Goal: Task Accomplishment & Management: Use online tool/utility

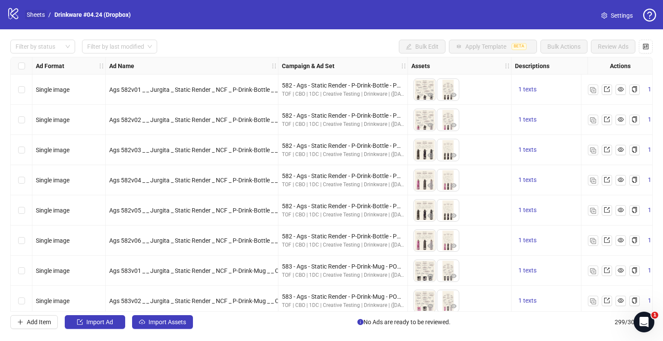
click at [43, 11] on link "Sheets" at bounding box center [36, 14] width 22 height 9
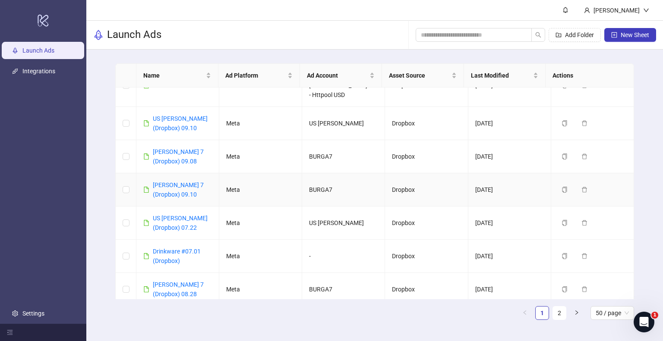
scroll to position [25, 0]
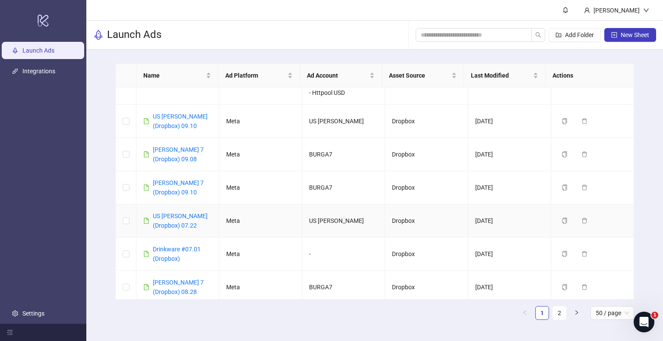
click at [183, 213] on link "US [PERSON_NAME] (Dropbox) 07.22" at bounding box center [180, 221] width 55 height 16
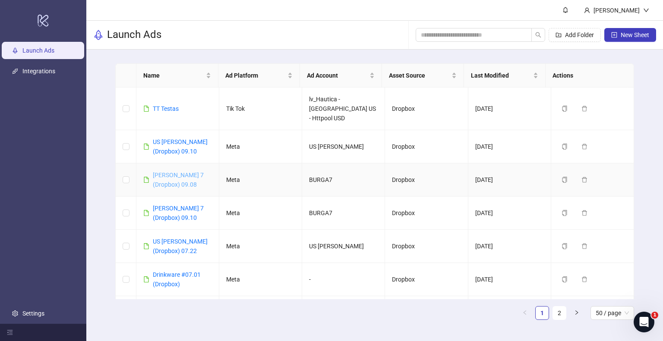
click at [163, 172] on link "[PERSON_NAME] 7 (Dropbox) 09.08" at bounding box center [178, 180] width 51 height 16
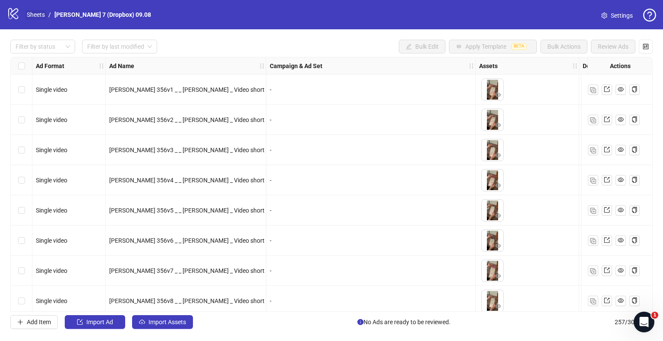
click at [34, 16] on link "Sheets" at bounding box center [36, 14] width 22 height 9
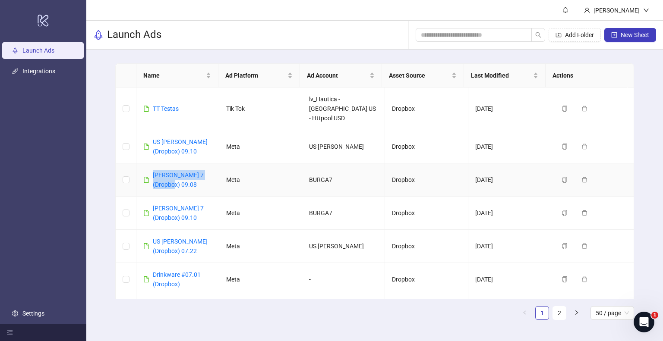
drag, startPoint x: 150, startPoint y: 167, endPoint x: 174, endPoint y: 177, distance: 26.3
click at [174, 177] on div "[PERSON_NAME] 7 (Dropbox) 09.08" at bounding box center [177, 179] width 69 height 19
copy link "[PERSON_NAME] 7 (Dropbox) 09.08"
click at [159, 205] on link "[PERSON_NAME] 7 (Dropbox) 09.10" at bounding box center [178, 213] width 51 height 16
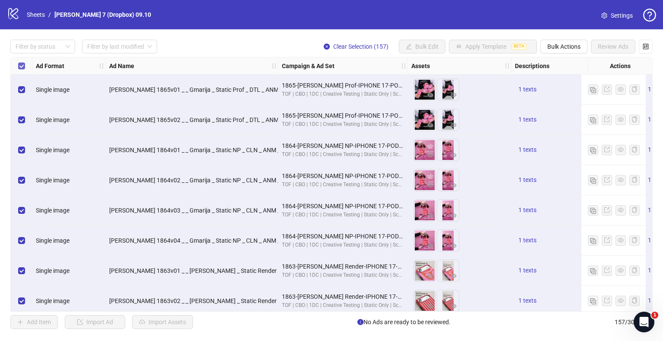
click at [22, 62] on label "Select all rows" at bounding box center [21, 65] width 7 height 9
click at [50, 50] on div at bounding box center [38, 47] width 52 height 12
click at [33, 64] on div "Draft" at bounding box center [42, 63] width 51 height 9
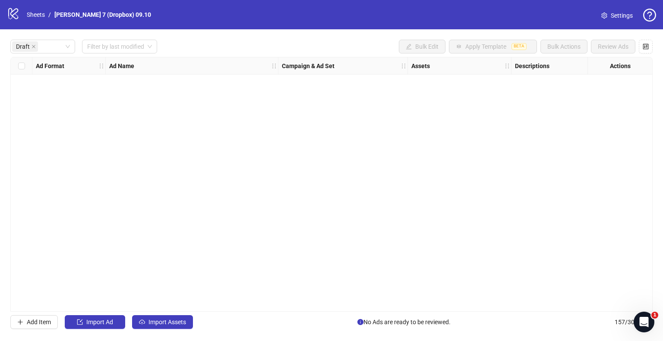
click at [159, 225] on div "Ad Format Ad Name Campaign & Ad Set Assets Descriptions Headlines Primary Texts…" at bounding box center [331, 184] width 642 height 255
click at [167, 321] on span "Import Assets" at bounding box center [167, 322] width 38 height 7
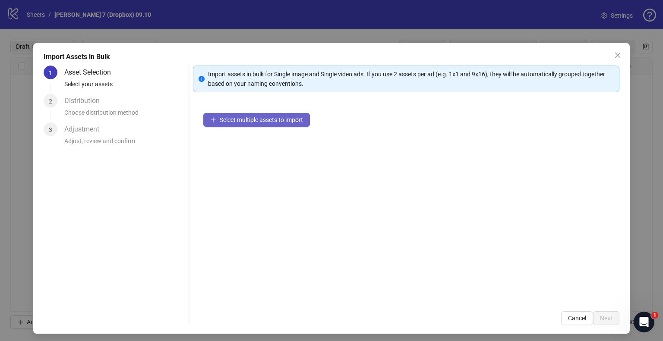
click at [278, 115] on button "Select multiple assets to import" at bounding box center [256, 120] width 107 height 14
click at [327, 124] on div "Select multiple assets to import" at bounding box center [406, 202] width 426 height 199
click at [284, 126] on button "Select multiple assets to import" at bounding box center [256, 120] width 107 height 14
click at [246, 127] on div "Select multiple assets to import" at bounding box center [406, 202] width 426 height 199
click at [250, 121] on span "Select multiple assets to import" at bounding box center [261, 120] width 83 height 7
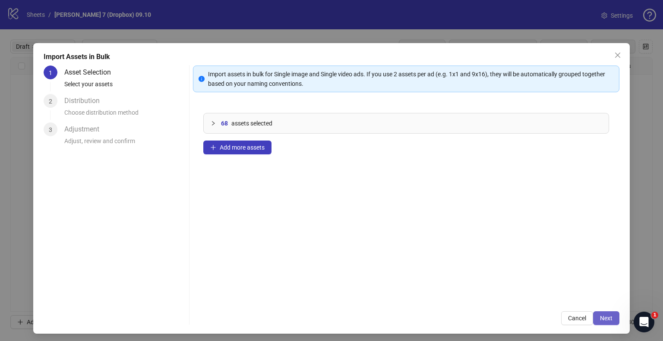
click at [601, 319] on span "Next" at bounding box center [606, 318] width 13 height 7
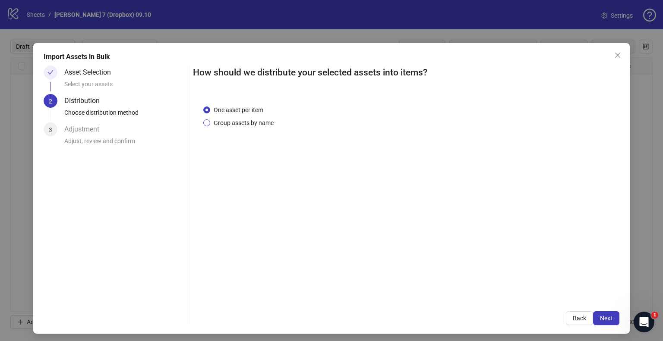
click at [224, 124] on span "Group assets by name" at bounding box center [243, 122] width 67 height 9
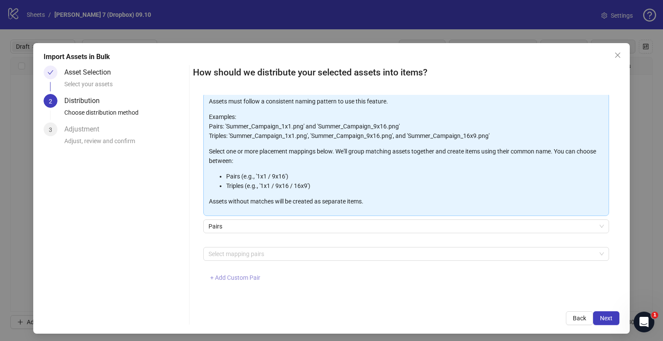
scroll to position [46, 0]
click at [233, 278] on span "+ Add Custom Pair" at bounding box center [235, 277] width 50 height 7
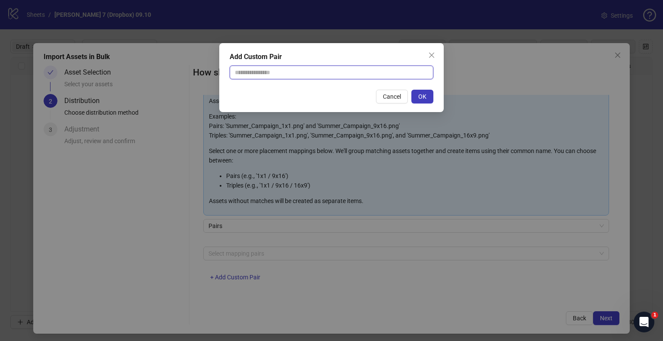
click at [281, 67] on input "text" at bounding box center [332, 73] width 204 height 14
type input "**********"
click at [427, 96] on button "OK" at bounding box center [422, 97] width 22 height 14
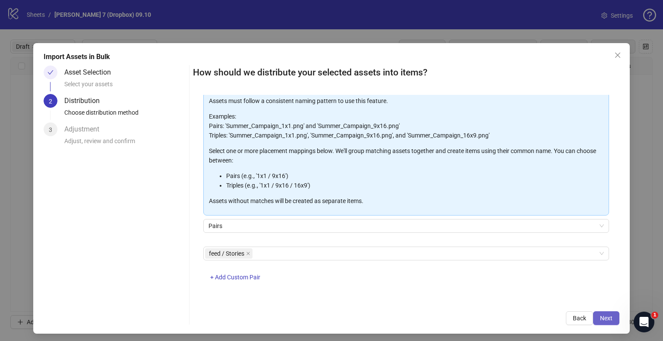
click at [593, 315] on button "Next" at bounding box center [606, 319] width 26 height 14
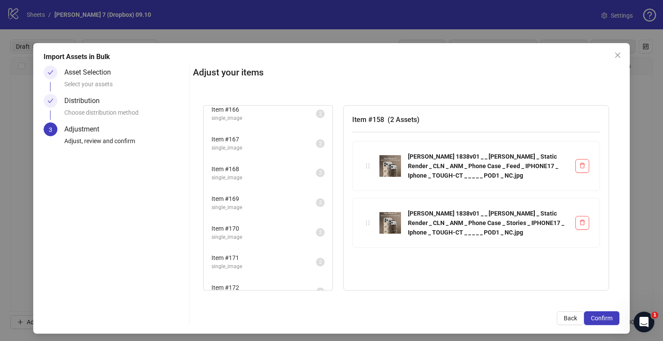
scroll to position [813, 0]
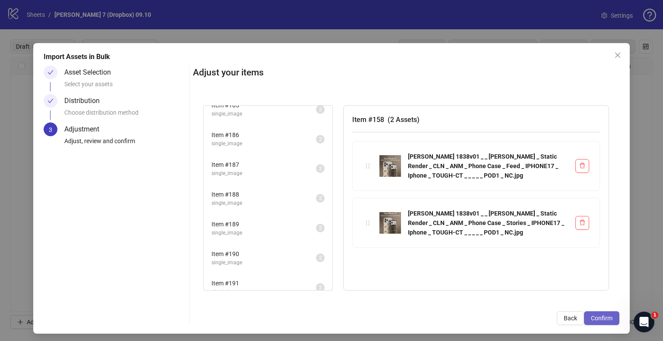
click at [596, 315] on span "Confirm" at bounding box center [602, 318] width 22 height 7
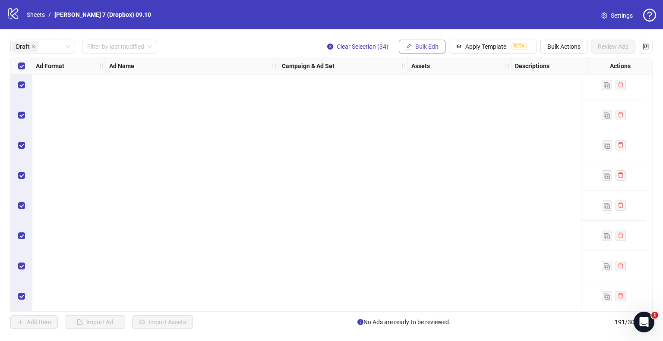
scroll to position [0, 0]
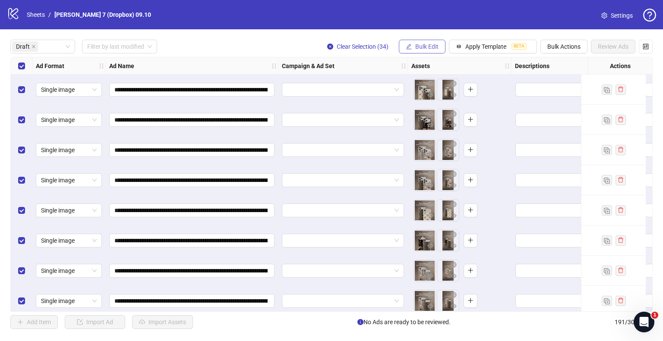
click at [423, 44] on span "Bulk Edit" at bounding box center [426, 46] width 23 height 7
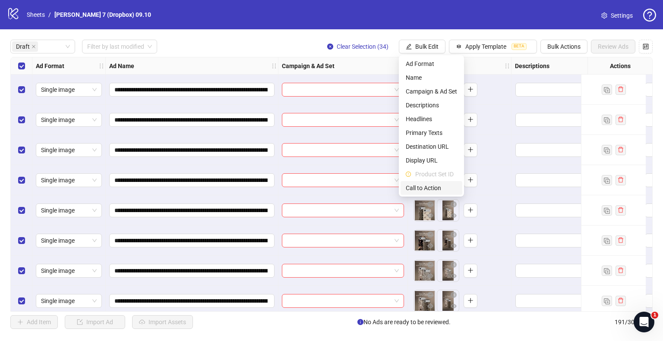
click at [421, 186] on span "Call to Action" at bounding box center [431, 187] width 51 height 9
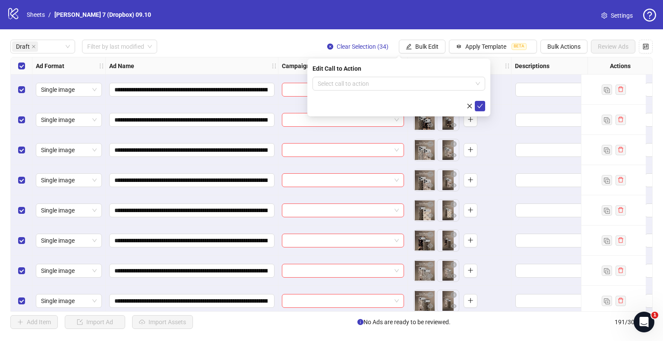
click at [375, 91] on form "Select call to action" at bounding box center [398, 94] width 173 height 35
click at [376, 86] on input "search" at bounding box center [395, 83] width 155 height 13
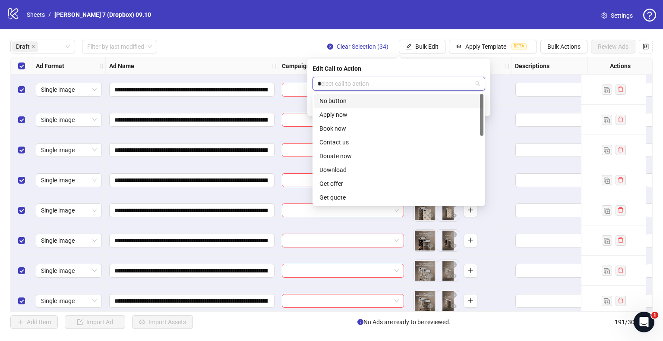
type input "**"
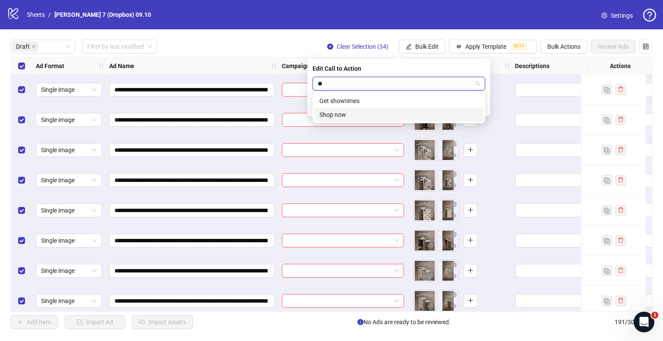
click at [333, 115] on div "Shop now" at bounding box center [398, 114] width 159 height 9
click at [482, 105] on icon "check" at bounding box center [480, 106] width 6 height 6
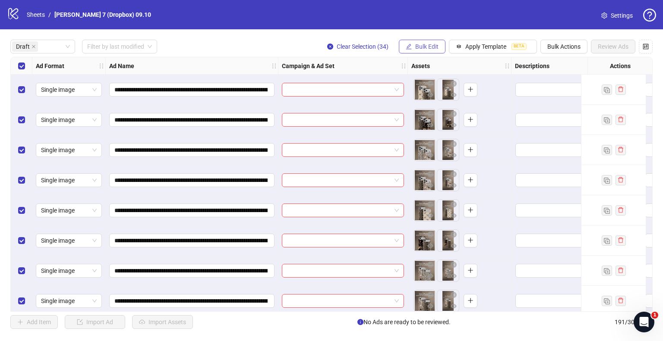
click at [422, 51] on button "Bulk Edit" at bounding box center [422, 47] width 47 height 14
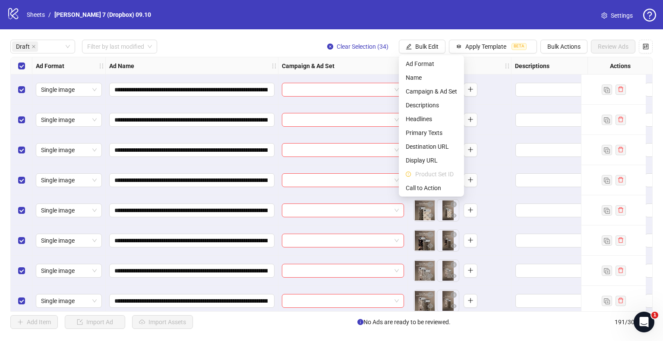
click at [306, 41] on div "Draft Filter by last modified Clear Selection (34) Bulk Edit Apply Template BET…" at bounding box center [331, 47] width 642 height 14
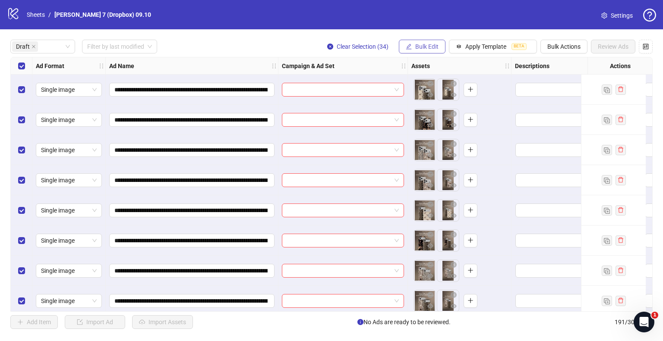
click at [416, 40] on button "Bulk Edit" at bounding box center [422, 47] width 47 height 14
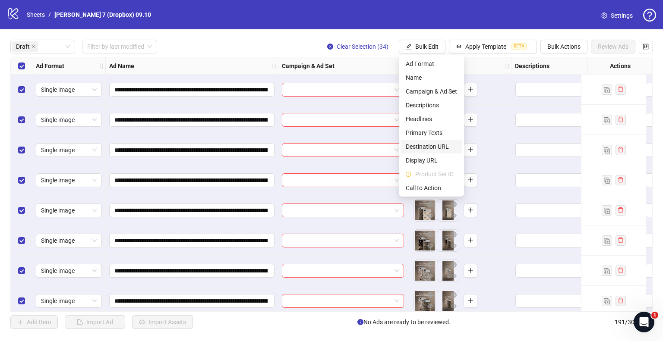
drag, startPoint x: 415, startPoint y: 148, endPoint x: 406, endPoint y: 145, distance: 9.9
click at [415, 148] on span "Destination URL" at bounding box center [431, 146] width 51 height 9
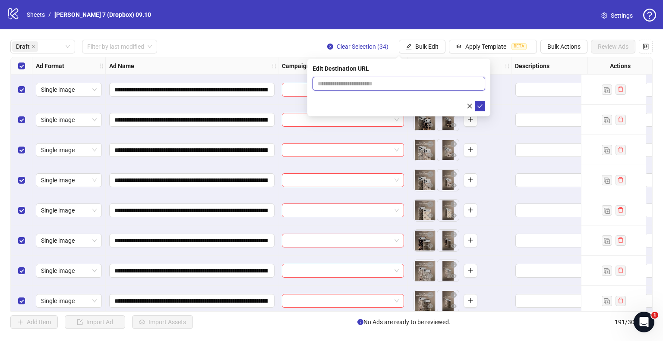
drag, startPoint x: 337, startPoint y: 83, endPoint x: 346, endPoint y: 84, distance: 9.1
click at [337, 83] on input "text" at bounding box center [395, 83] width 155 height 9
paste input "**********"
type input "**********"
click at [480, 104] on icon "check" at bounding box center [480, 106] width 6 height 6
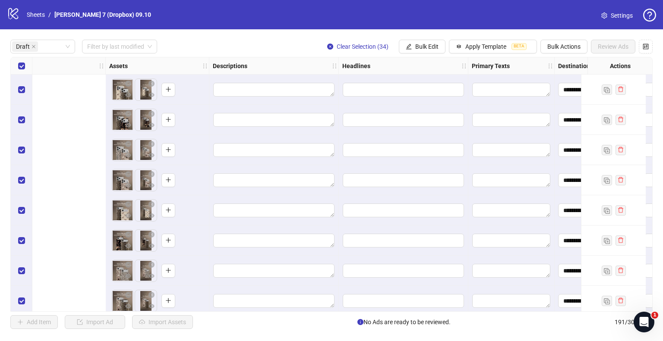
scroll to position [0, 604]
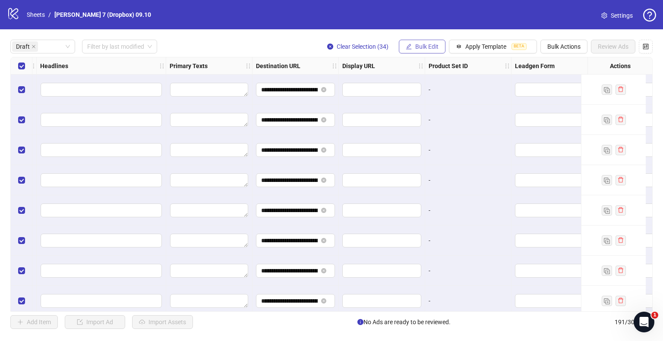
click at [421, 47] on span "Bulk Edit" at bounding box center [426, 46] width 23 height 7
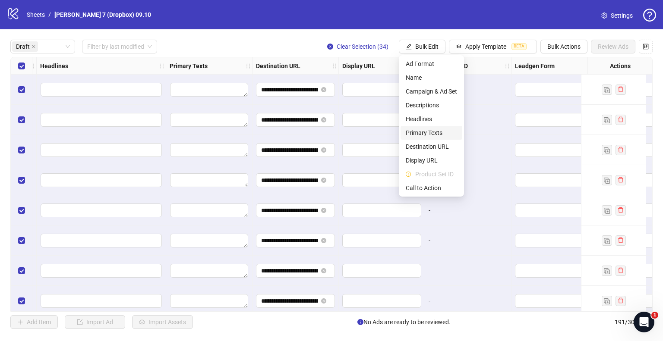
click at [427, 131] on span "Primary Texts" at bounding box center [431, 132] width 51 height 9
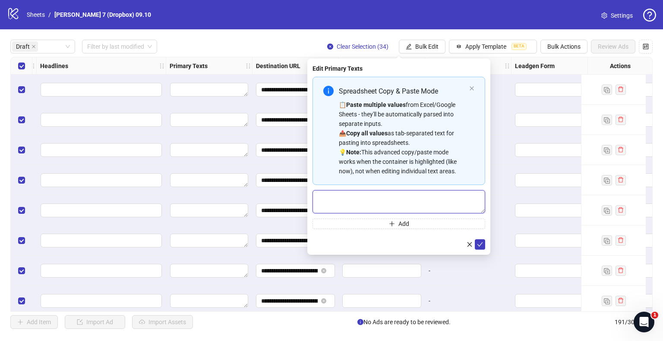
click at [334, 193] on textarea "Multi-text input container - paste or copy values" at bounding box center [398, 201] width 173 height 23
paste textarea "**********"
type textarea "**********"
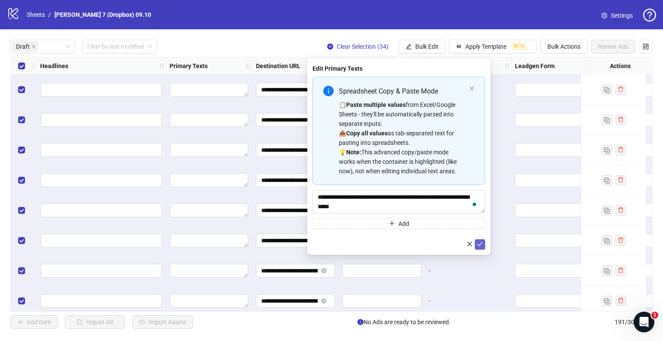
click at [480, 243] on icon "check" at bounding box center [480, 244] width 6 height 6
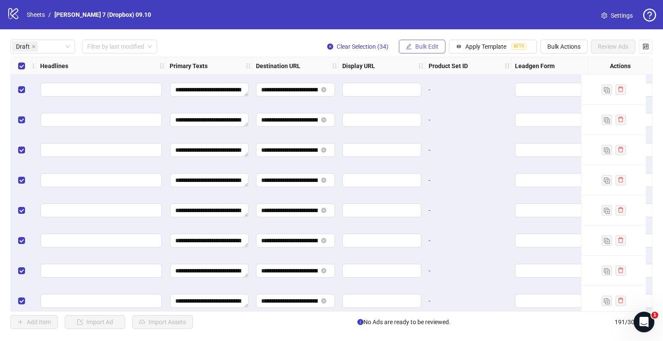
click at [406, 49] on icon "edit" at bounding box center [409, 47] width 6 height 6
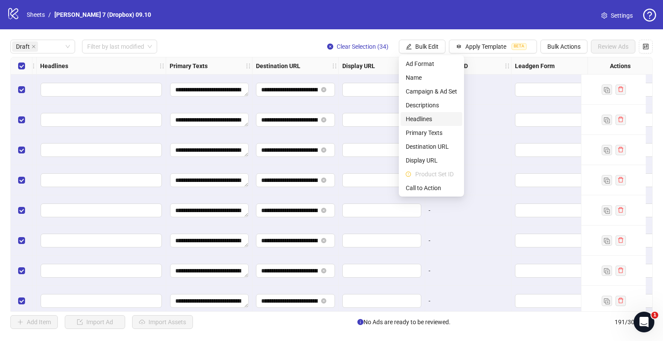
click at [429, 119] on span "Headlines" at bounding box center [431, 118] width 51 height 9
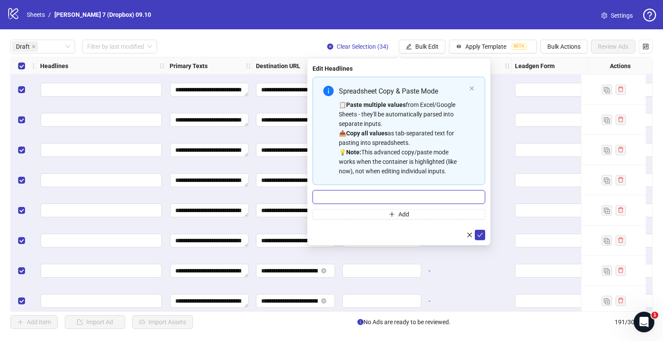
click at [356, 195] on input "Multi-input container - paste or copy values" at bounding box center [398, 197] width 173 height 14
paste input "**********"
type input "**********"
click at [481, 235] on icon "check" at bounding box center [480, 235] width 6 height 6
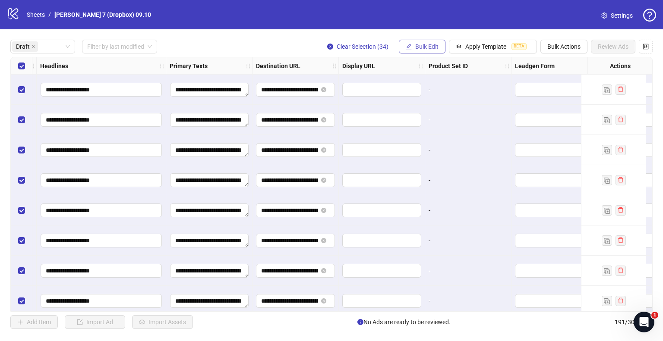
click at [425, 46] on span "Bulk Edit" at bounding box center [426, 46] width 23 height 7
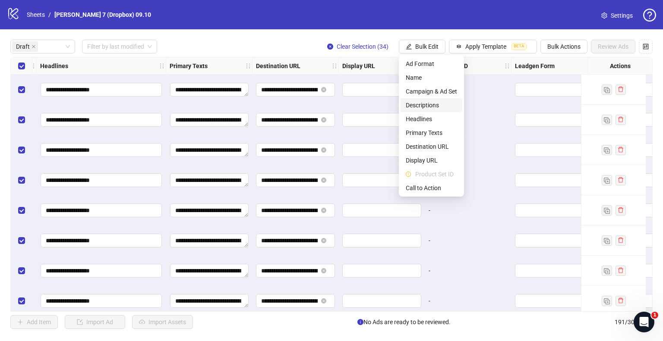
click at [429, 107] on span "Descriptions" at bounding box center [431, 105] width 51 height 9
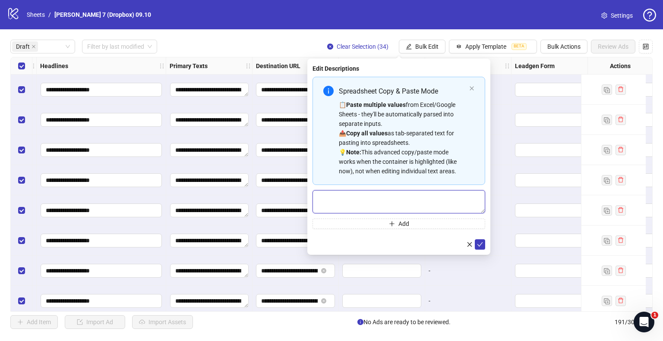
drag, startPoint x: 364, startPoint y: 200, endPoint x: 383, endPoint y: 205, distance: 19.2
click at [364, 200] on textarea "Multi-text input container - paste or copy values" at bounding box center [398, 201] width 173 height 23
paste textarea "**********"
type textarea "**********"
click at [472, 243] on icon "close" at bounding box center [470, 244] width 6 height 6
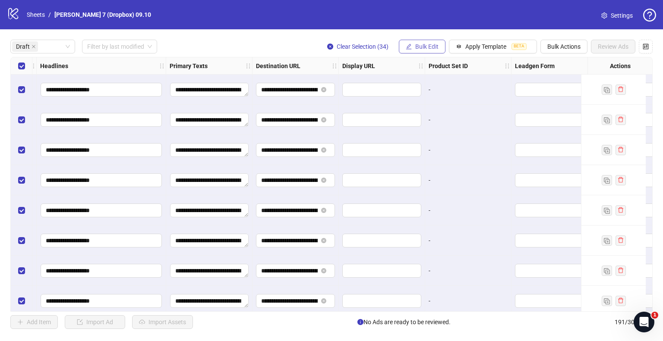
click at [416, 44] on span "Bulk Edit" at bounding box center [426, 46] width 23 height 7
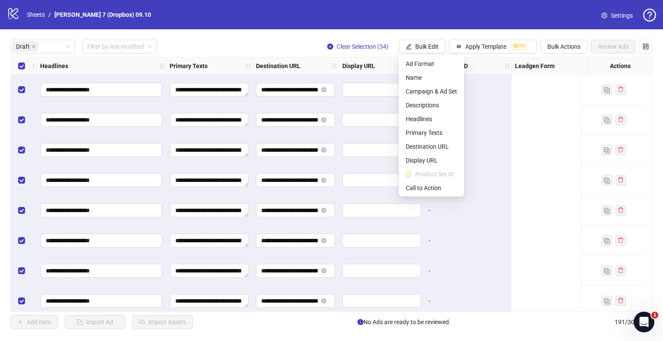
scroll to position [0, 302]
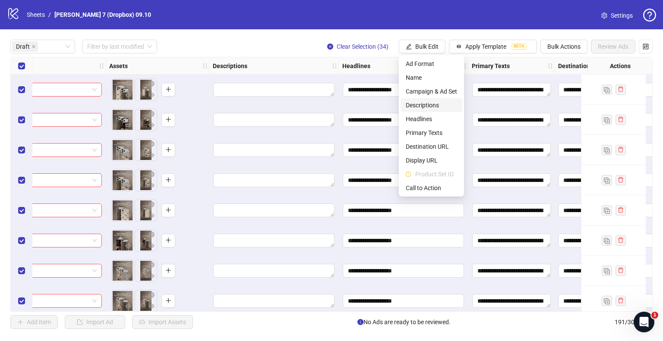
click at [433, 110] on li "Descriptions" at bounding box center [432, 105] width 62 height 14
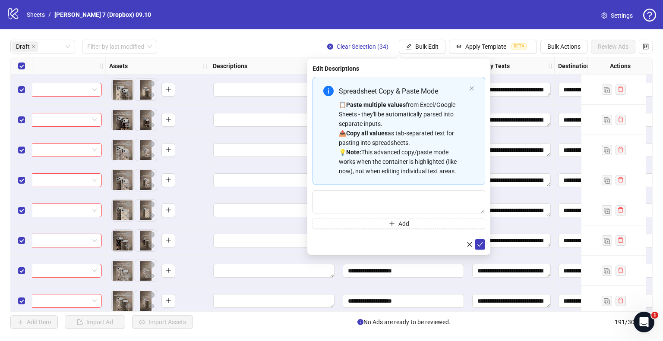
click at [414, 186] on div "Spreadsheet Copy & Paste Mode 📋 Paste multiple values from Excel/Google Sheets …" at bounding box center [398, 153] width 173 height 152
click at [413, 194] on textarea "Multi-text input container - paste or copy values" at bounding box center [398, 201] width 173 height 23
paste textarea "**********"
type textarea "**********"
click at [480, 243] on icon "check" at bounding box center [480, 244] width 6 height 6
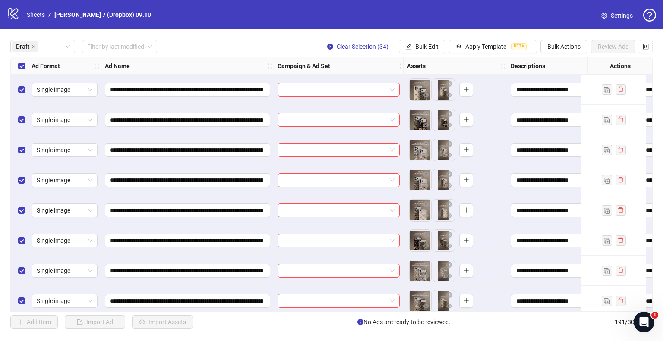
scroll to position [0, 0]
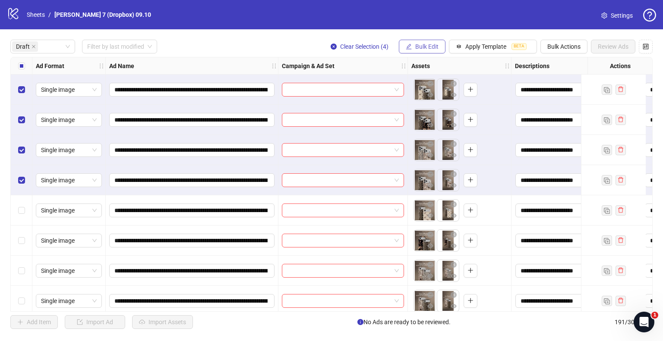
click at [429, 41] on button "Bulk Edit" at bounding box center [422, 47] width 47 height 14
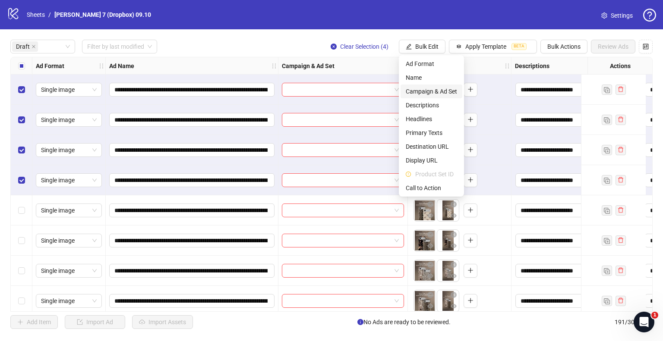
click at [423, 91] on span "Campaign & Ad Set" at bounding box center [431, 91] width 51 height 9
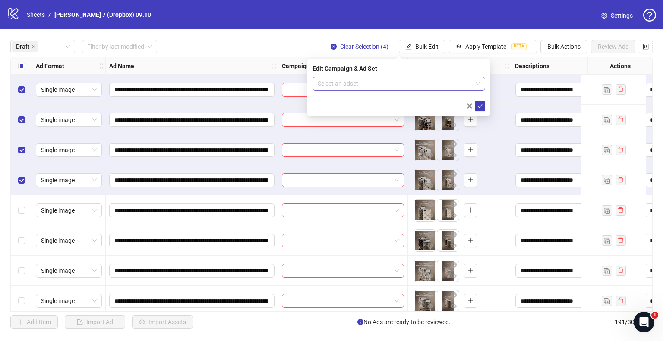
click at [370, 82] on input "search" at bounding box center [395, 83] width 155 height 13
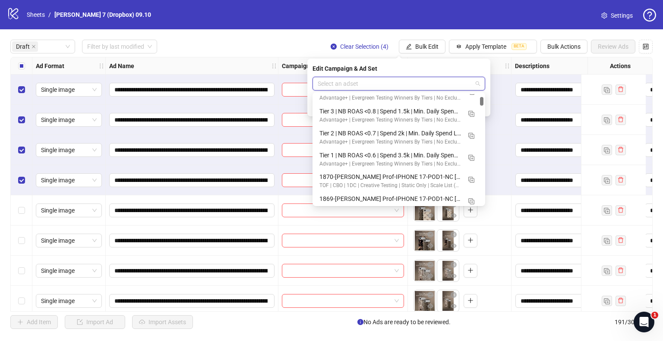
scroll to position [518, 0]
click at [472, 178] on img "button" at bounding box center [471, 180] width 6 height 6
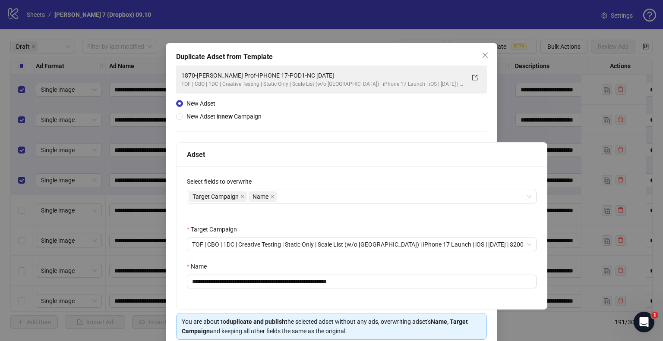
scroll to position [36, 0]
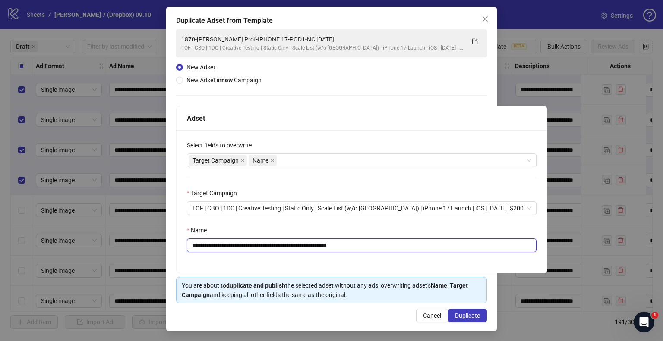
drag, startPoint x: 318, startPoint y: 244, endPoint x: 0, endPoint y: 229, distance: 318.0
click at [0, 229] on div "**********" at bounding box center [331, 170] width 663 height 341
paste input "**"
drag, startPoint x: 354, startPoint y: 245, endPoint x: 451, endPoint y: 242, distance: 96.7
click at [451, 242] on input "**********" at bounding box center [362, 246] width 350 height 14
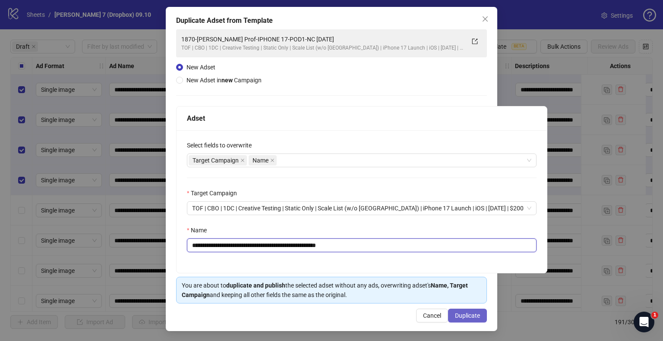
type input "**********"
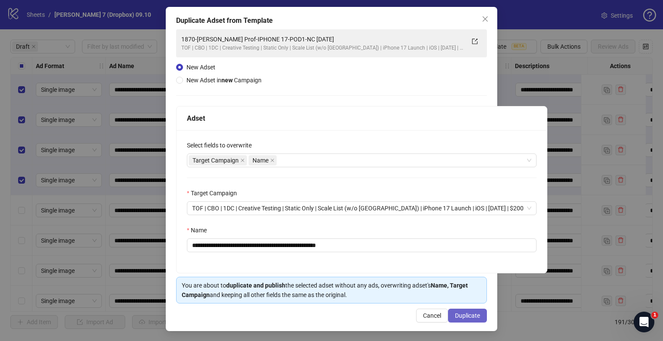
click at [461, 313] on span "Duplicate" at bounding box center [467, 315] width 25 height 7
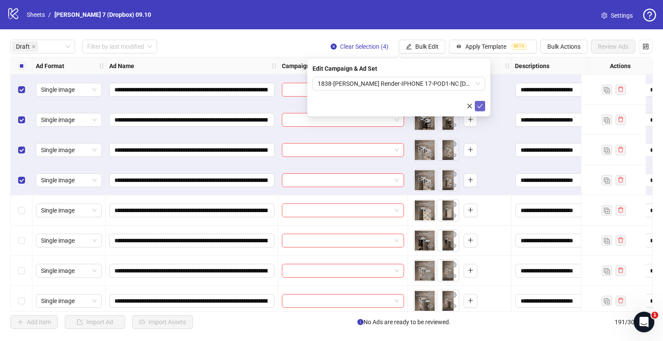
click at [483, 103] on button "submit" at bounding box center [480, 106] width 10 height 10
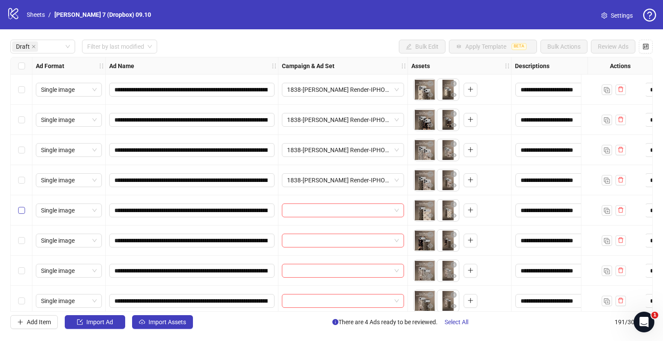
click at [22, 206] on label "Select row 5" at bounding box center [21, 210] width 7 height 9
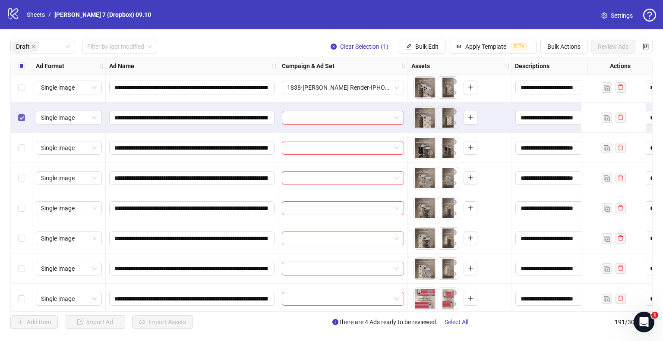
scroll to position [129, 0]
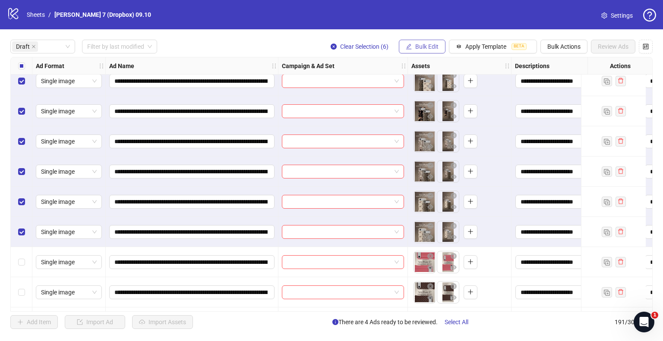
click at [429, 40] on button "Bulk Edit" at bounding box center [422, 47] width 47 height 14
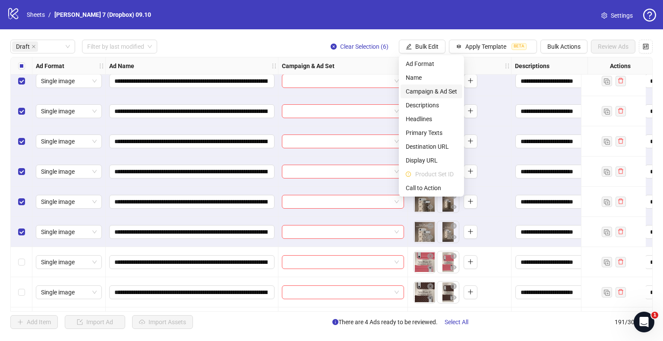
click at [410, 87] on span "Campaign & Ad Set" at bounding box center [431, 91] width 51 height 9
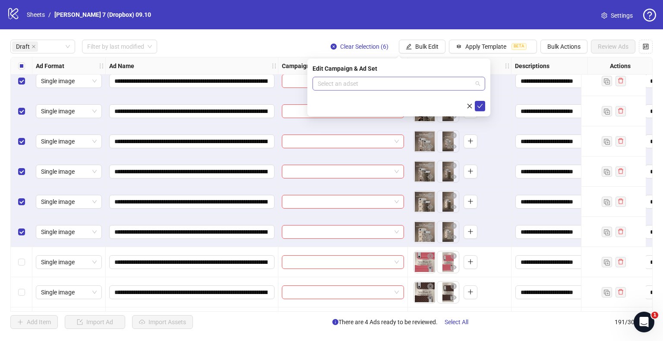
click at [393, 86] on input "search" at bounding box center [395, 83] width 155 height 13
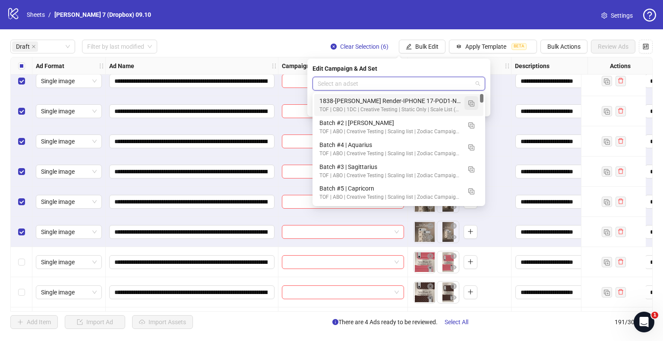
click at [470, 103] on img "button" at bounding box center [471, 104] width 6 height 6
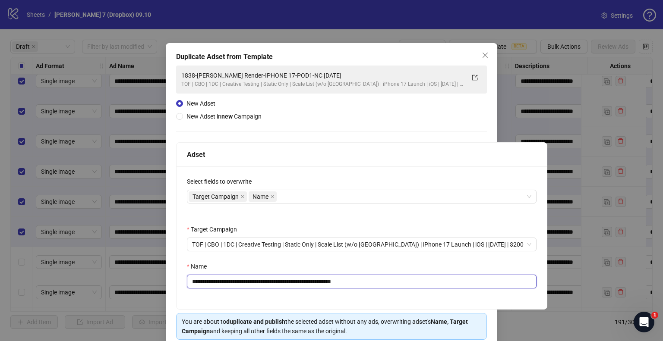
drag, startPoint x: 324, startPoint y: 281, endPoint x: 0, endPoint y: 284, distance: 323.7
click at [0, 284] on div "**********" at bounding box center [331, 170] width 663 height 341
paste input "text"
drag, startPoint x: 359, startPoint y: 281, endPoint x: 454, endPoint y: 273, distance: 95.3
click at [448, 275] on div "**********" at bounding box center [362, 282] width 350 height 14
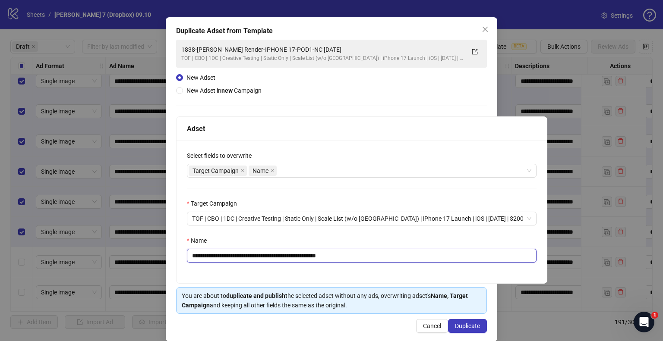
scroll to position [36, 0]
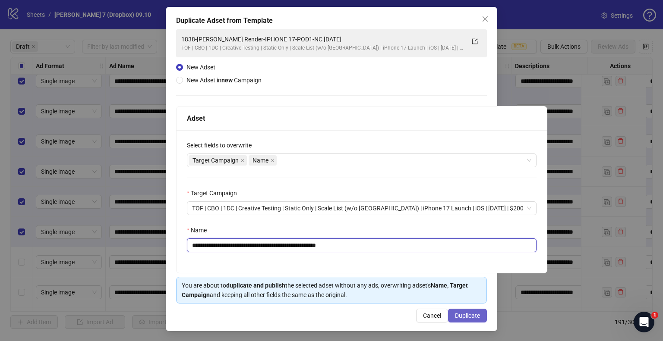
type input "**********"
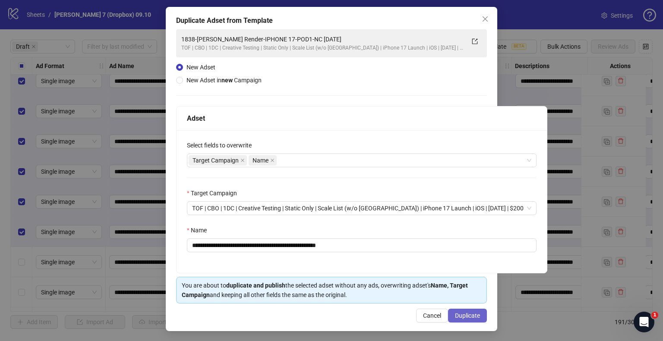
click at [466, 312] on span "Duplicate" at bounding box center [467, 315] width 25 height 7
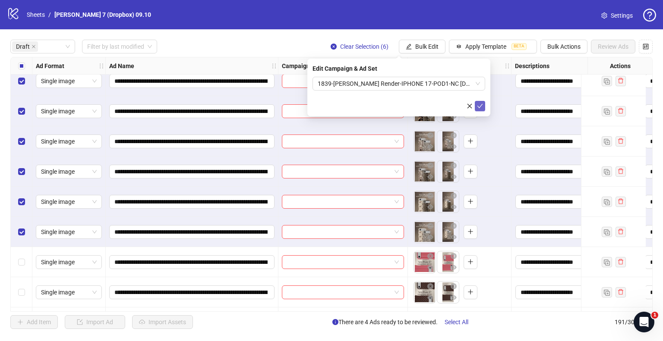
click at [481, 104] on icon "check" at bounding box center [480, 106] width 6 height 6
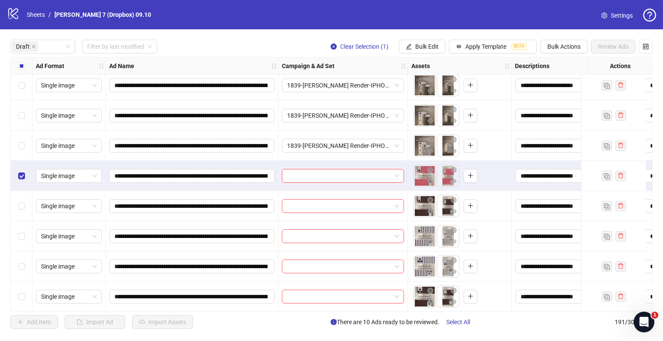
scroll to position [345, 0]
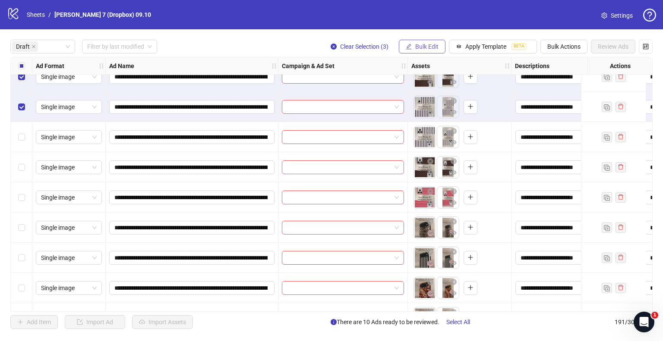
click at [435, 42] on button "Bulk Edit" at bounding box center [422, 47] width 47 height 14
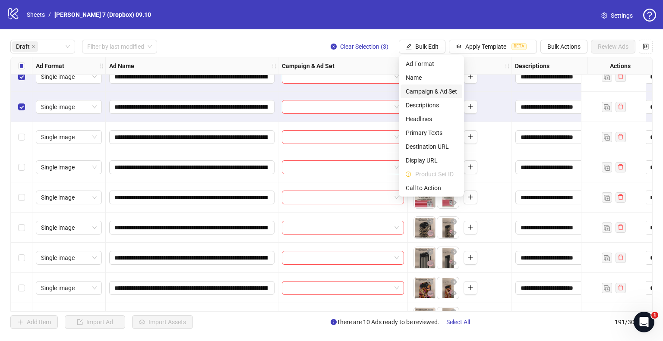
click at [415, 89] on span "Campaign & Ad Set" at bounding box center [431, 91] width 51 height 9
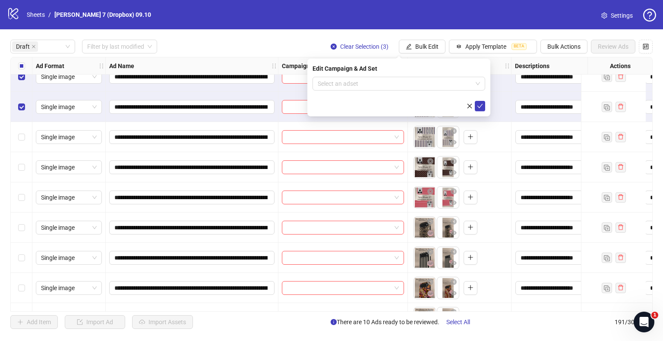
click at [354, 81] on input "search" at bounding box center [395, 83] width 155 height 13
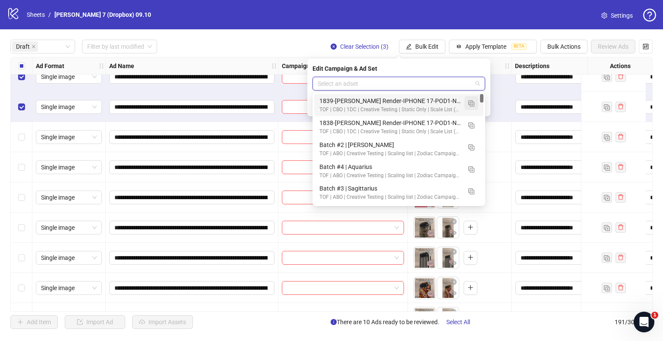
click at [468, 103] on img "button" at bounding box center [471, 104] width 6 height 6
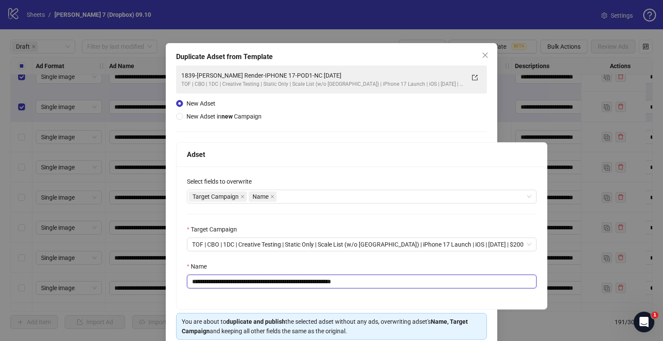
drag, startPoint x: 326, startPoint y: 281, endPoint x: 51, endPoint y: 276, distance: 275.4
click at [0, 281] on div "**********" at bounding box center [331, 170] width 663 height 341
paste input "text"
drag, startPoint x: 393, startPoint y: 282, endPoint x: 431, endPoint y: 281, distance: 37.6
click at [428, 281] on input "**********" at bounding box center [362, 282] width 350 height 14
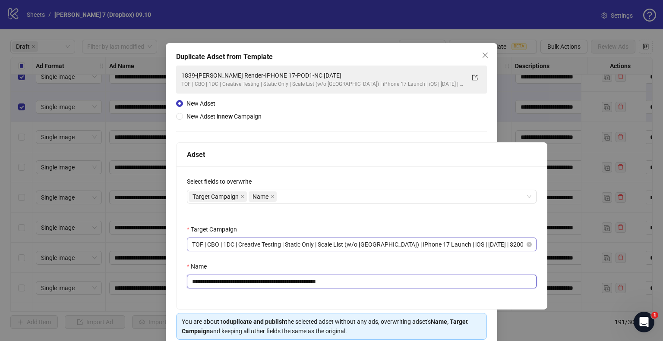
scroll to position [36, 0]
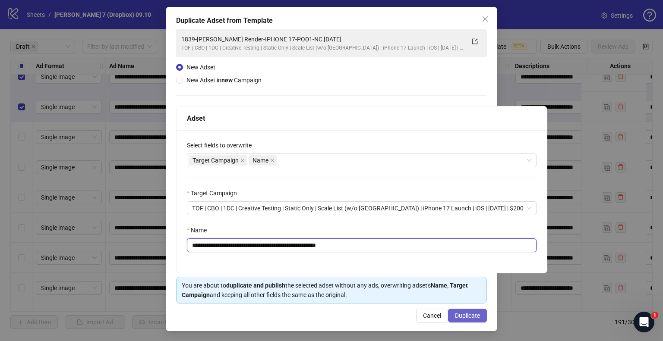
type input "**********"
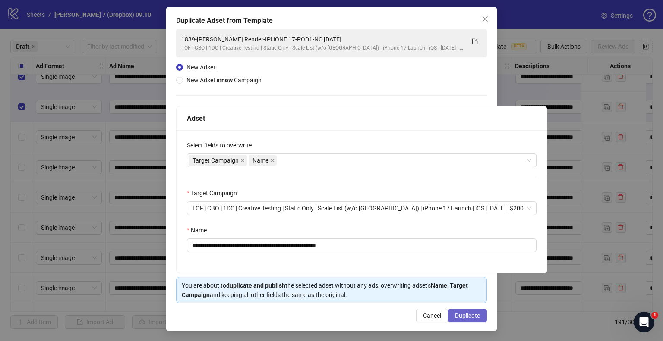
click at [467, 321] on button "Duplicate" at bounding box center [467, 316] width 39 height 14
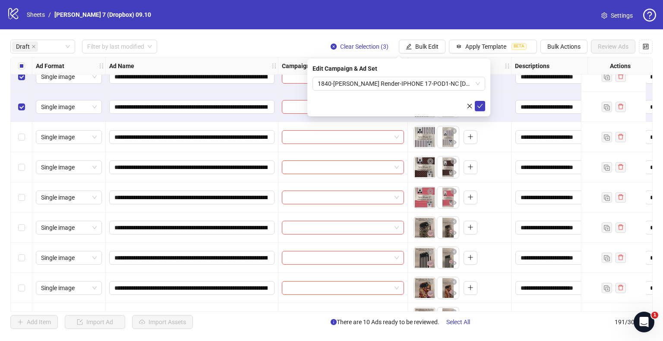
click at [480, 106] on icon "check" at bounding box center [480, 106] width 6 height 4
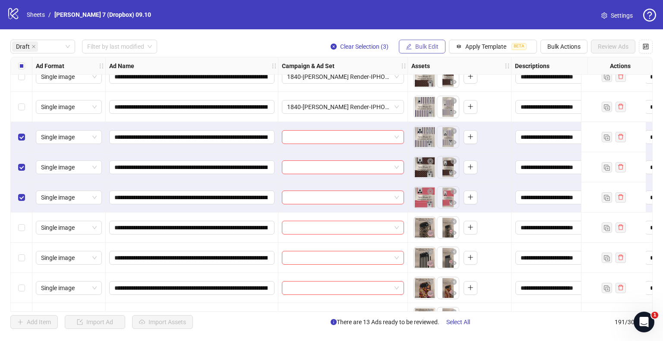
click at [440, 45] on button "Bulk Edit" at bounding box center [422, 47] width 47 height 14
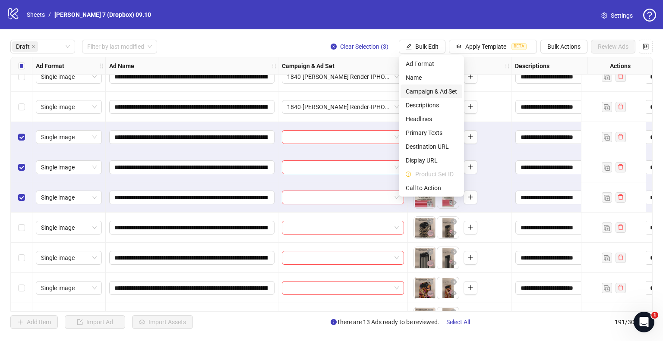
click at [414, 87] on span "Campaign & Ad Set" at bounding box center [431, 91] width 51 height 9
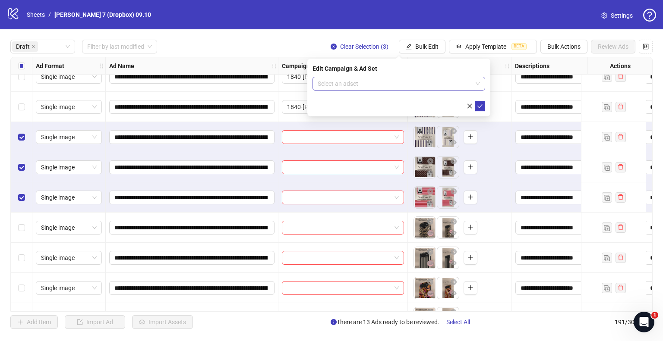
click at [375, 81] on input "search" at bounding box center [395, 83] width 155 height 13
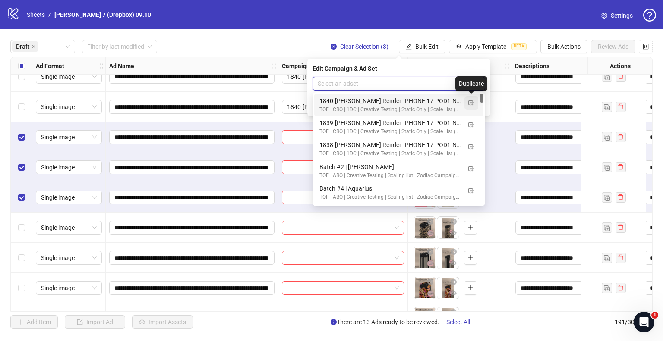
click at [473, 104] on img "button" at bounding box center [471, 104] width 6 height 6
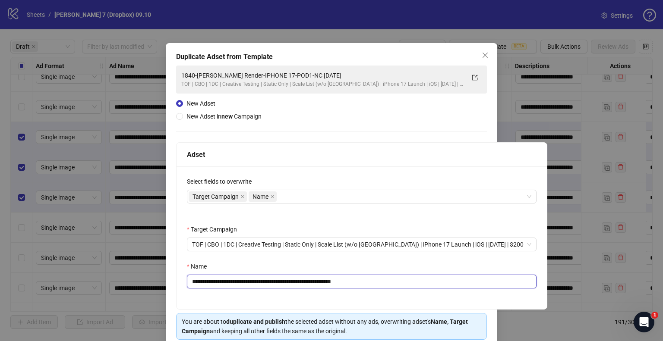
drag, startPoint x: 325, startPoint y: 284, endPoint x: 45, endPoint y: 278, distance: 279.7
click at [45, 278] on div "**********" at bounding box center [331, 170] width 663 height 341
paste input "text"
drag, startPoint x: 357, startPoint y: 282, endPoint x: 437, endPoint y: 283, distance: 79.4
click at [435, 283] on input "**********" at bounding box center [362, 282] width 350 height 14
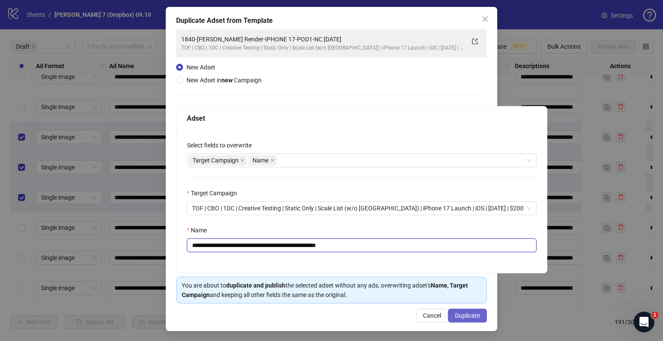
type input "**********"
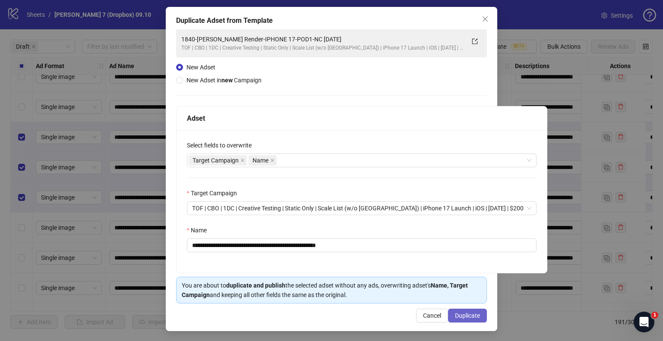
click at [456, 315] on span "Duplicate" at bounding box center [467, 315] width 25 height 7
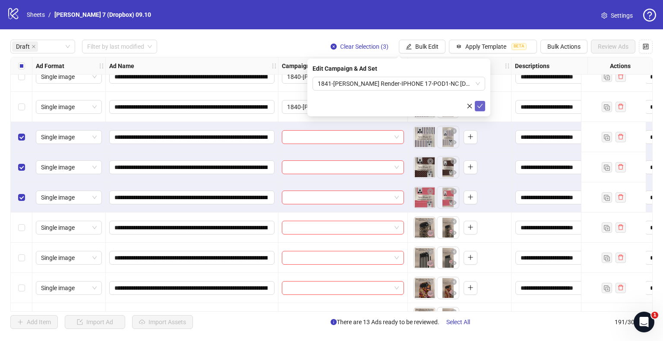
click at [479, 105] on icon "check" at bounding box center [480, 106] width 6 height 6
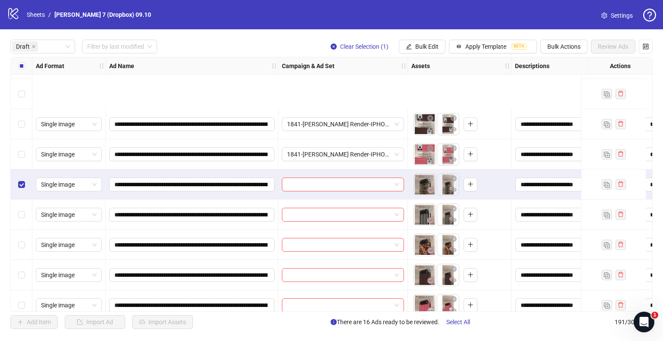
scroll to position [475, 0]
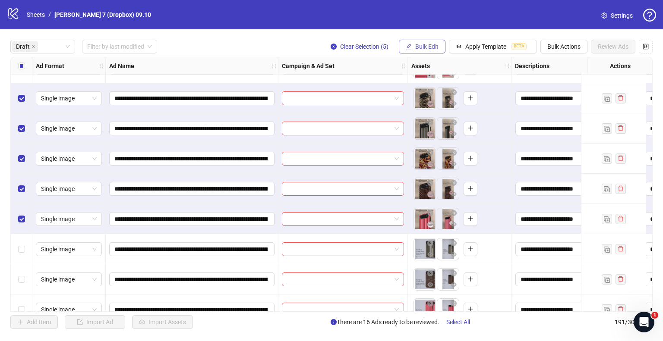
click at [435, 47] on span "Bulk Edit" at bounding box center [426, 46] width 23 height 7
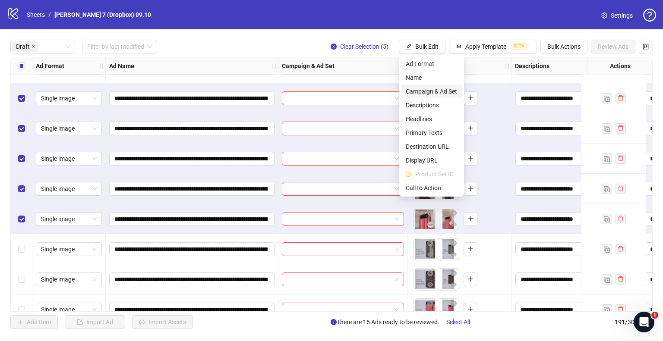
click at [414, 89] on span "Campaign & Ad Set" at bounding box center [431, 91] width 51 height 9
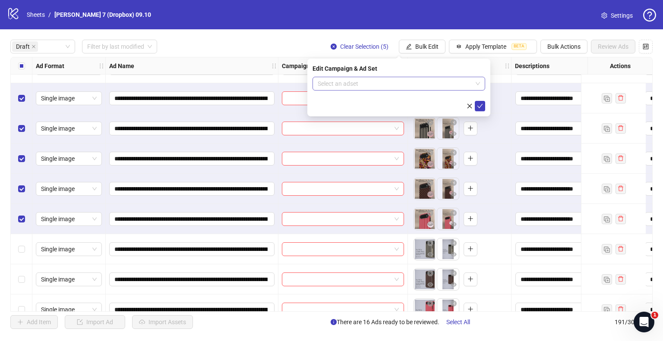
click at [379, 82] on input "search" at bounding box center [395, 83] width 155 height 13
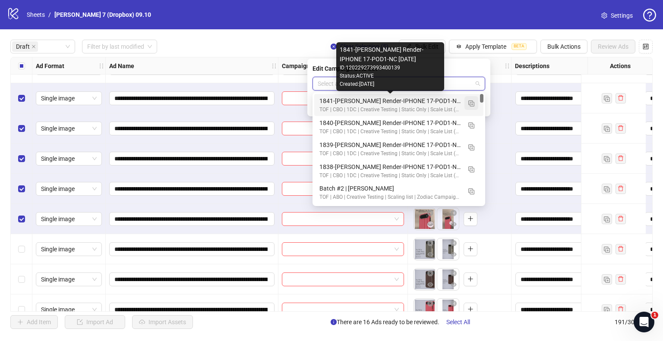
click at [471, 104] on img "button" at bounding box center [471, 104] width 6 height 6
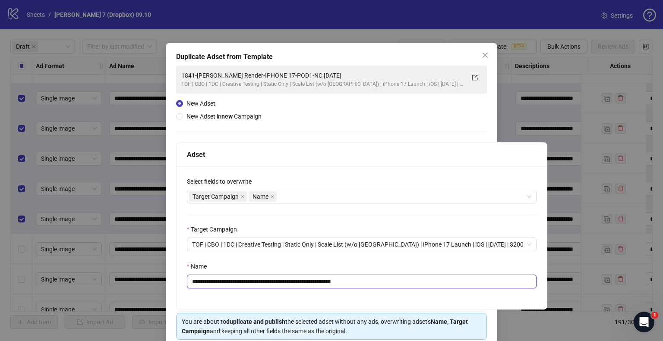
drag, startPoint x: 325, startPoint y: 279, endPoint x: 0, endPoint y: 284, distance: 325.5
click at [0, 284] on div "**********" at bounding box center [331, 170] width 663 height 341
paste input "text"
drag, startPoint x: 360, startPoint y: 281, endPoint x: 470, endPoint y: 295, distance: 111.9
click at [470, 295] on div "**********" at bounding box center [362, 238] width 370 height 143
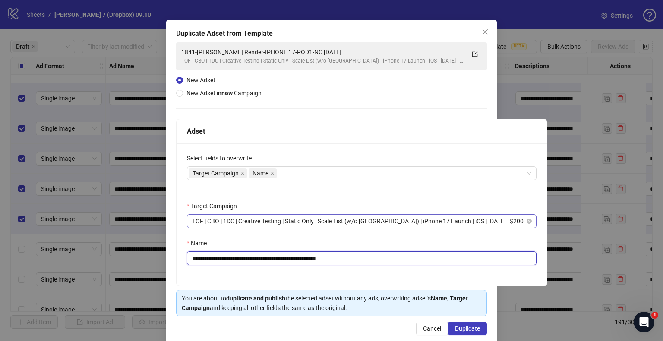
scroll to position [36, 0]
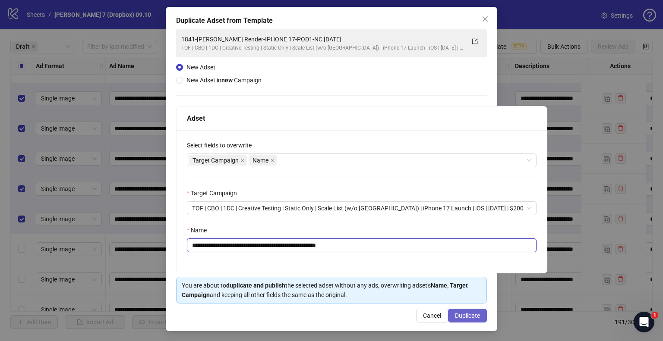
type input "**********"
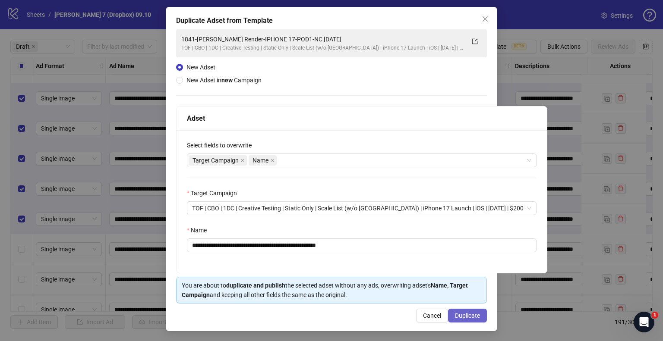
click at [465, 315] on span "Duplicate" at bounding box center [467, 315] width 25 height 7
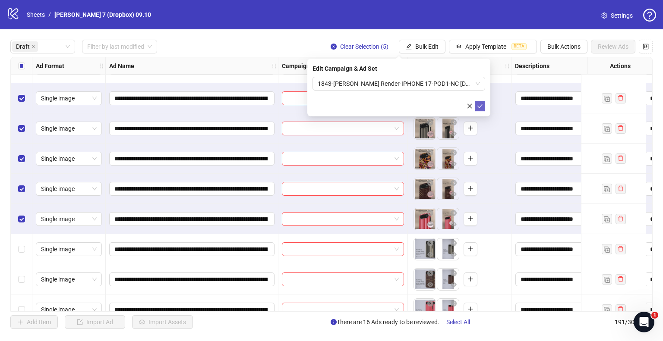
click at [483, 106] on button "submit" at bounding box center [480, 106] width 10 height 10
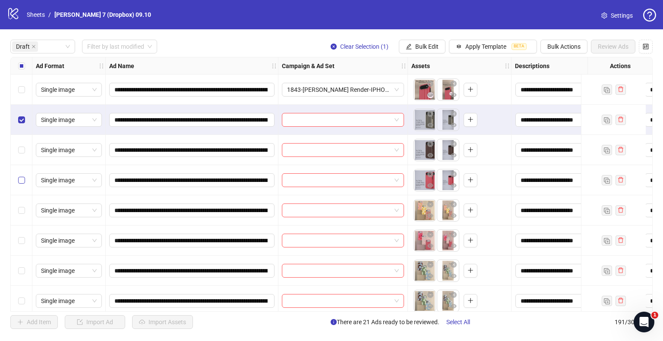
scroll to position [647, 0]
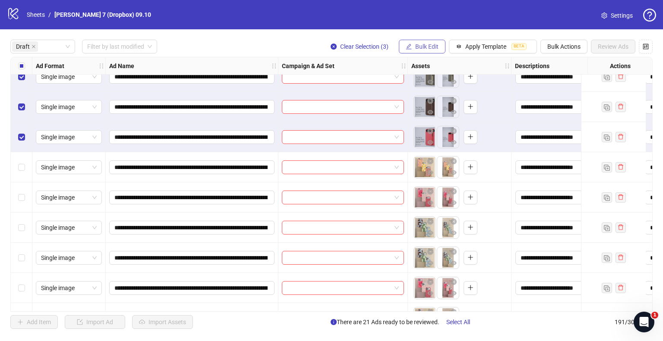
click at [423, 48] on span "Bulk Edit" at bounding box center [426, 46] width 23 height 7
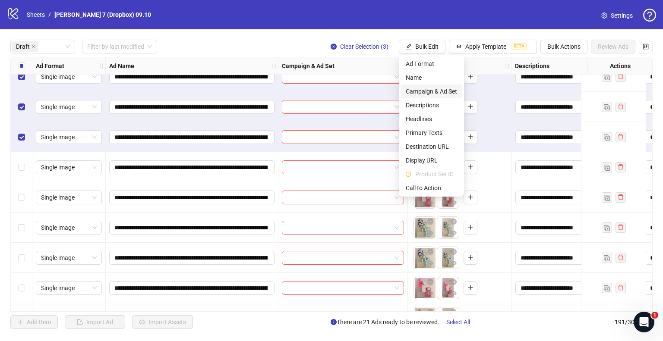
click at [412, 92] on span "Campaign & Ad Set" at bounding box center [431, 91] width 51 height 9
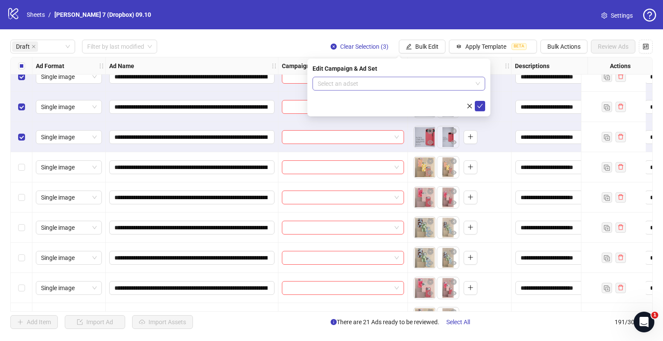
click at [373, 86] on input "search" at bounding box center [395, 83] width 155 height 13
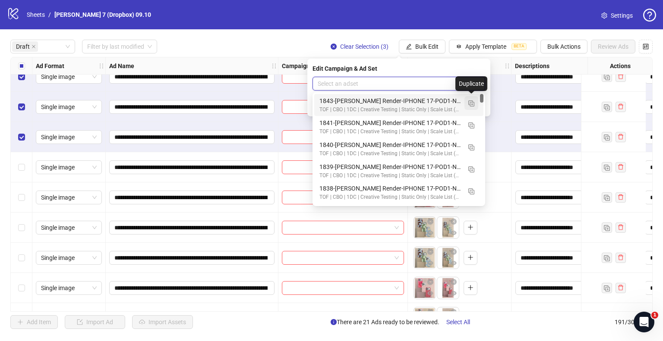
click at [472, 100] on span "button" at bounding box center [471, 103] width 6 height 7
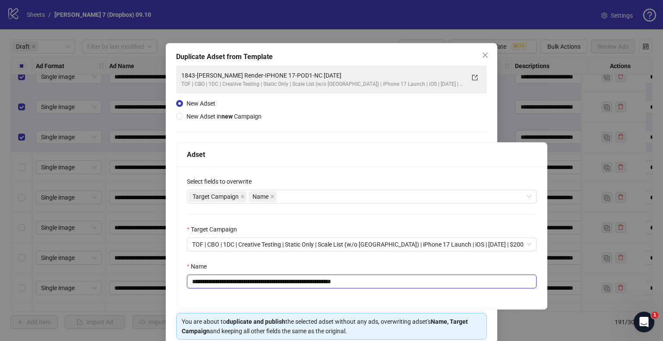
drag, startPoint x: 326, startPoint y: 281, endPoint x: 110, endPoint y: 279, distance: 215.8
click at [110, 279] on div "**********" at bounding box center [331, 170] width 663 height 341
paste input "text"
drag, startPoint x: 348, startPoint y: 281, endPoint x: 515, endPoint y: 293, distance: 167.4
click at [482, 291] on div "**********" at bounding box center [362, 238] width 370 height 143
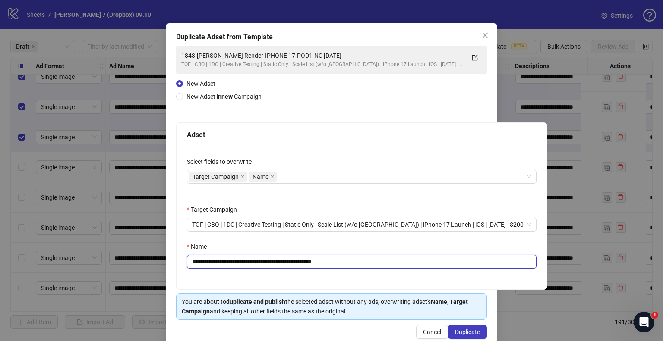
scroll to position [36, 0]
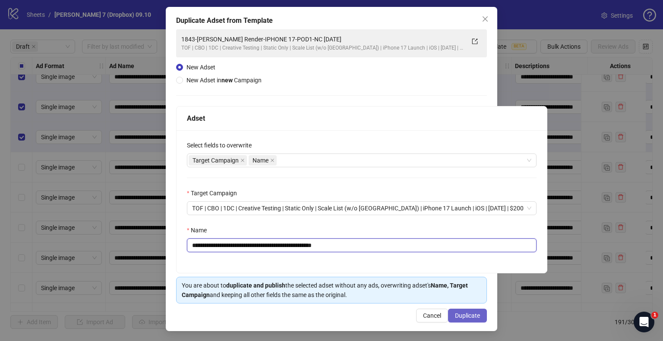
type input "**********"
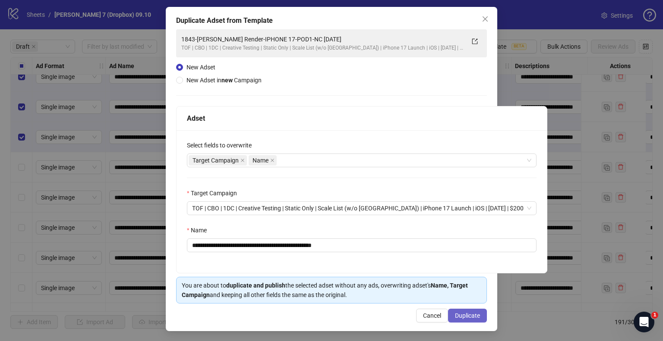
click at [456, 318] on span "Duplicate" at bounding box center [467, 315] width 25 height 7
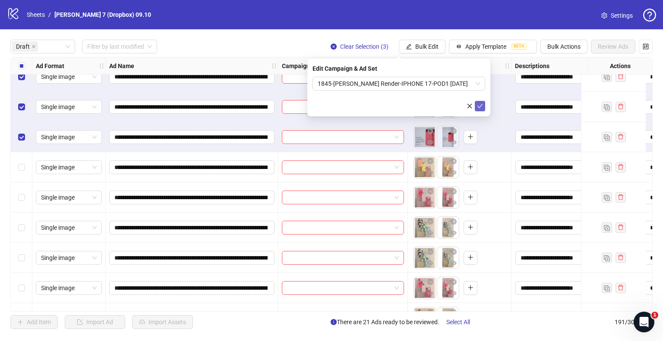
click at [480, 105] on icon "check" at bounding box center [480, 106] width 6 height 6
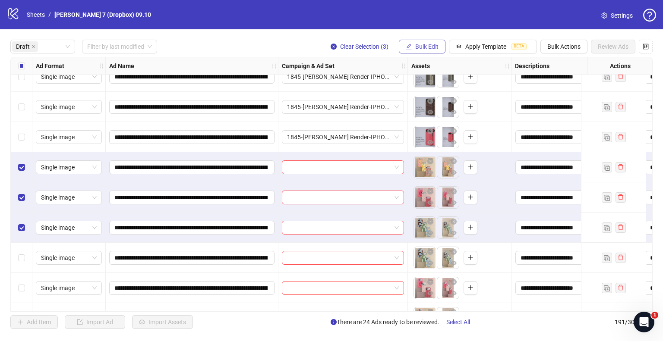
click at [431, 45] on span "Bulk Edit" at bounding box center [426, 46] width 23 height 7
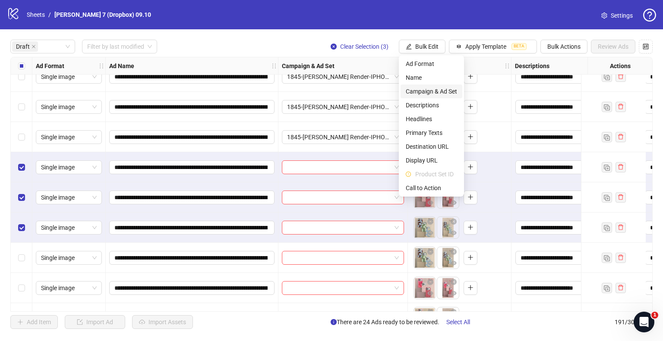
click at [421, 95] on span "Campaign & Ad Set" at bounding box center [431, 91] width 51 height 9
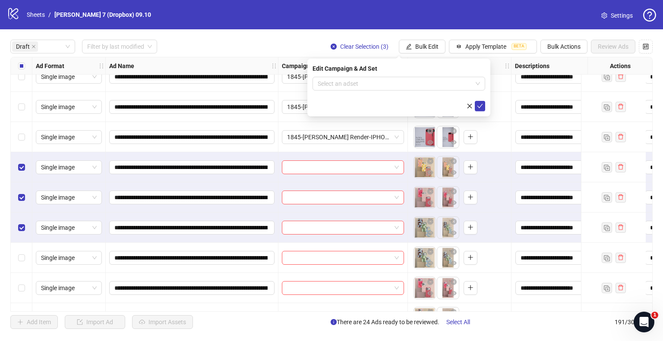
click at [366, 91] on form "Select an adset" at bounding box center [398, 94] width 173 height 35
click at [368, 87] on input "search" at bounding box center [395, 83] width 155 height 13
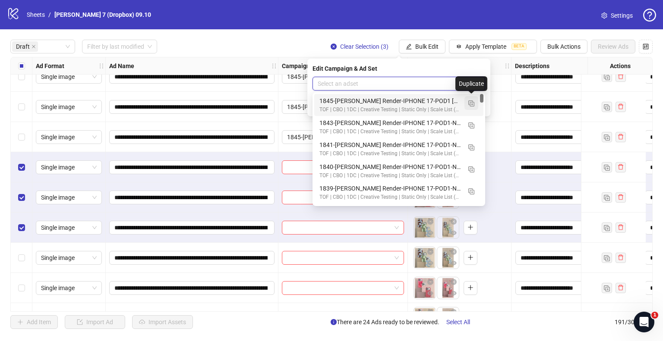
click at [468, 101] on button "button" at bounding box center [471, 103] width 14 height 14
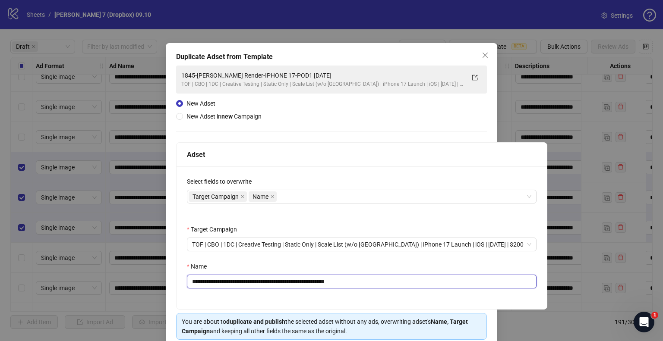
drag, startPoint x: 309, startPoint y: 281, endPoint x: 0, endPoint y: 273, distance: 309.1
click at [0, 273] on div "**********" at bounding box center [331, 170] width 663 height 341
paste input "text"
drag, startPoint x: 356, startPoint y: 281, endPoint x: 470, endPoint y: 286, distance: 114.5
click at [465, 285] on input "**********" at bounding box center [362, 282] width 350 height 14
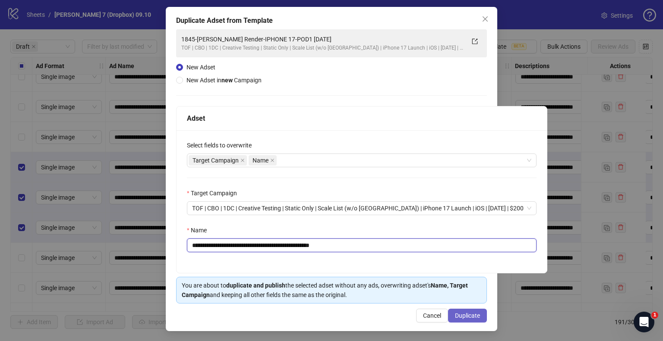
type input "**********"
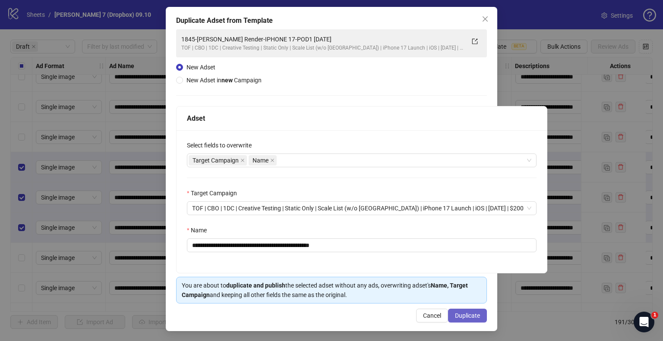
click at [455, 317] on span "Duplicate" at bounding box center [467, 315] width 25 height 7
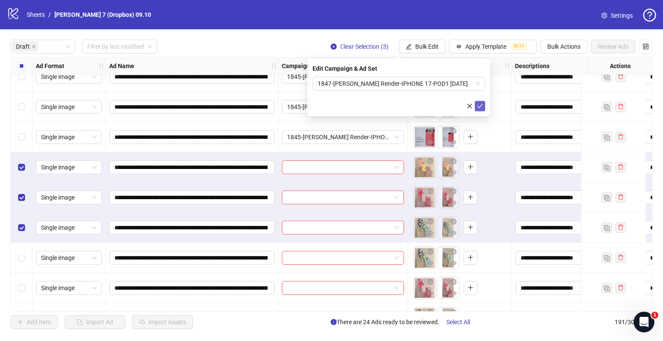
click at [480, 107] on icon "check" at bounding box center [480, 106] width 6 height 4
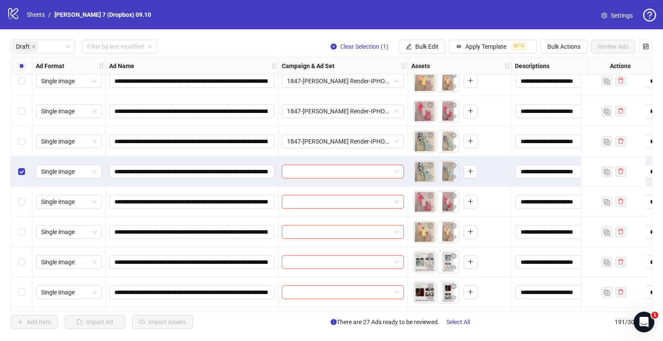
scroll to position [777, 0]
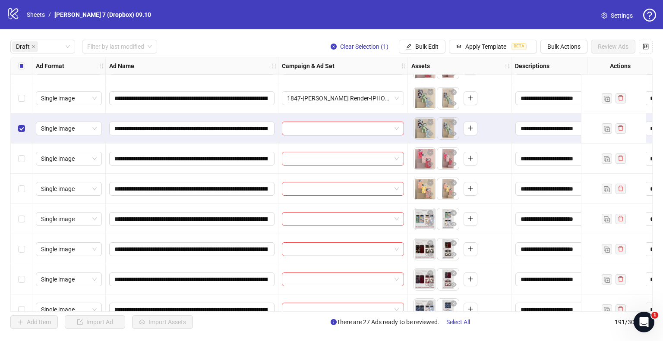
click at [16, 185] on div "Select row 30" at bounding box center [22, 189] width 22 height 30
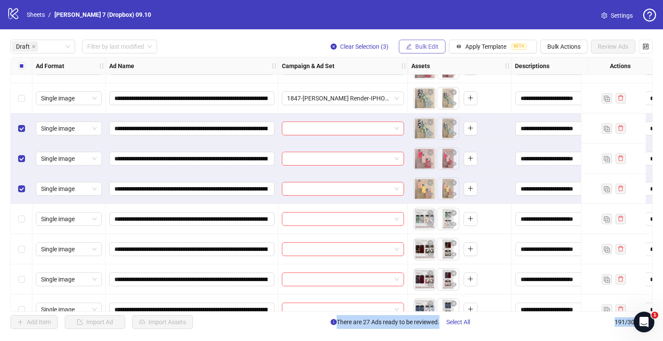
click at [412, 49] on button "Bulk Edit" at bounding box center [422, 47] width 47 height 14
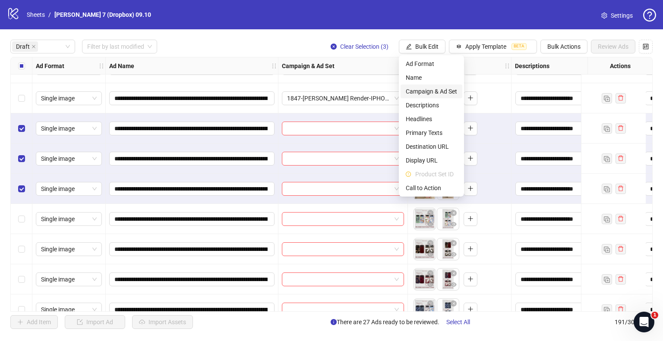
click at [422, 96] on li "Campaign & Ad Set" at bounding box center [432, 92] width 62 height 14
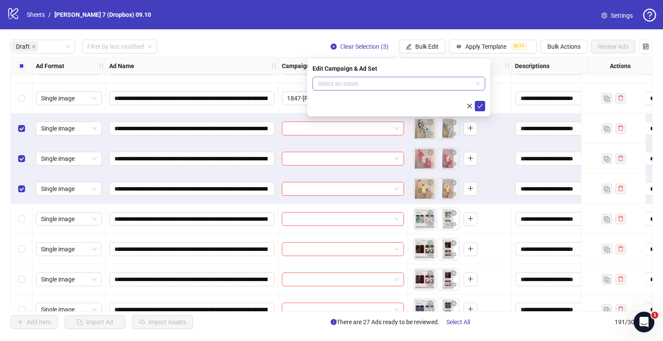
click at [374, 85] on input "search" at bounding box center [395, 83] width 155 height 13
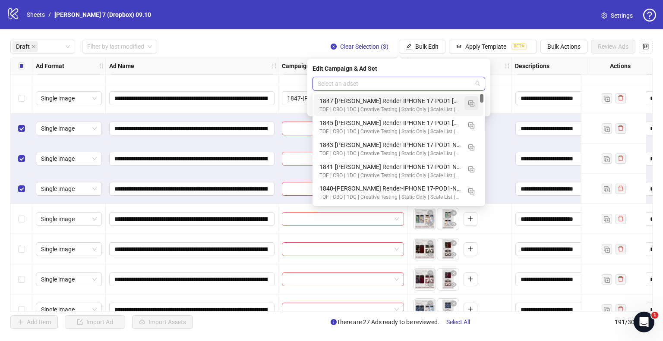
click at [472, 104] on img "button" at bounding box center [471, 104] width 6 height 6
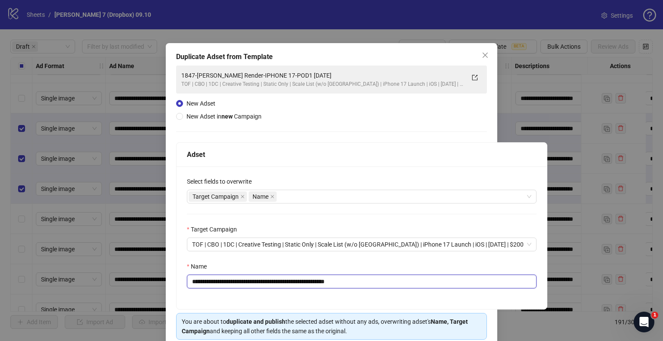
drag, startPoint x: 315, startPoint y: 281, endPoint x: 31, endPoint y: 276, distance: 283.6
click at [0, 281] on div "**********" at bounding box center [331, 170] width 663 height 341
paste input "text"
drag, startPoint x: 348, startPoint y: 279, endPoint x: 546, endPoint y: 293, distance: 198.2
click at [546, 293] on div "**********" at bounding box center [331, 170] width 663 height 341
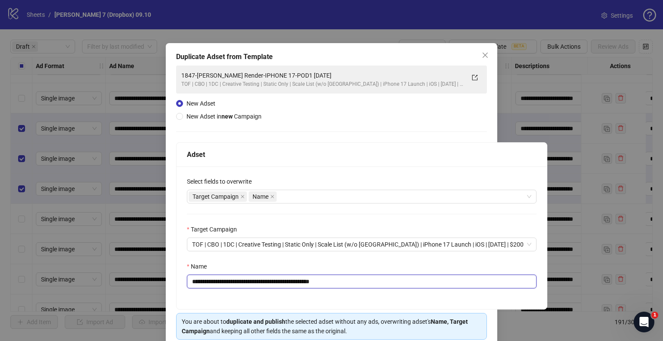
scroll to position [36, 0]
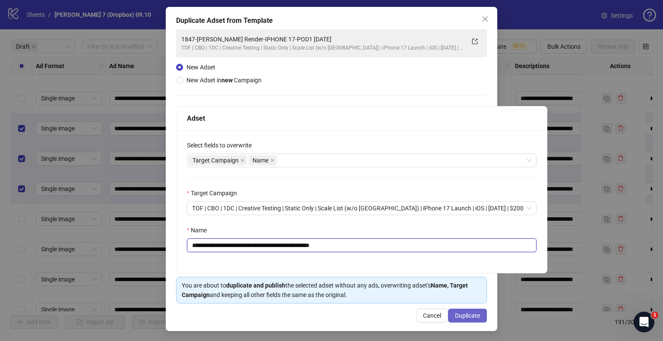
type input "**********"
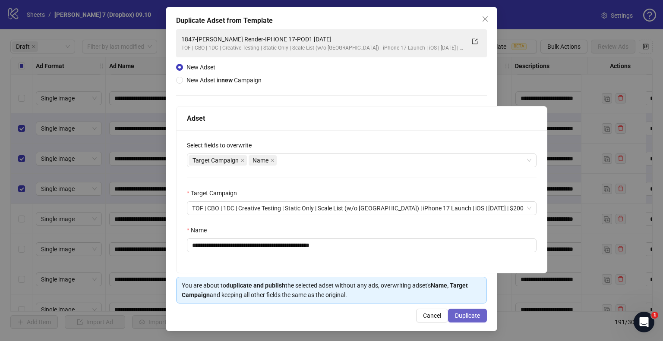
click at [455, 313] on span "Duplicate" at bounding box center [467, 315] width 25 height 7
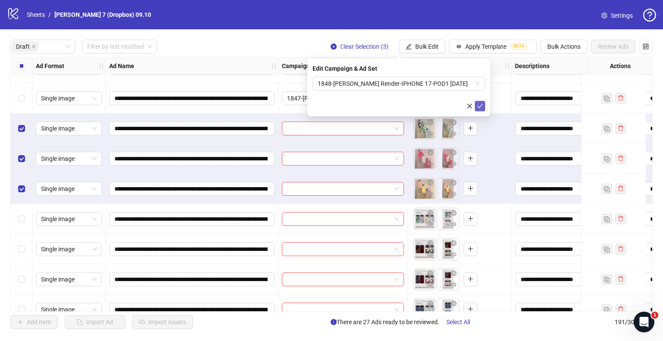
click at [481, 105] on icon "check" at bounding box center [480, 106] width 6 height 4
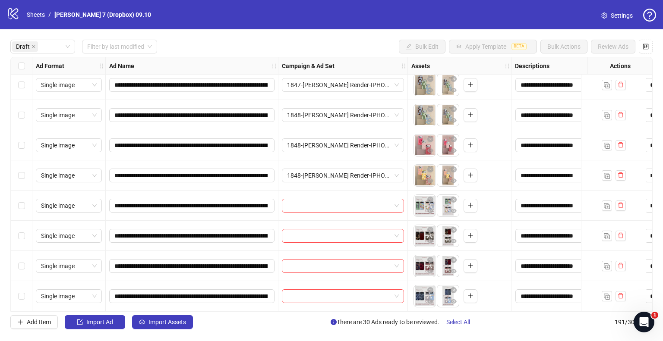
scroll to position [793, 0]
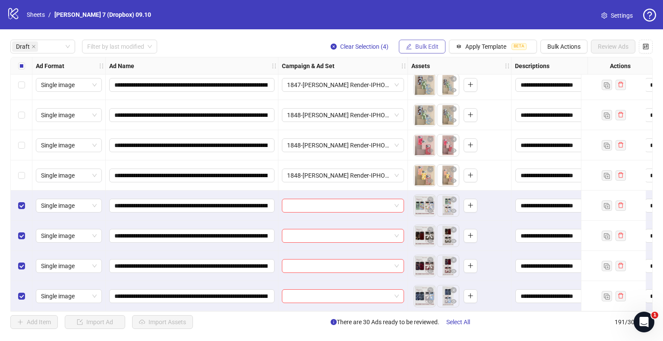
click at [416, 42] on button "Bulk Edit" at bounding box center [422, 47] width 47 height 14
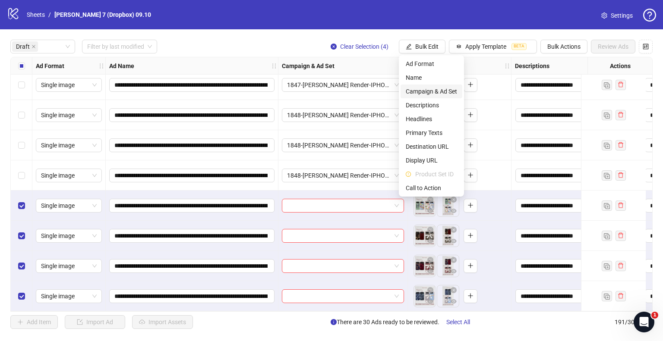
click at [411, 98] on li "Campaign & Ad Set" at bounding box center [432, 92] width 62 height 14
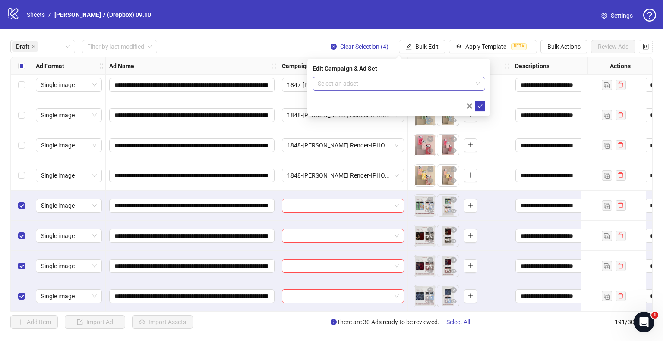
click at [407, 89] on input "search" at bounding box center [395, 83] width 155 height 13
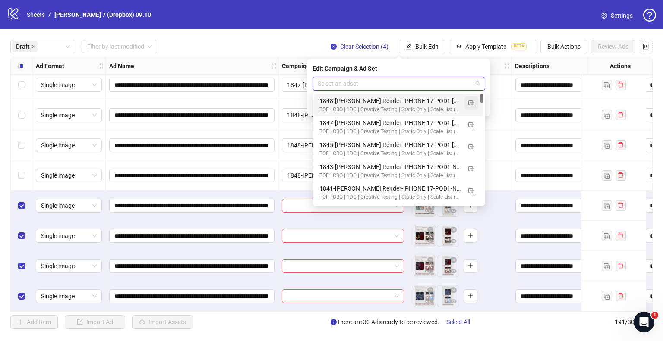
click at [473, 104] on img "button" at bounding box center [471, 104] width 6 height 6
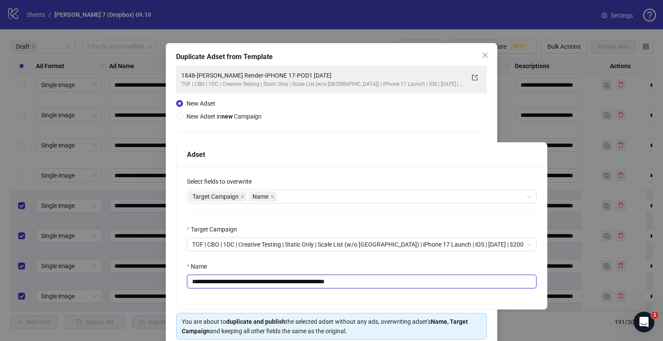
drag, startPoint x: 314, startPoint y: 281, endPoint x: 32, endPoint y: 277, distance: 281.9
click at [33, 277] on div "**********" at bounding box center [331, 170] width 663 height 341
paste input "text"
drag, startPoint x: 346, startPoint y: 283, endPoint x: 473, endPoint y: 281, distance: 127.3
click at [473, 281] on input "**********" at bounding box center [362, 282] width 350 height 14
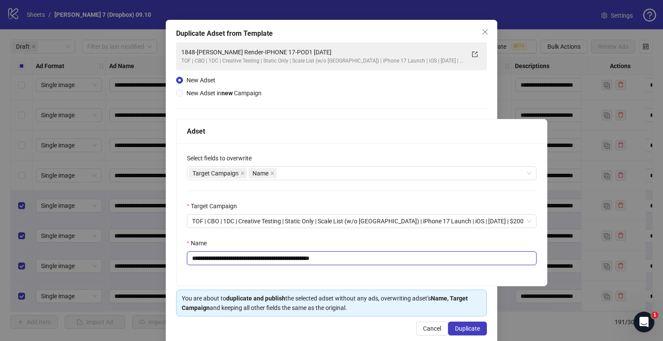
scroll to position [36, 0]
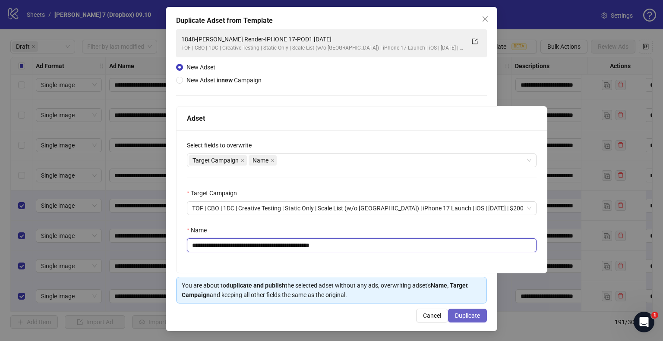
type input "**********"
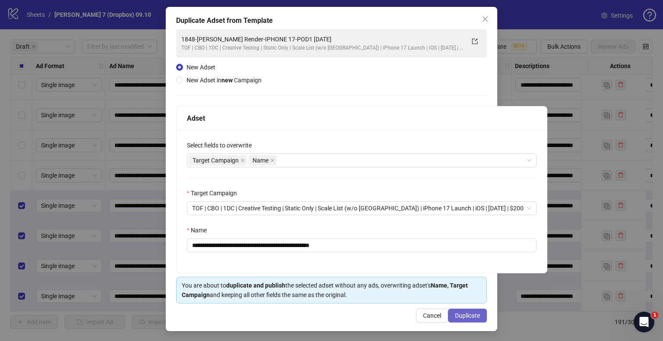
click at [458, 310] on button "Duplicate" at bounding box center [467, 316] width 39 height 14
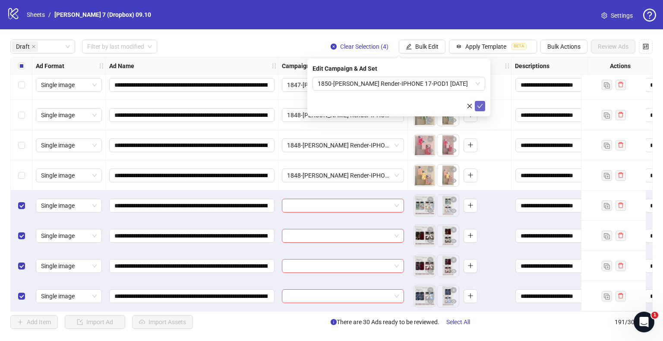
click at [481, 105] on icon "check" at bounding box center [480, 106] width 6 height 4
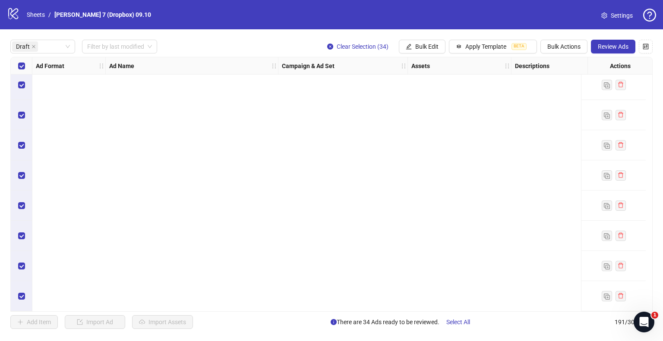
scroll to position [0, 0]
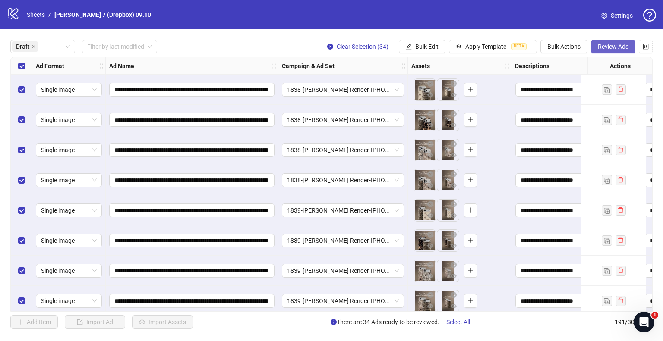
click at [609, 49] on span "Review Ads" at bounding box center [613, 46] width 31 height 7
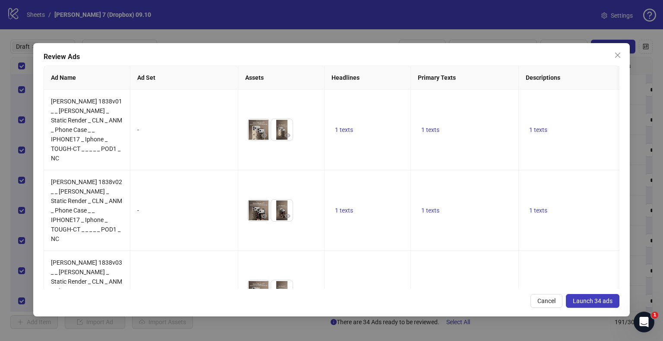
click at [581, 302] on span "Launch 34 ads" at bounding box center [593, 301] width 40 height 7
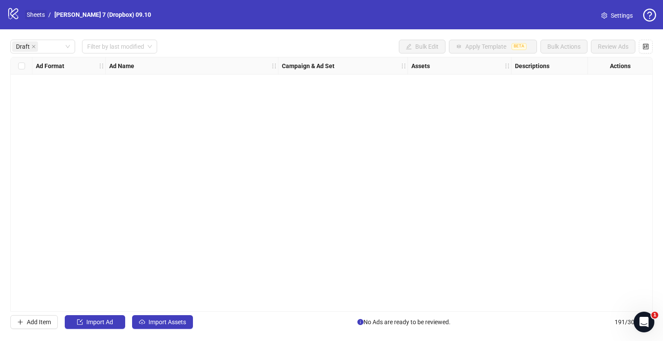
click at [40, 15] on link "Sheets" at bounding box center [36, 14] width 22 height 9
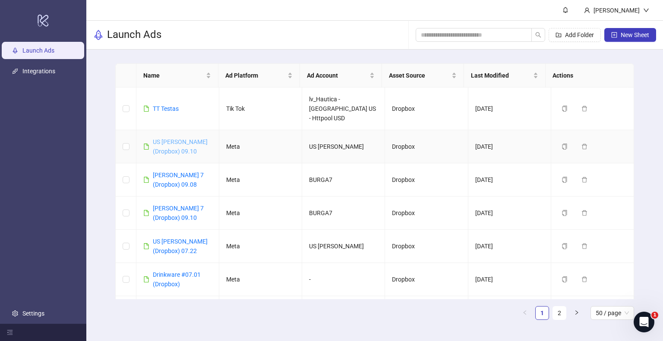
click at [173, 139] on link "US [PERSON_NAME] (Dropbox) 09.10" at bounding box center [180, 147] width 55 height 16
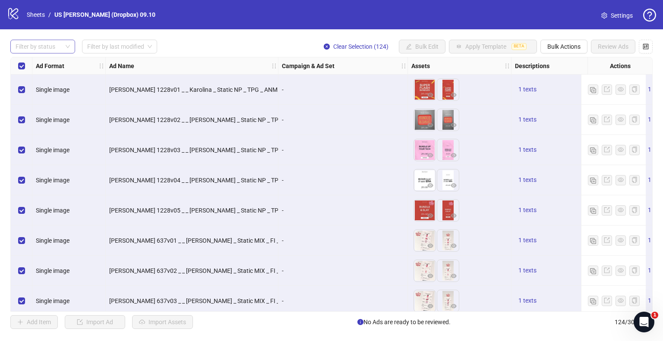
click at [41, 44] on div at bounding box center [38, 47] width 52 height 12
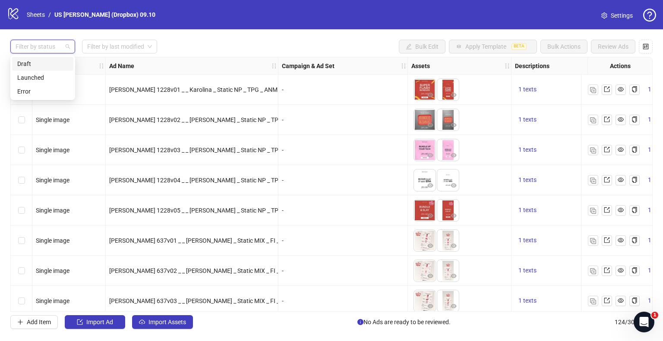
click at [38, 67] on div "Draft" at bounding box center [42, 63] width 51 height 9
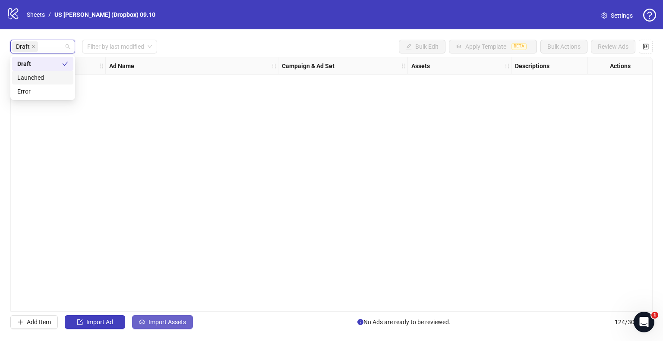
click at [162, 316] on button "Import Assets" at bounding box center [162, 322] width 61 height 14
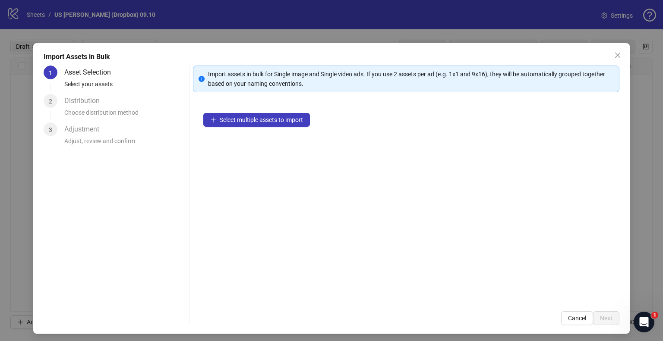
click at [241, 109] on div "Select multiple assets to import" at bounding box center [406, 202] width 426 height 199
click at [237, 119] on span "Select multiple assets to import" at bounding box center [261, 120] width 83 height 7
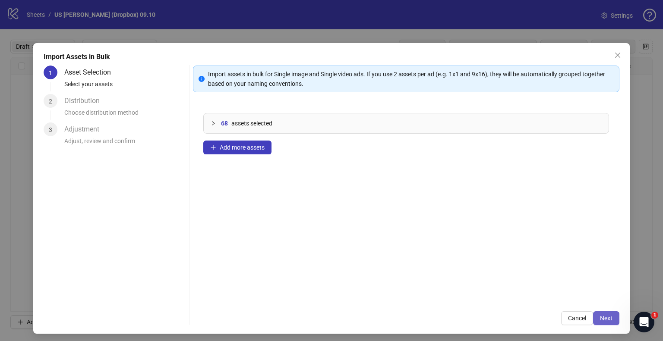
click at [606, 321] on span "Next" at bounding box center [606, 318] width 13 height 7
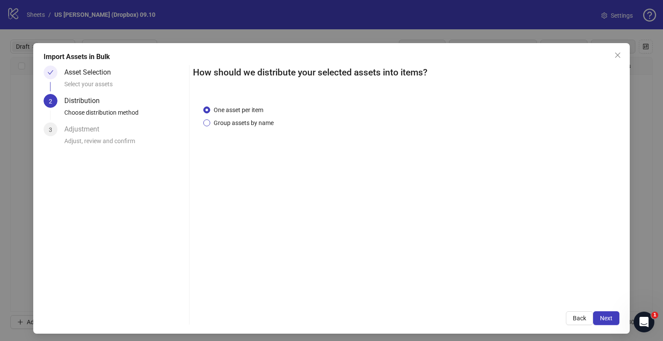
click at [250, 126] on span "Group assets by name" at bounding box center [243, 122] width 67 height 9
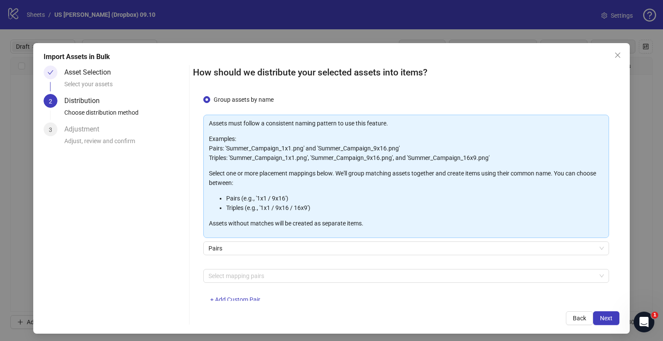
scroll to position [46, 0]
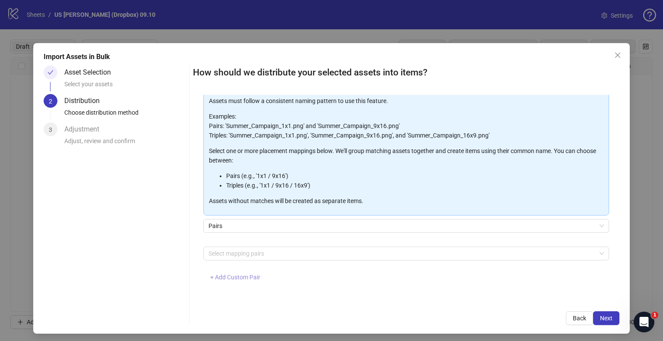
click at [224, 281] on button "+ Add Custom Pair" at bounding box center [235, 278] width 64 height 14
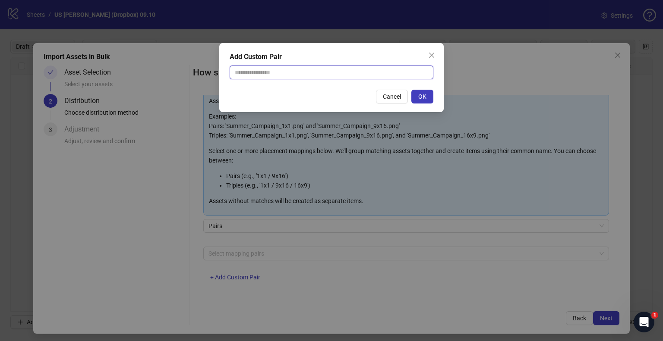
click at [283, 69] on input "text" at bounding box center [332, 73] width 204 height 14
type input "**********"
click at [432, 96] on button "OK" at bounding box center [422, 97] width 22 height 14
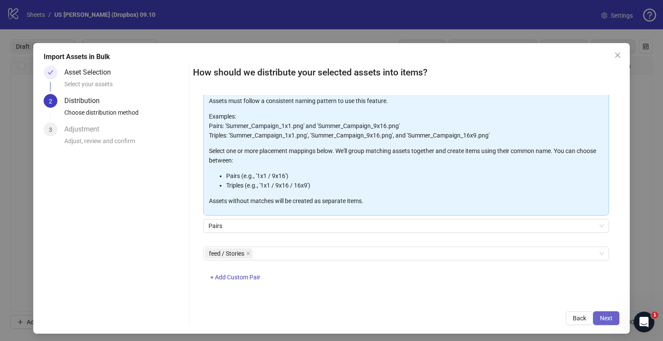
click at [593, 316] on button "Next" at bounding box center [606, 319] width 26 height 14
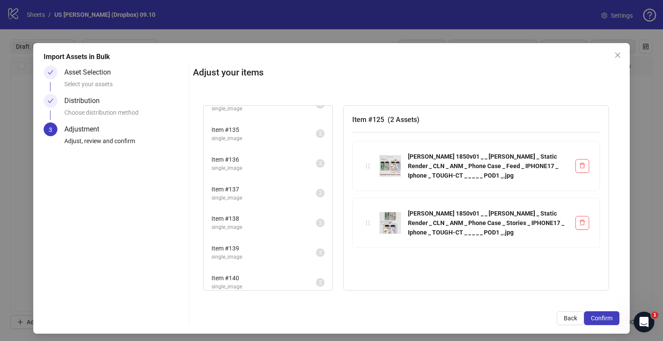
scroll to position [813, 0]
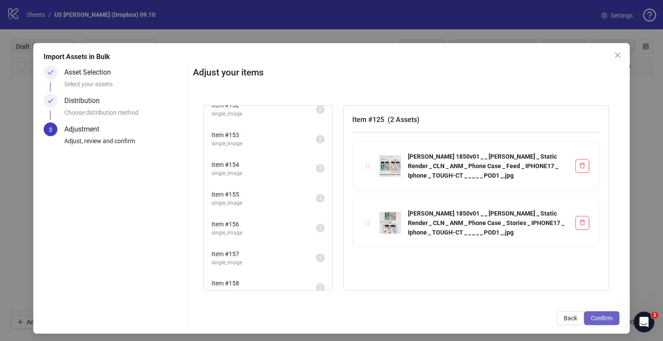
click at [606, 314] on button "Confirm" at bounding box center [601, 319] width 35 height 14
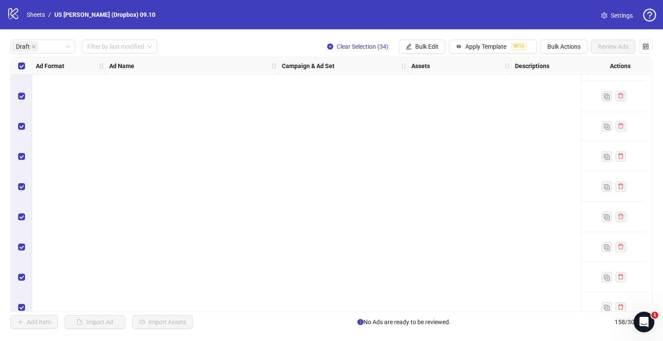
scroll to position [793, 0]
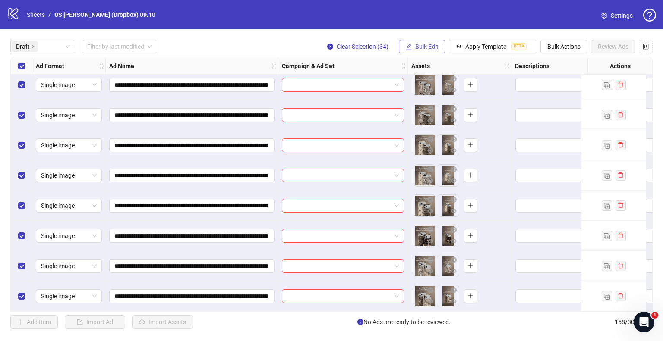
click at [429, 43] on span "Bulk Edit" at bounding box center [426, 46] width 23 height 7
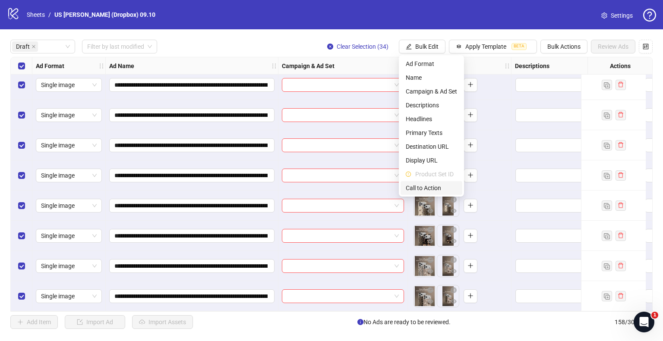
click at [421, 187] on span "Call to Action" at bounding box center [431, 187] width 51 height 9
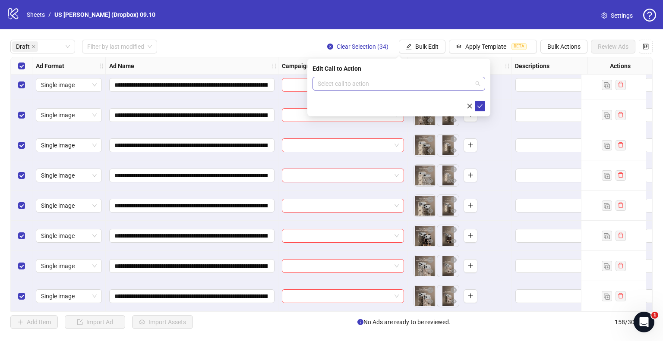
click at [387, 84] on input "search" at bounding box center [395, 83] width 155 height 13
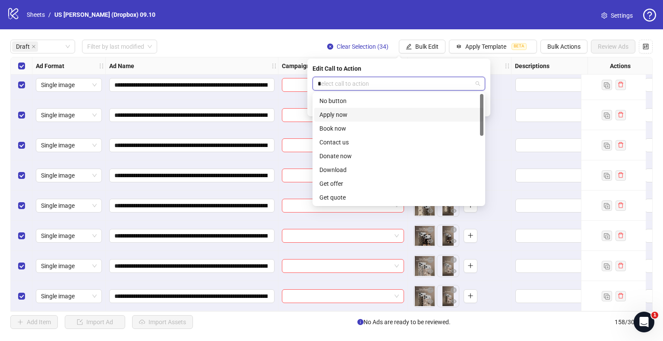
type input "**"
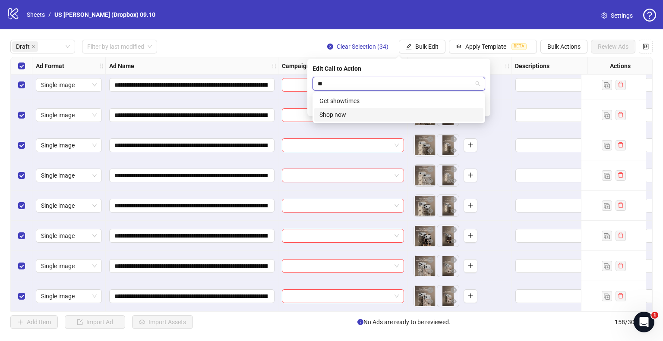
click at [353, 118] on div "Shop now" at bounding box center [398, 114] width 159 height 9
click at [477, 105] on icon "check" at bounding box center [480, 106] width 6 height 6
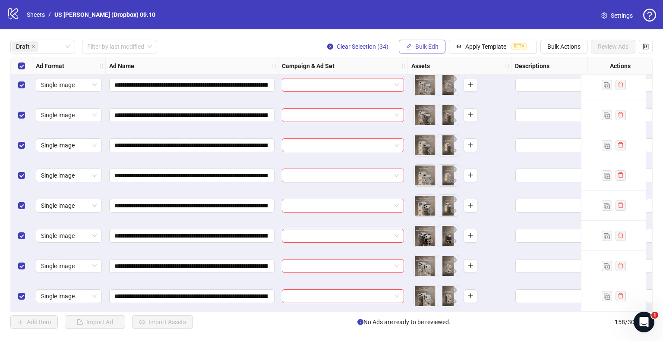
click at [432, 48] on span "Bulk Edit" at bounding box center [426, 46] width 23 height 7
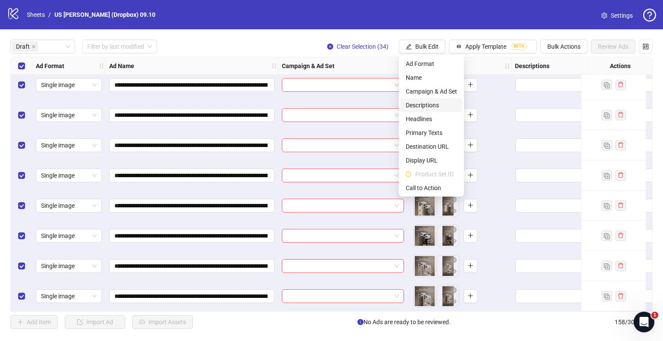
click at [429, 107] on span "Descriptions" at bounding box center [431, 105] width 51 height 9
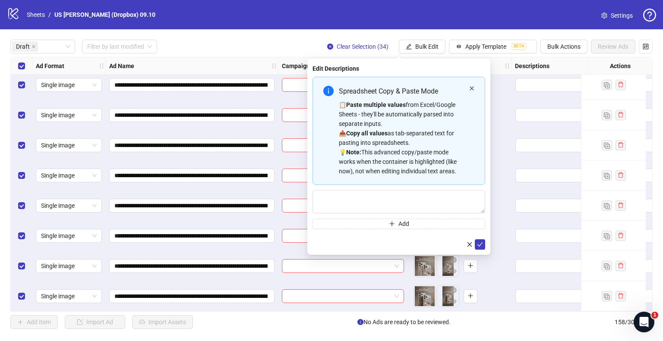
click at [473, 86] on icon "close" at bounding box center [471, 88] width 5 height 5
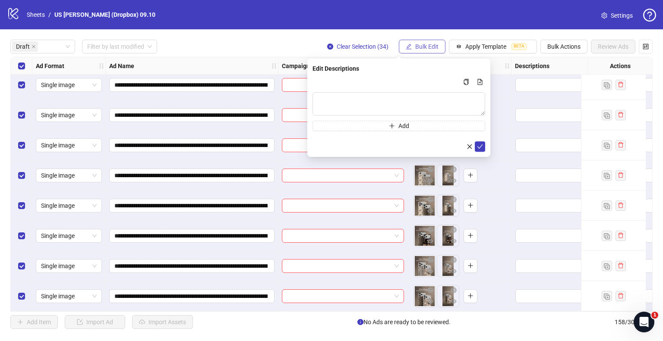
click at [425, 46] on span "Bulk Edit" at bounding box center [426, 46] width 23 height 7
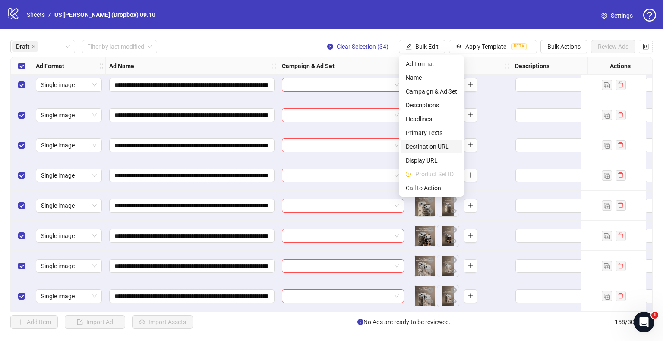
click at [428, 146] on span "Destination URL" at bounding box center [431, 146] width 51 height 9
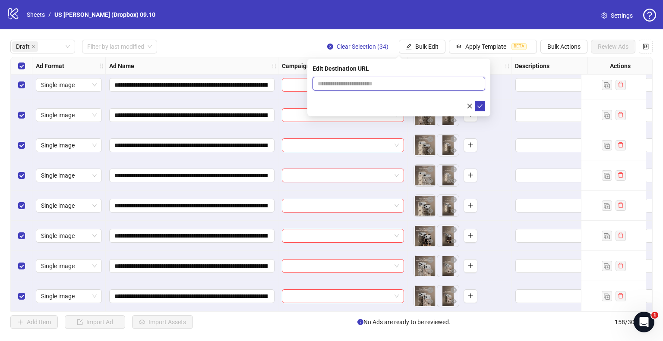
click at [371, 82] on input "text" at bounding box center [395, 83] width 155 height 9
drag, startPoint x: 376, startPoint y: 79, endPoint x: 367, endPoint y: 82, distance: 9.4
click at [376, 79] on input "text" at bounding box center [395, 83] width 155 height 9
paste input "**********"
click at [338, 83] on input "**********" at bounding box center [395, 83] width 155 height 9
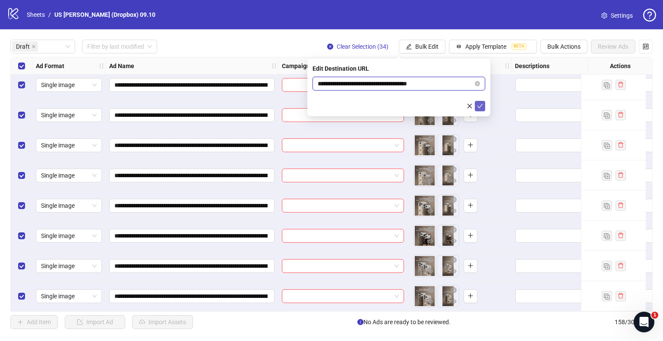
type input "**********"
click at [482, 105] on icon "check" at bounding box center [480, 106] width 6 height 6
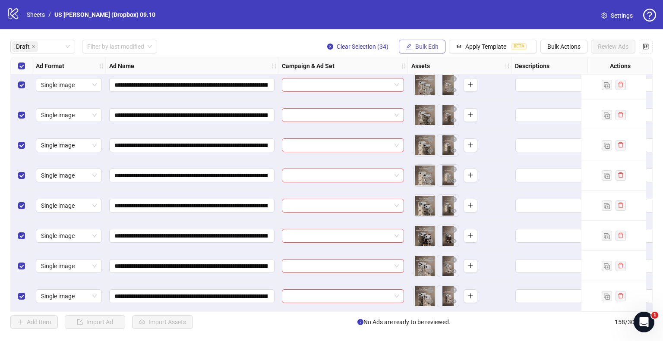
click at [424, 48] on span "Bulk Edit" at bounding box center [426, 46] width 23 height 7
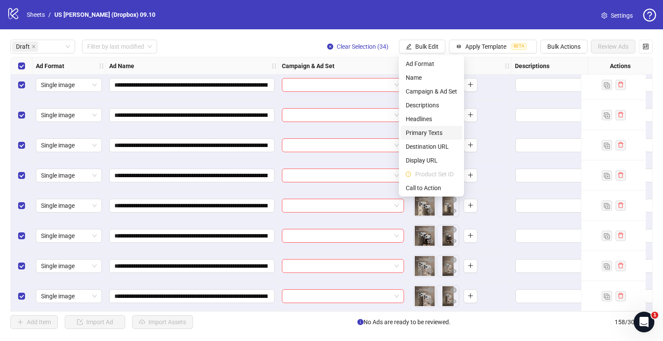
click at [416, 134] on span "Primary Texts" at bounding box center [431, 132] width 51 height 9
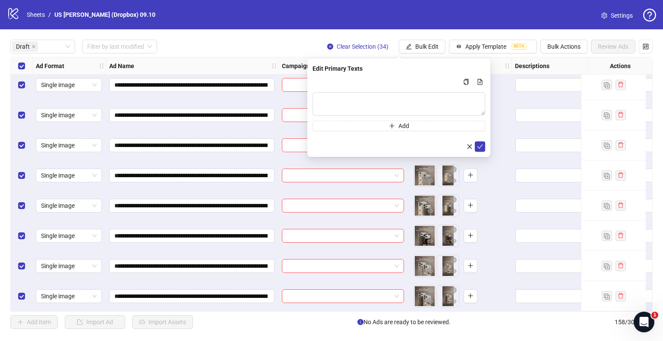
click at [375, 92] on div "Multi-text input container - paste or copy values" at bounding box center [398, 103] width 173 height 23
click at [380, 100] on textarea "Multi-text input container - paste or copy values" at bounding box center [398, 103] width 173 height 23
paste textarea "**********"
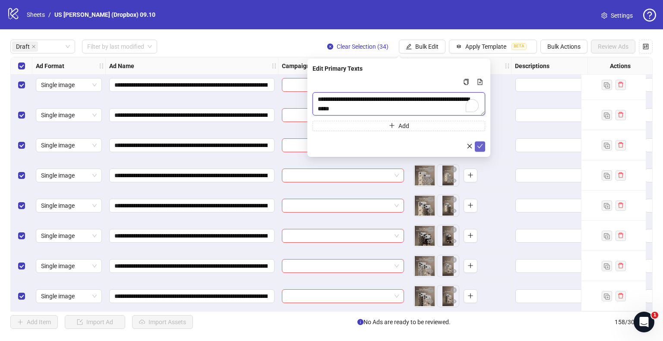
type textarea "**********"
click at [480, 144] on icon "check" at bounding box center [480, 146] width 6 height 6
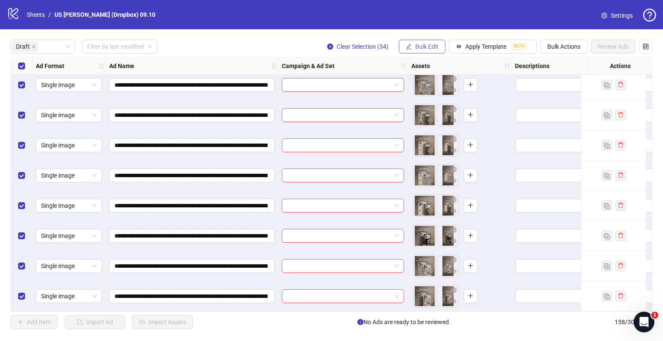
click at [421, 41] on button "Bulk Edit" at bounding box center [422, 47] width 47 height 14
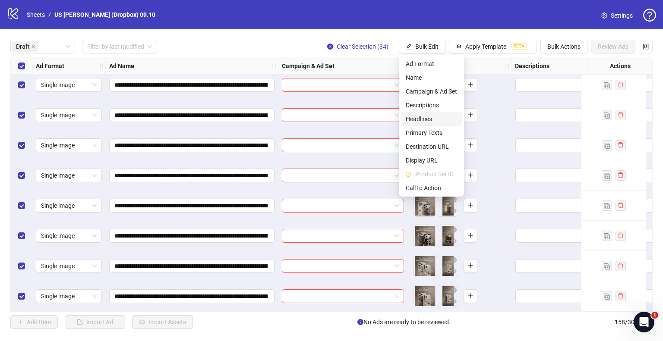
click at [427, 117] on span "Headlines" at bounding box center [431, 118] width 51 height 9
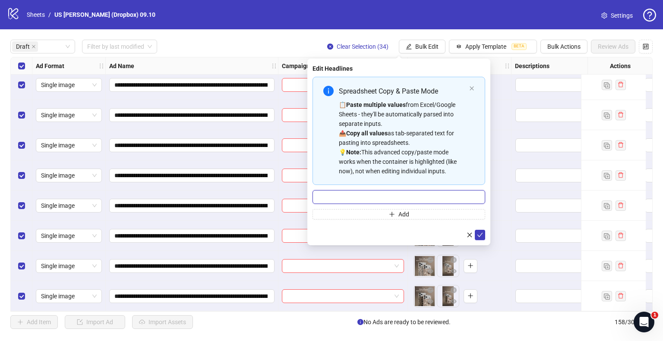
click at [361, 197] on input "Multi-input container - paste or copy values" at bounding box center [398, 197] width 173 height 14
paste input "**********"
type input "**********"
click at [479, 234] on icon "check" at bounding box center [480, 235] width 6 height 6
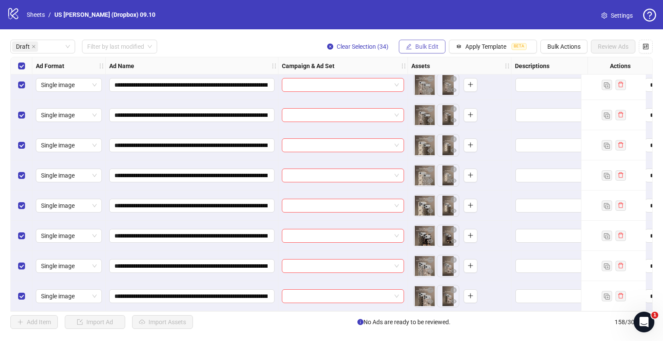
click at [439, 49] on button "Bulk Edit" at bounding box center [422, 47] width 47 height 14
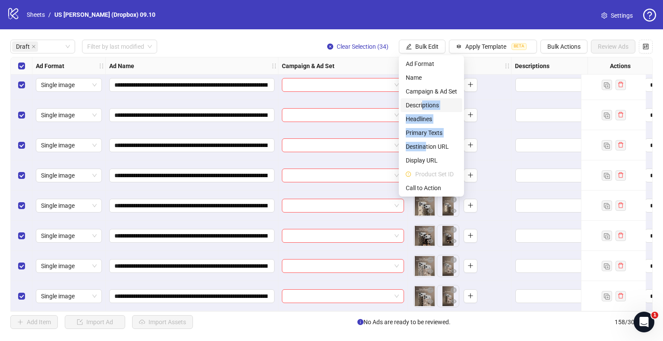
drag, startPoint x: 426, startPoint y: 150, endPoint x: 423, endPoint y: 106, distance: 44.1
click at [424, 106] on ul "Ad Format Name Campaign & Ad Set Descriptions Headlines Primary Texts Destinati…" at bounding box center [431, 126] width 65 height 142
click at [423, 106] on span "Descriptions" at bounding box center [431, 105] width 51 height 9
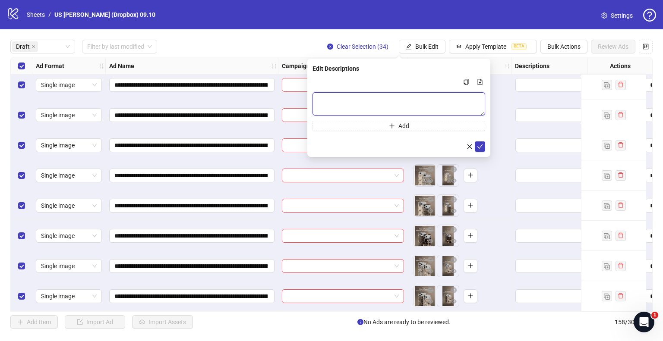
click at [387, 102] on textarea "Multi-text input container - paste or copy values" at bounding box center [398, 103] width 173 height 23
paste textarea "**********"
type textarea "**********"
click at [478, 145] on icon "check" at bounding box center [480, 146] width 6 height 6
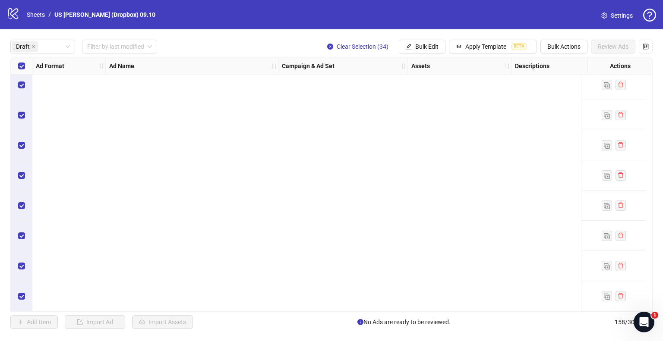
scroll to position [0, 0]
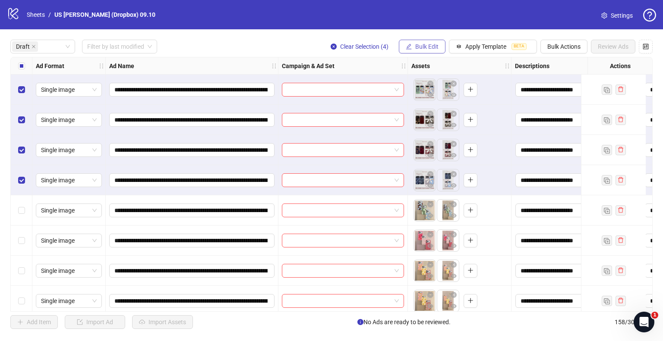
click at [418, 50] on button "Bulk Edit" at bounding box center [422, 47] width 47 height 14
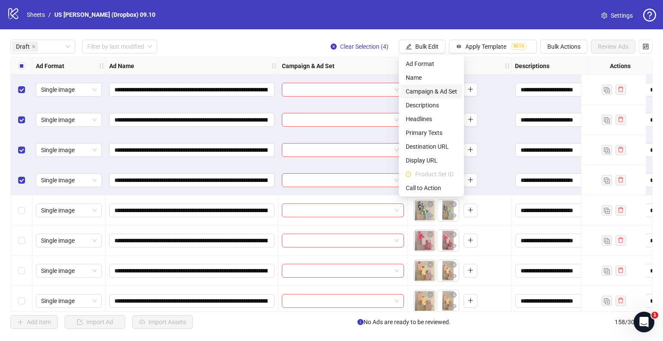
click at [428, 91] on span "Campaign & Ad Set" at bounding box center [431, 91] width 51 height 9
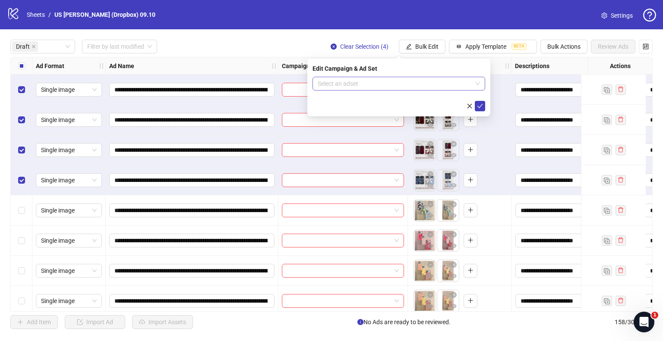
click at [339, 86] on input "search" at bounding box center [395, 83] width 155 height 13
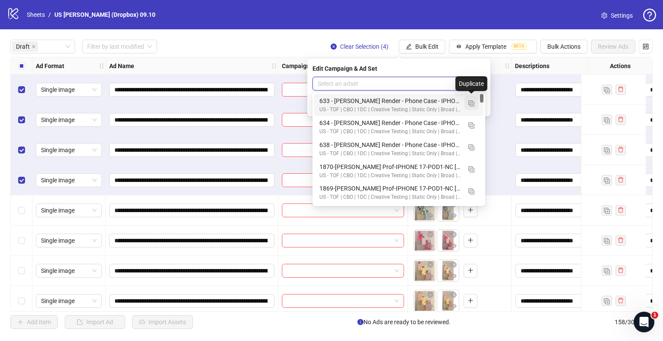
click at [473, 103] on img "button" at bounding box center [471, 104] width 6 height 6
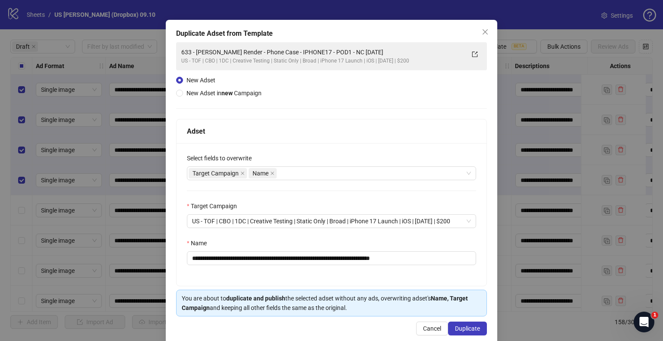
scroll to position [36, 0]
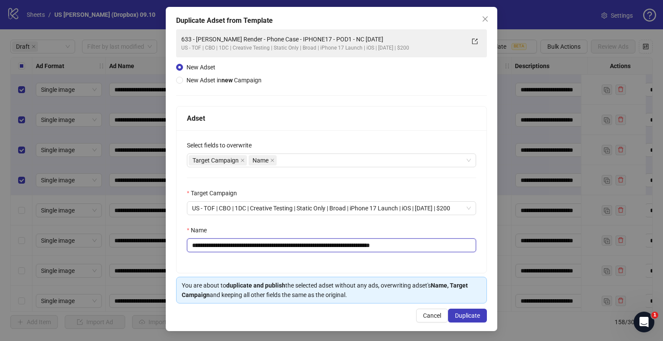
drag, startPoint x: 365, startPoint y: 244, endPoint x: 0, endPoint y: 236, distance: 364.8
click at [0, 236] on div "**********" at bounding box center [331, 170] width 663 height 341
paste input "text"
drag, startPoint x: 352, startPoint y: 245, endPoint x: 484, endPoint y: 246, distance: 131.6
click at [484, 246] on div "**********" at bounding box center [332, 201] width 310 height 143
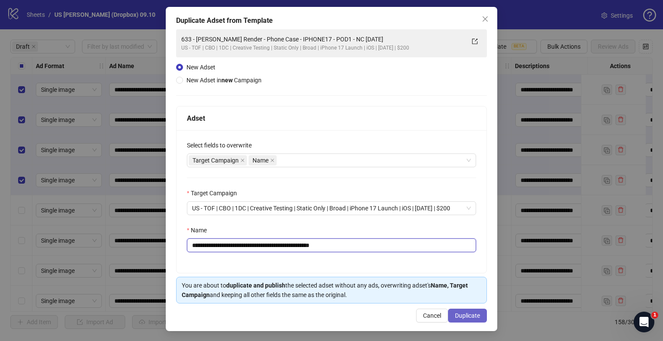
type input "**********"
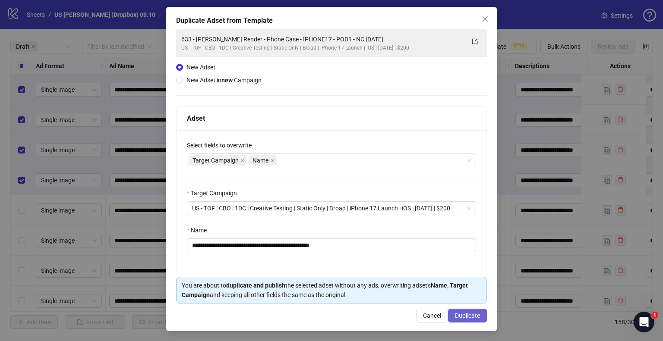
click at [455, 315] on span "Duplicate" at bounding box center [467, 315] width 25 height 7
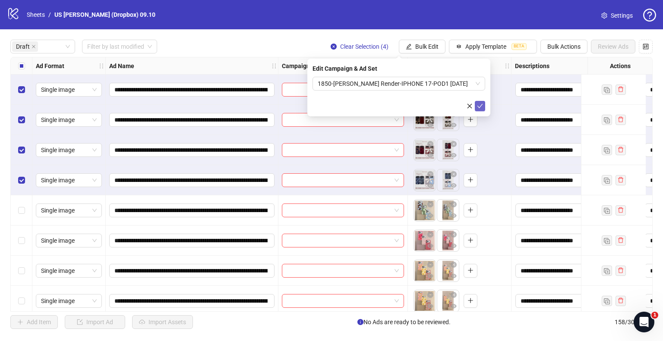
click at [484, 103] on button "submit" at bounding box center [480, 106] width 10 height 10
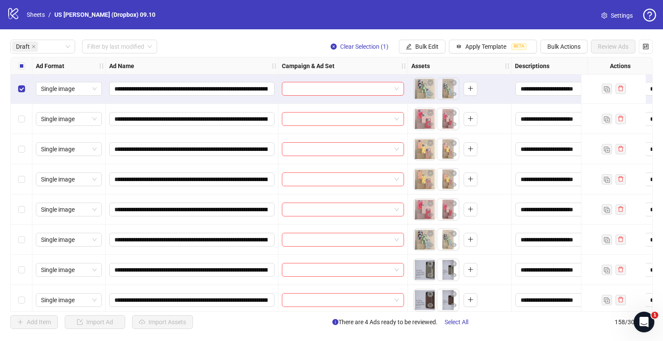
scroll to position [129, 0]
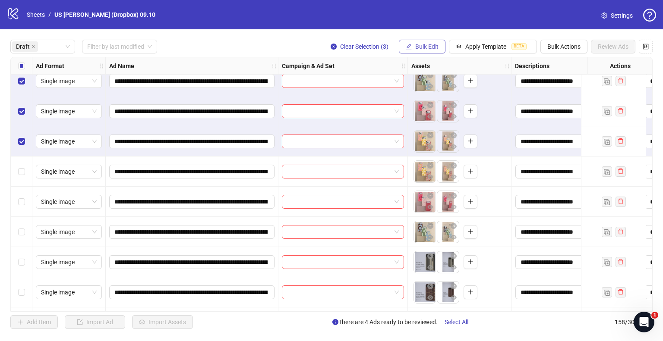
click at [439, 44] on button "Bulk Edit" at bounding box center [422, 47] width 47 height 14
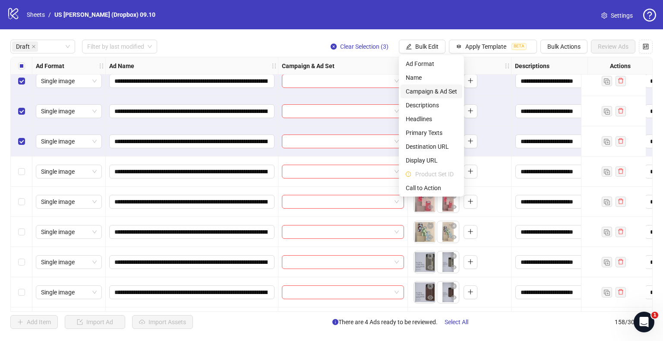
click at [426, 89] on span "Campaign & Ad Set" at bounding box center [431, 91] width 51 height 9
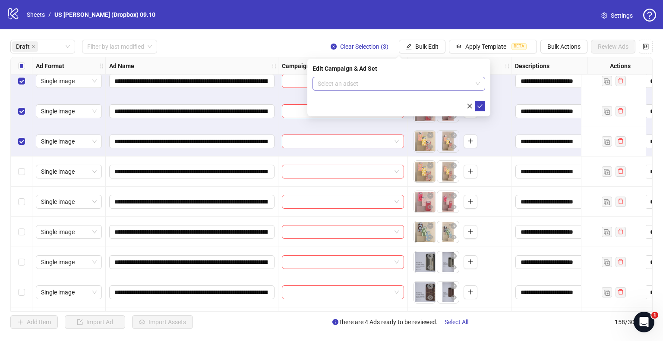
click at [383, 83] on input "search" at bounding box center [395, 83] width 155 height 13
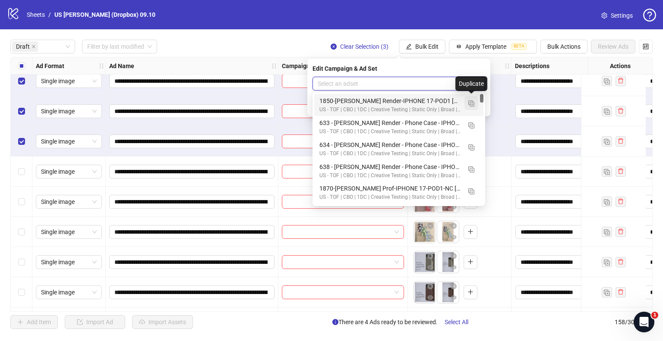
click at [470, 106] on img "button" at bounding box center [471, 104] width 6 height 6
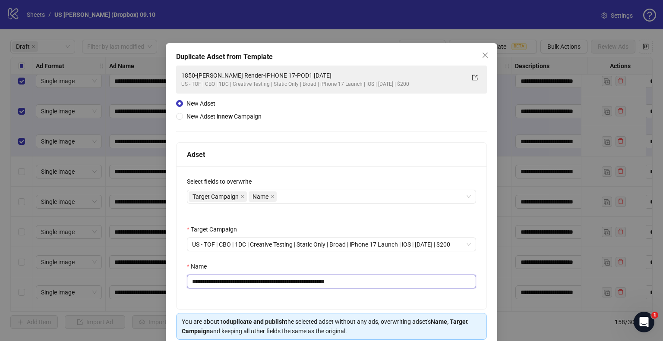
drag, startPoint x: 315, startPoint y: 281, endPoint x: 38, endPoint y: 272, distance: 276.8
click at [38, 272] on div "**********" at bounding box center [331, 170] width 663 height 341
paste input "text"
drag, startPoint x: 345, startPoint y: 281, endPoint x: 489, endPoint y: 289, distance: 143.5
click at [479, 289] on div "**********" at bounding box center [332, 238] width 310 height 143
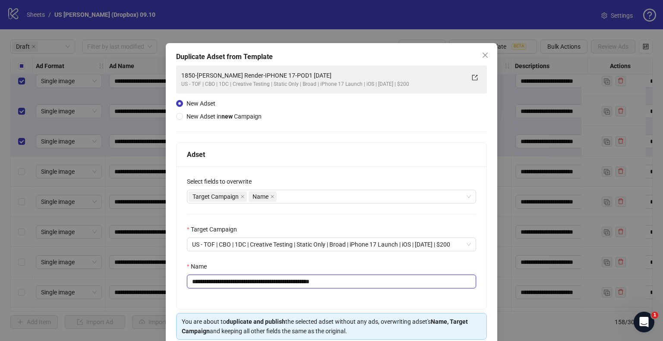
scroll to position [36, 0]
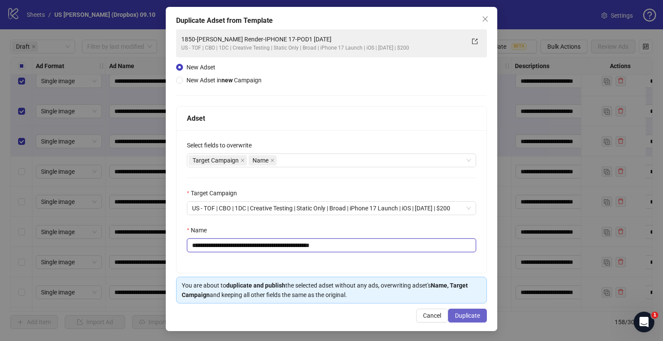
type input "**********"
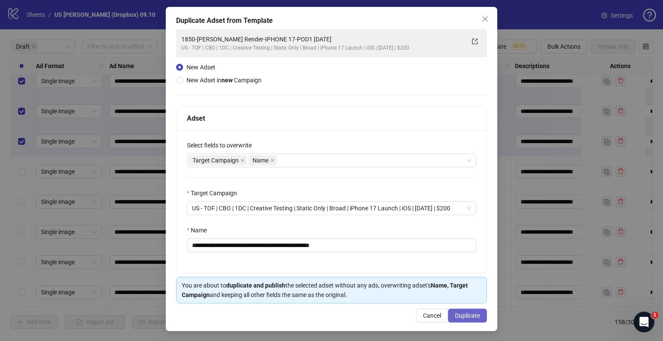
click at [478, 315] on button "Duplicate" at bounding box center [467, 316] width 39 height 14
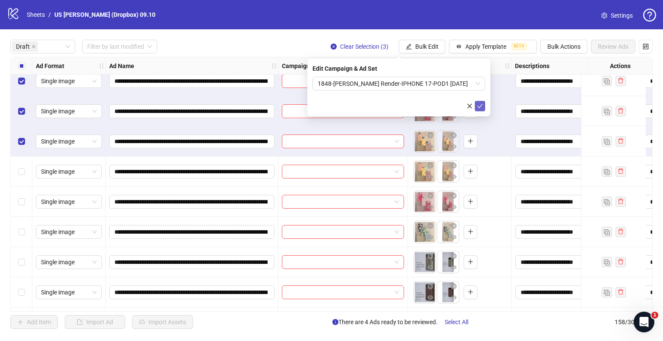
click at [481, 104] on icon "check" at bounding box center [480, 106] width 6 height 6
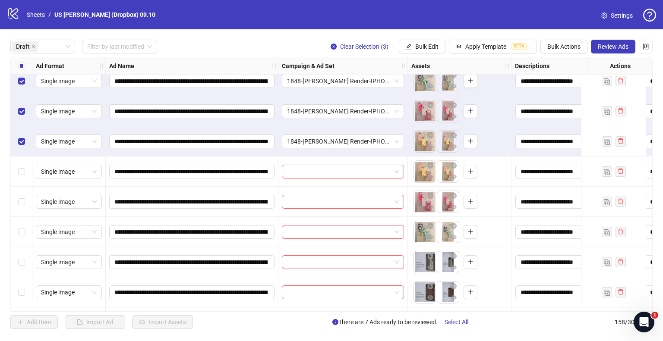
click at [17, 65] on div "Select all rows" at bounding box center [22, 65] width 22 height 17
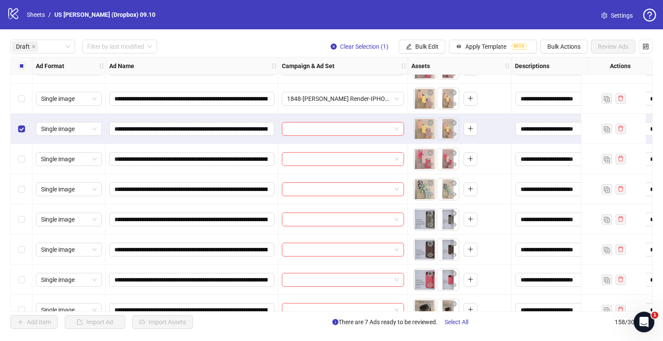
scroll to position [173, 0]
click at [15, 184] on div "Select row 10" at bounding box center [22, 189] width 22 height 30
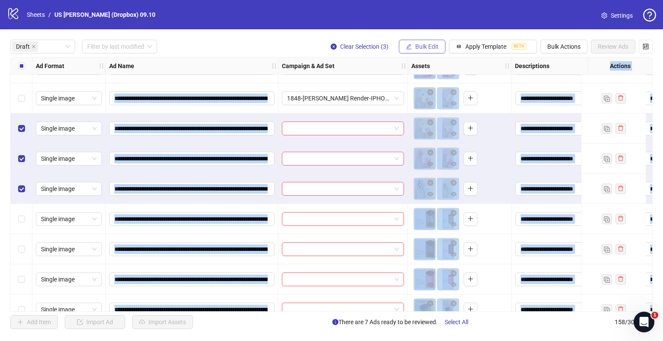
click at [413, 47] on button "Bulk Edit" at bounding box center [422, 47] width 47 height 14
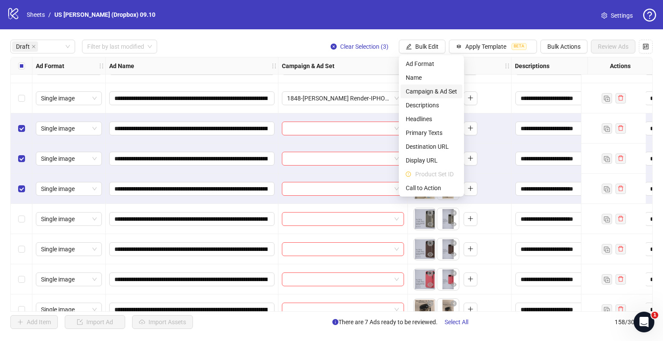
click at [418, 91] on span "Campaign & Ad Set" at bounding box center [431, 91] width 51 height 9
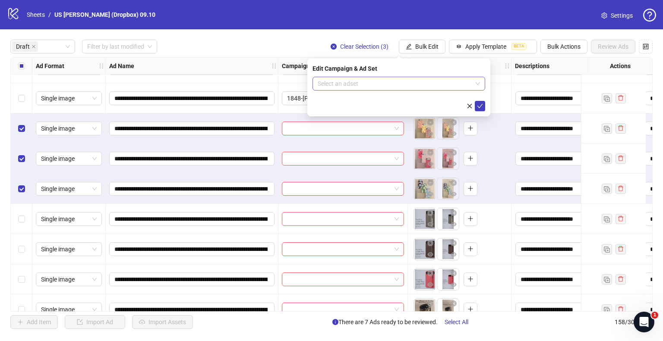
click at [407, 85] on input "search" at bounding box center [395, 83] width 155 height 13
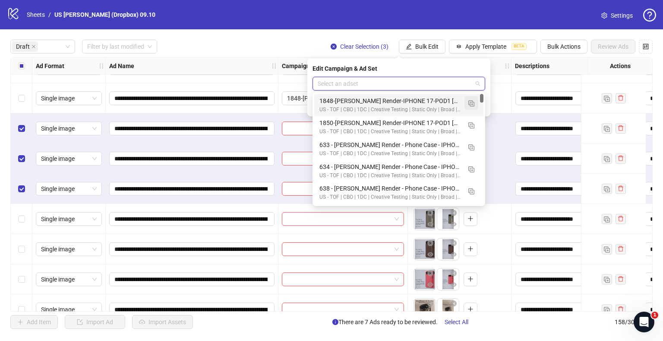
click at [470, 104] on img "button" at bounding box center [471, 104] width 6 height 6
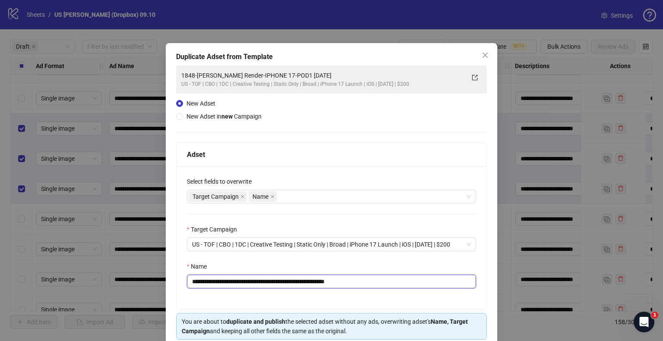
drag, startPoint x: 317, startPoint y: 281, endPoint x: 0, endPoint y: 294, distance: 317.0
click at [0, 294] on div "**********" at bounding box center [331, 170] width 663 height 341
paste input "text"
drag, startPoint x: 347, startPoint y: 282, endPoint x: 506, endPoint y: 278, distance: 158.9
click at [506, 278] on div "**********" at bounding box center [331, 170] width 663 height 341
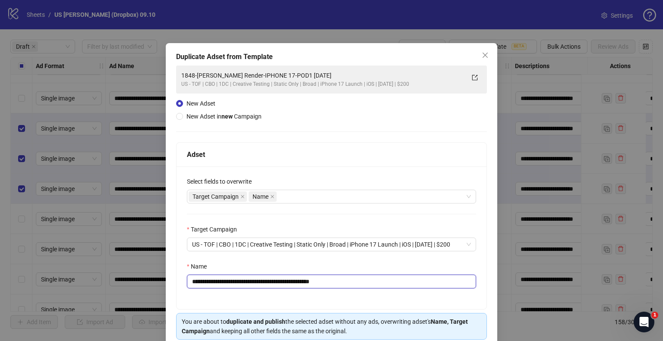
scroll to position [36, 0]
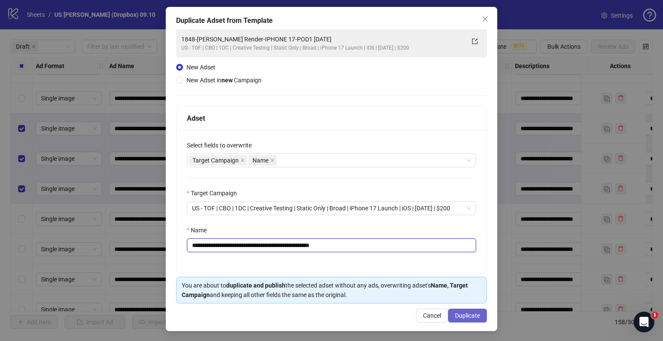
type input "**********"
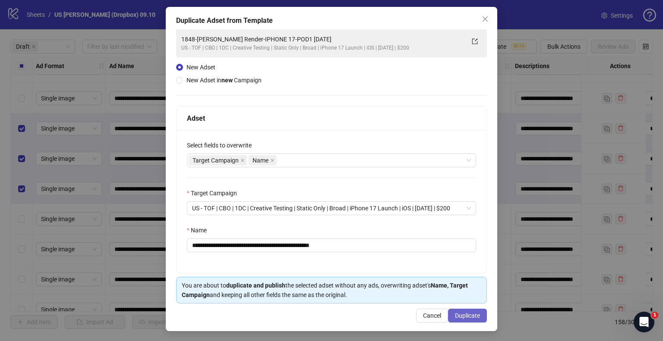
click at [463, 316] on span "Duplicate" at bounding box center [467, 315] width 25 height 7
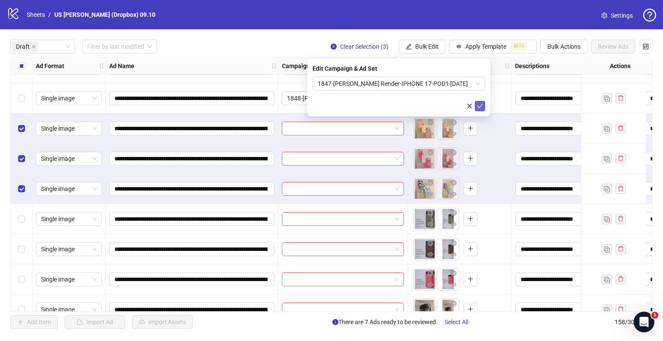
click at [483, 105] on button "submit" at bounding box center [480, 106] width 10 height 10
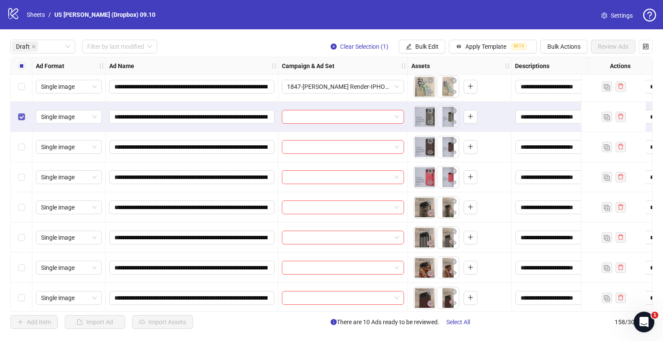
scroll to position [302, 0]
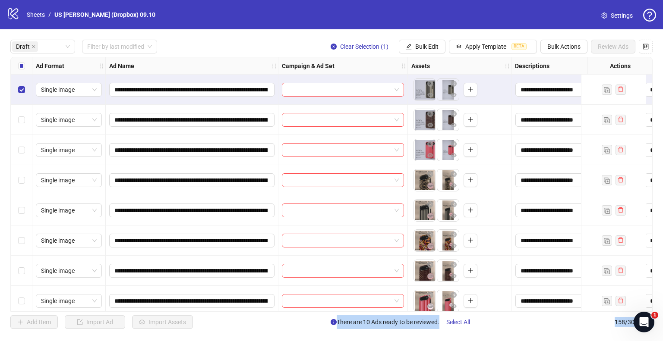
click at [25, 150] on div "Select row 13" at bounding box center [22, 150] width 22 height 30
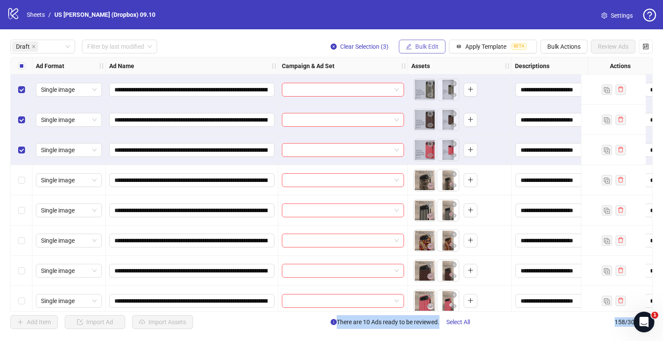
click at [434, 47] on span "Bulk Edit" at bounding box center [426, 46] width 23 height 7
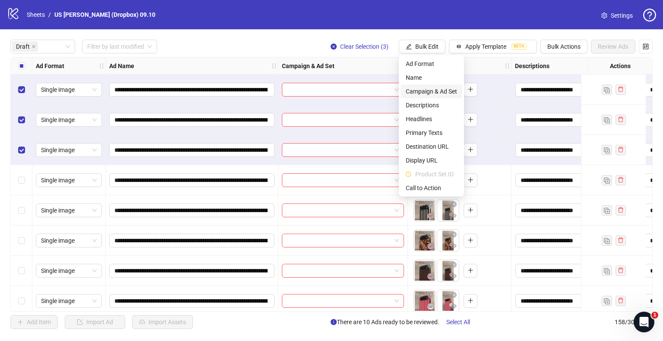
click at [427, 95] on span "Campaign & Ad Set" at bounding box center [431, 91] width 51 height 9
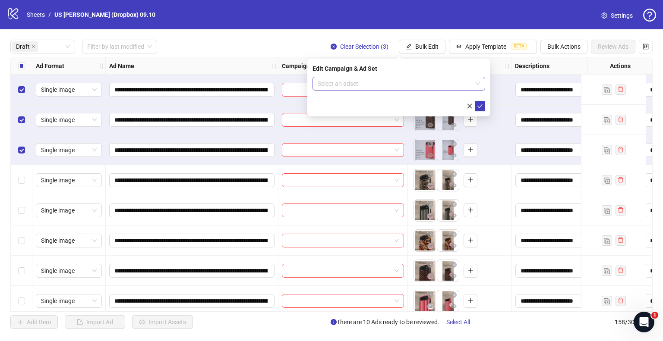
click at [371, 84] on input "search" at bounding box center [395, 83] width 155 height 13
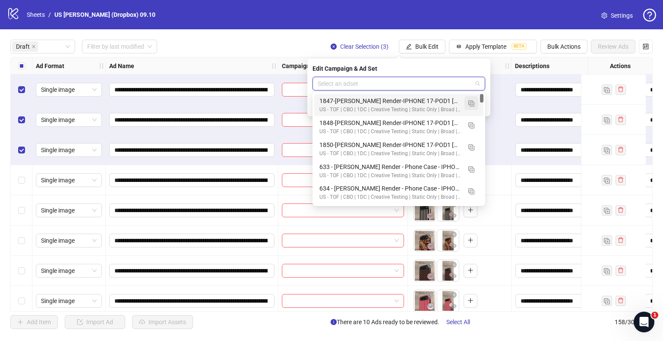
click at [470, 102] on img "button" at bounding box center [471, 104] width 6 height 6
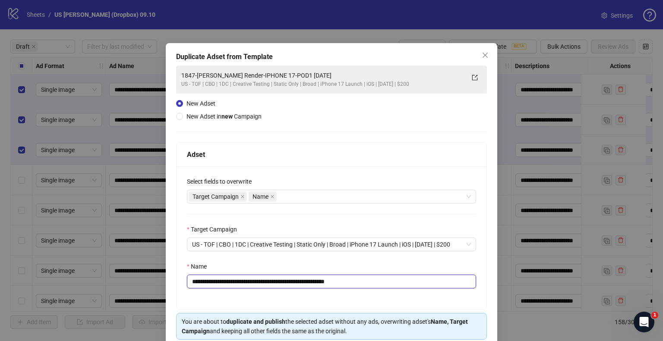
click at [313, 281] on input "**********" at bounding box center [331, 282] width 289 height 14
drag, startPoint x: 315, startPoint y: 281, endPoint x: 0, endPoint y: 274, distance: 314.7
click at [0, 274] on div "**********" at bounding box center [331, 170] width 663 height 341
paste input "text"
drag, startPoint x: 346, startPoint y: 281, endPoint x: 494, endPoint y: 295, distance: 148.7
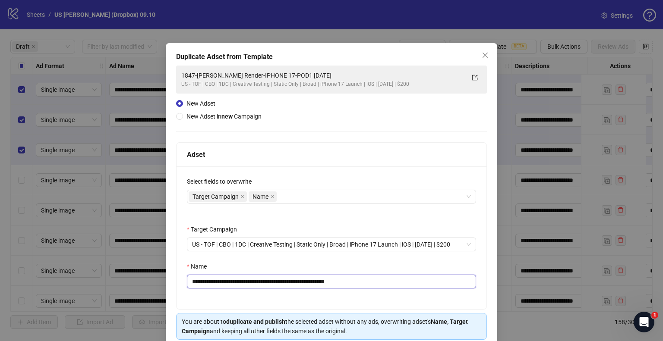
click at [478, 295] on div "**********" at bounding box center [332, 238] width 310 height 143
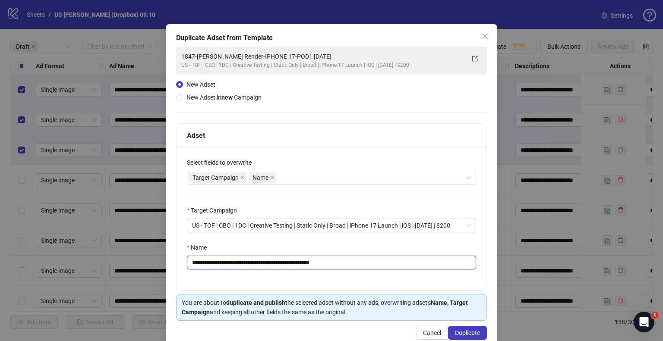
scroll to position [36, 0]
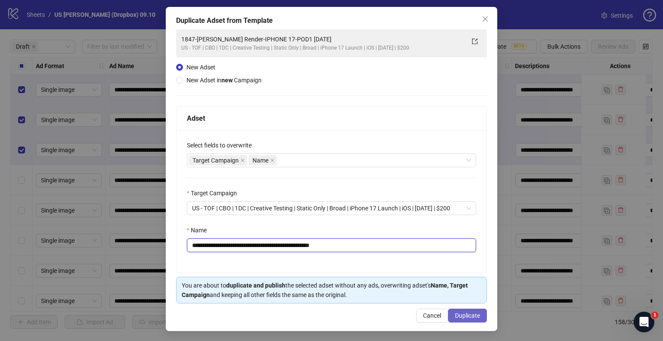
type input "**********"
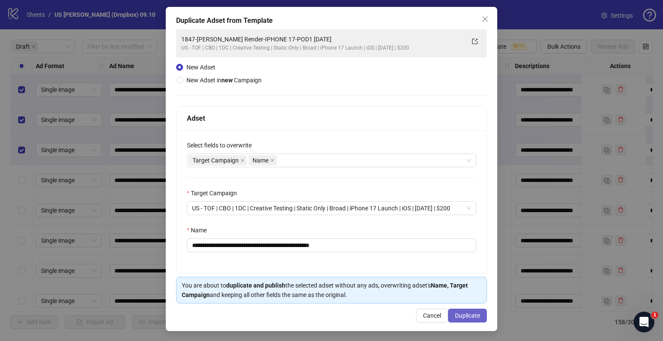
click at [475, 312] on button "Duplicate" at bounding box center [467, 316] width 39 height 14
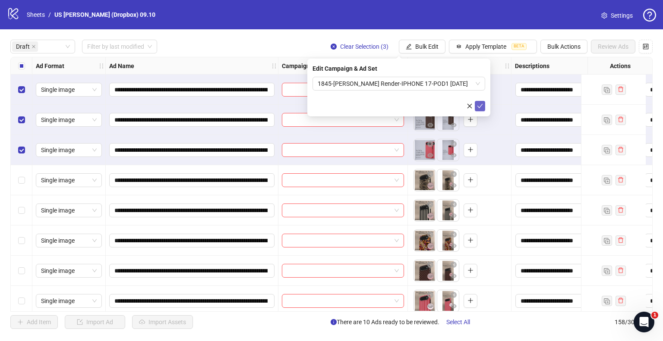
click at [478, 107] on icon "check" at bounding box center [480, 106] width 6 height 4
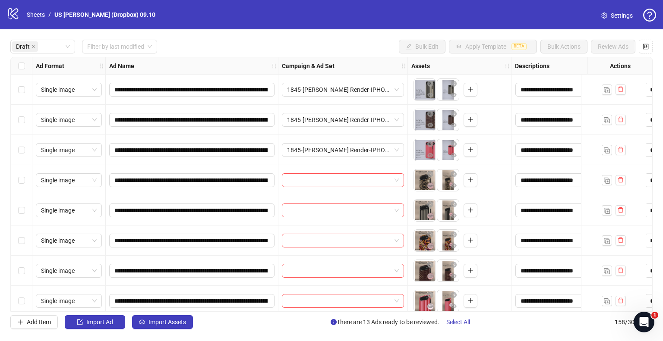
click at [19, 175] on div "Select row 14" at bounding box center [22, 180] width 22 height 30
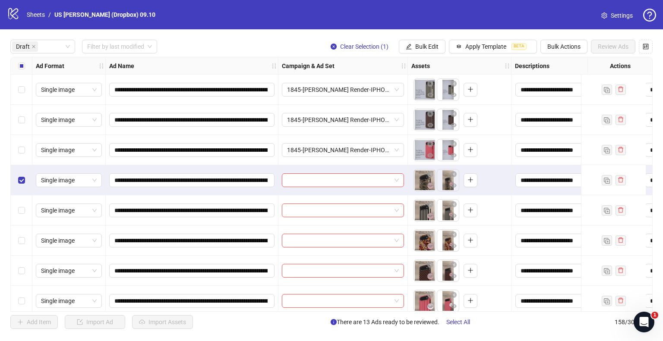
scroll to position [345, 0]
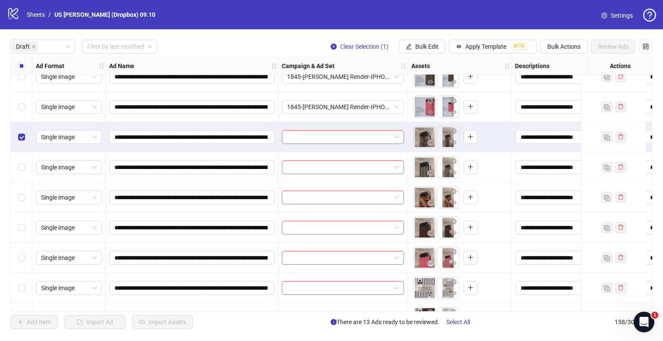
click at [25, 257] on div "Select row 18" at bounding box center [22, 258] width 22 height 30
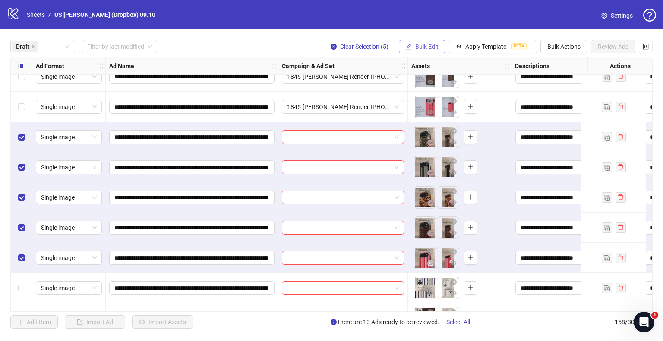
click at [426, 43] on span "Bulk Edit" at bounding box center [426, 46] width 23 height 7
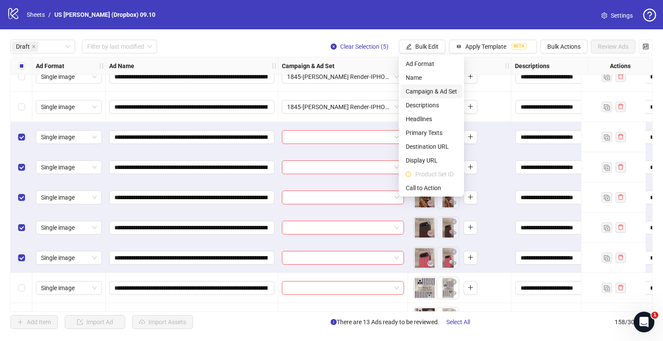
click at [417, 88] on span "Campaign & Ad Set" at bounding box center [431, 91] width 51 height 9
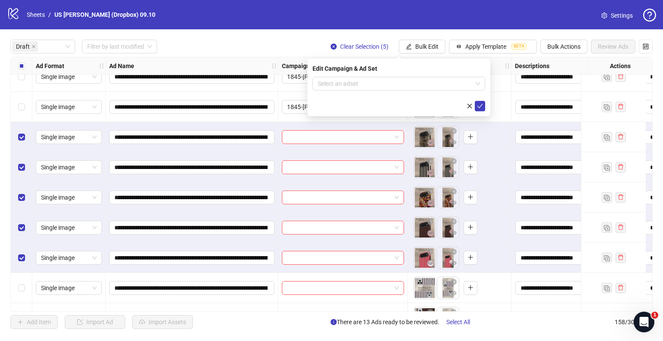
click at [363, 87] on input "search" at bounding box center [395, 83] width 155 height 13
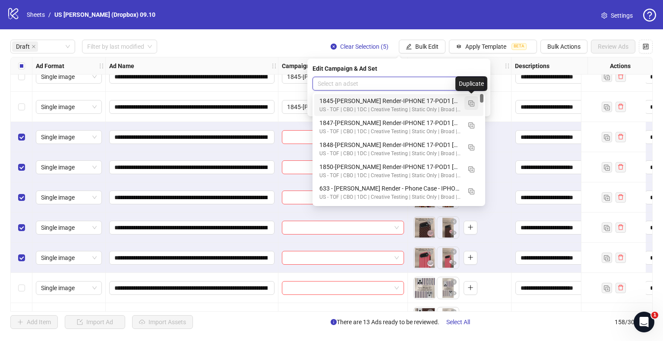
click at [470, 103] on img "button" at bounding box center [471, 104] width 6 height 6
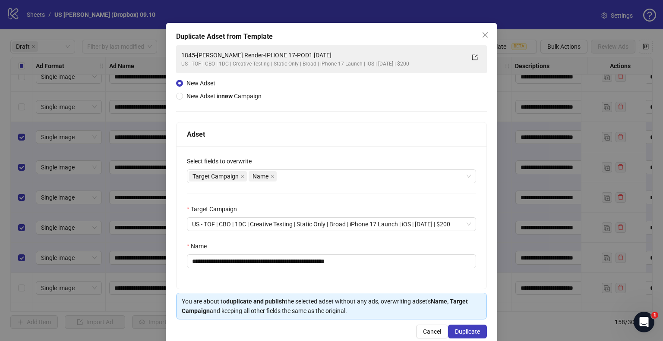
scroll to position [36, 0]
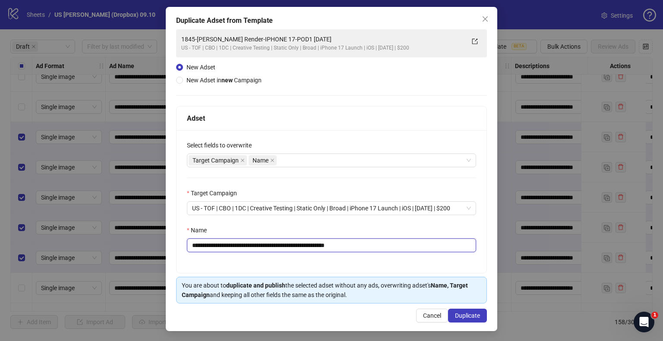
drag, startPoint x: 315, startPoint y: 245, endPoint x: 0, endPoint y: 224, distance: 315.3
click at [0, 224] on div "**********" at bounding box center [331, 170] width 663 height 341
paste input "***"
drag, startPoint x: 357, startPoint y: 245, endPoint x: 495, endPoint y: 248, distance: 137.7
click at [493, 248] on div "**********" at bounding box center [331, 170] width 663 height 341
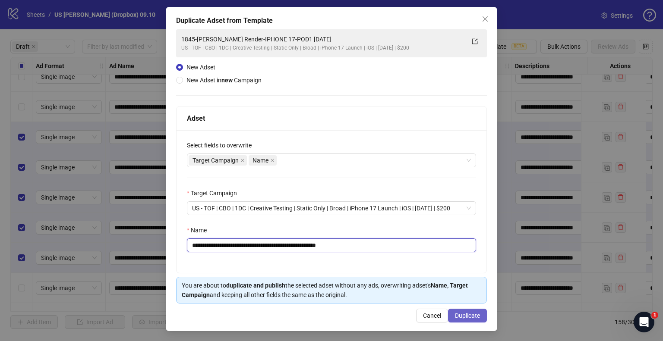
type input "**********"
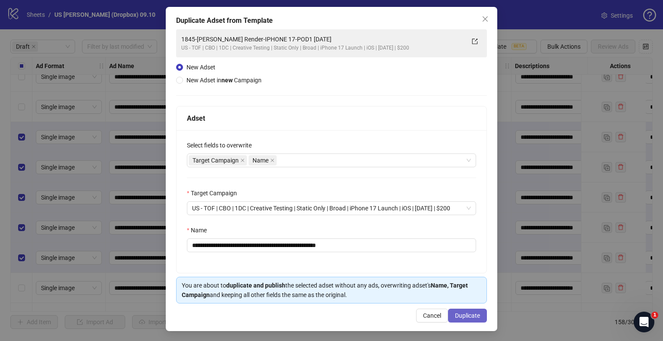
click at [464, 317] on span "Duplicate" at bounding box center [467, 315] width 25 height 7
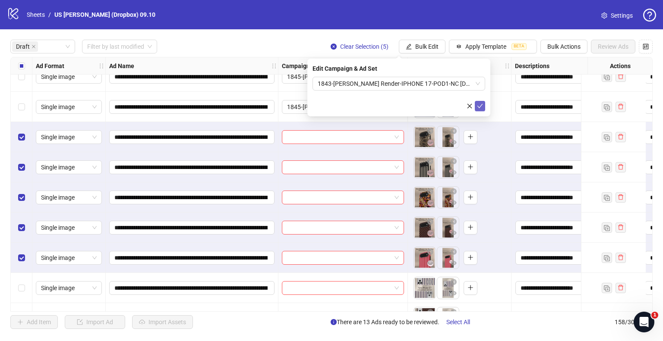
click at [480, 107] on icon "check" at bounding box center [480, 106] width 6 height 4
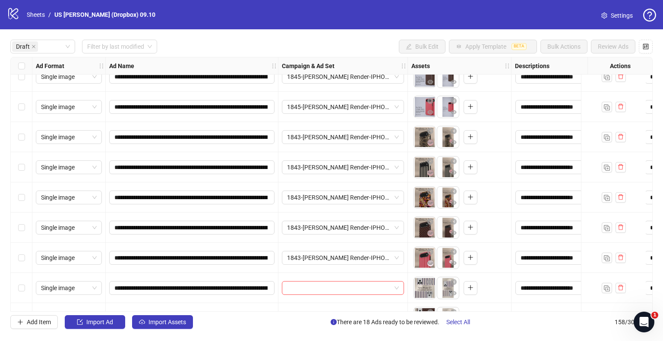
scroll to position [388, 0]
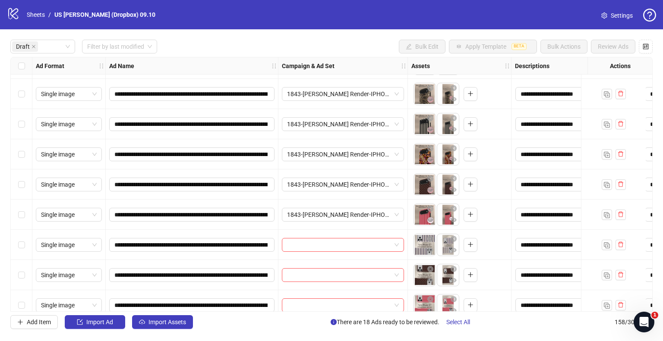
click at [22, 239] on div "Select row 19" at bounding box center [22, 245] width 22 height 30
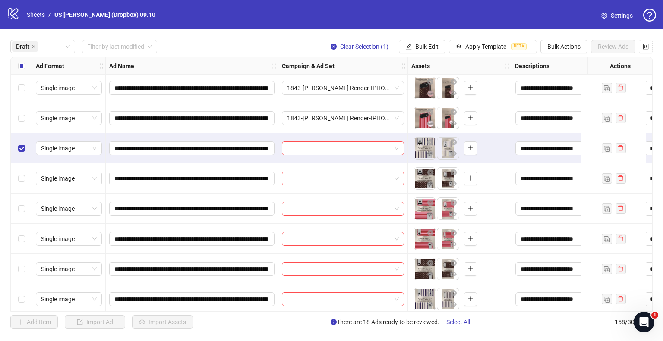
scroll to position [518, 0]
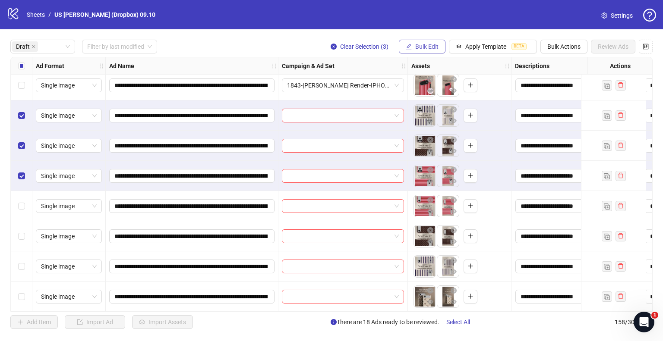
click at [411, 46] on button "Bulk Edit" at bounding box center [422, 47] width 47 height 14
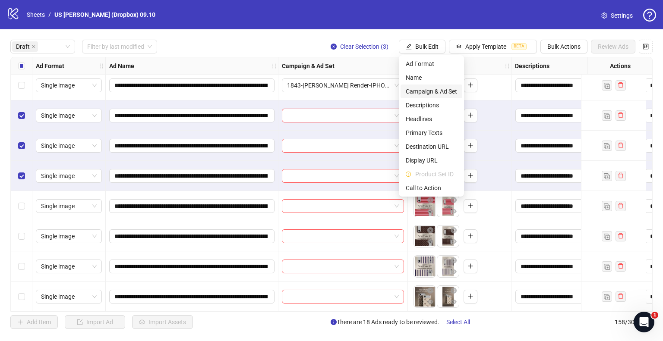
click at [422, 90] on span "Campaign & Ad Set" at bounding box center [431, 91] width 51 height 9
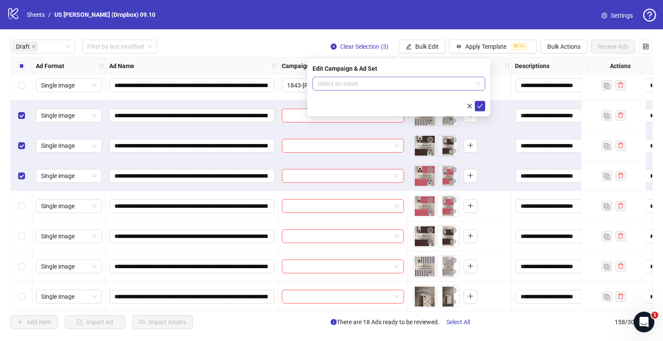
click at [343, 79] on input "search" at bounding box center [395, 83] width 155 height 13
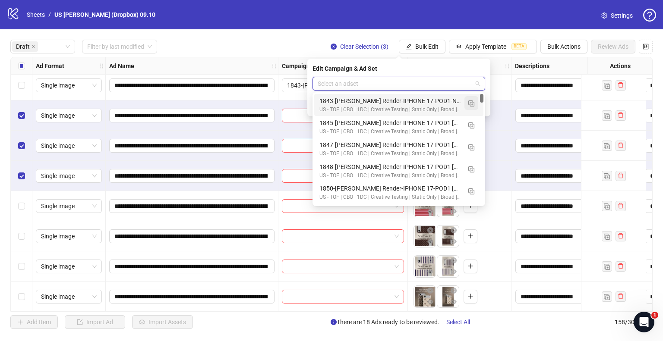
click at [474, 103] on button "button" at bounding box center [471, 103] width 14 height 14
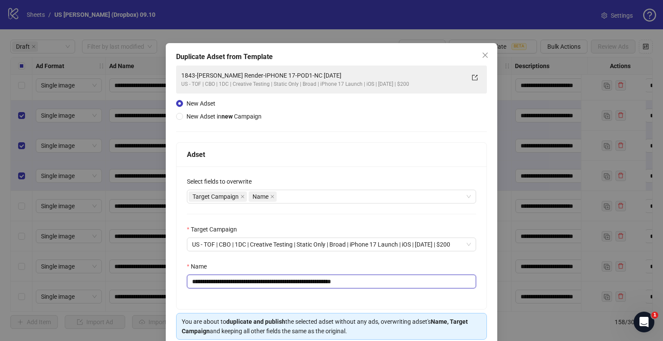
drag, startPoint x: 326, startPoint y: 282, endPoint x: 9, endPoint y: 276, distance: 317.3
click at [9, 276] on div "**********" at bounding box center [331, 170] width 663 height 341
paste input "text"
drag, startPoint x: 361, startPoint y: 279, endPoint x: 439, endPoint y: 284, distance: 78.3
click at [438, 284] on input "**********" at bounding box center [331, 282] width 289 height 14
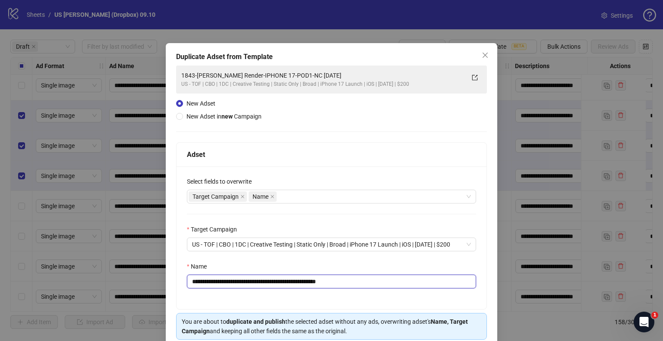
scroll to position [36, 0]
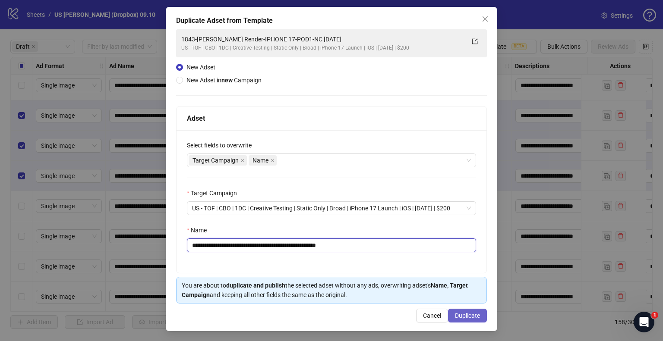
type input "**********"
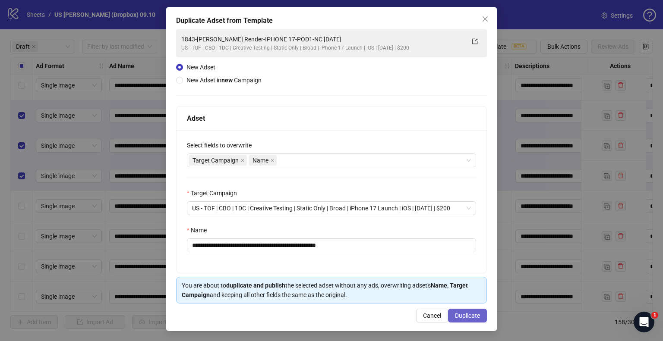
click at [455, 312] on span "Duplicate" at bounding box center [467, 315] width 25 height 7
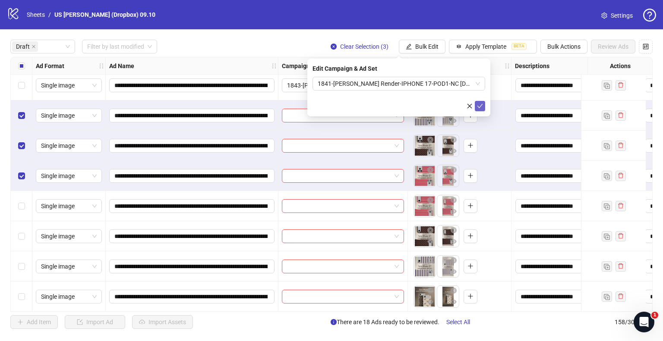
click at [480, 107] on icon "check" at bounding box center [480, 106] width 6 height 4
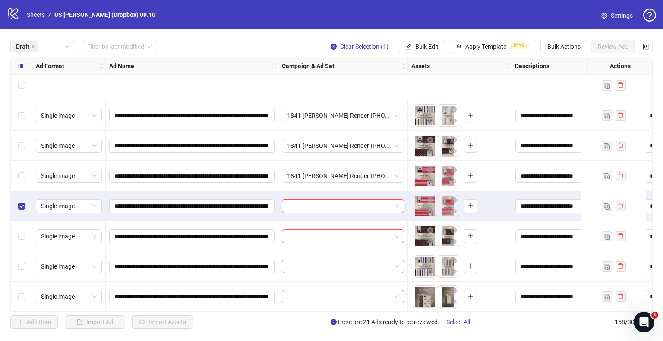
scroll to position [604, 0]
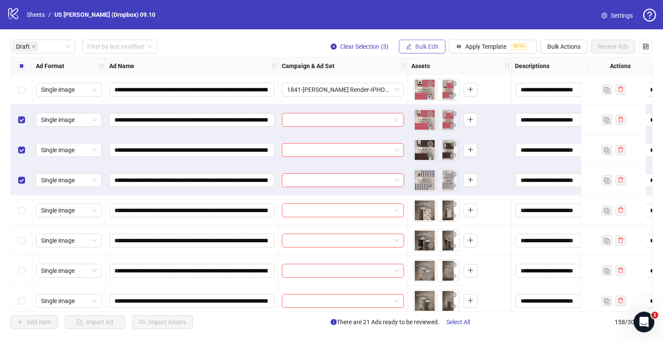
click at [413, 48] on button "Bulk Edit" at bounding box center [422, 47] width 47 height 14
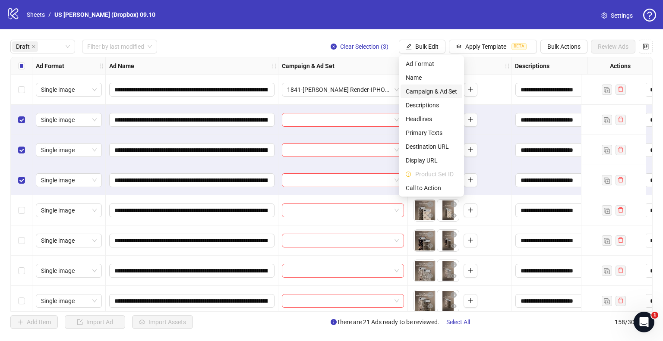
click at [432, 91] on span "Campaign & Ad Set" at bounding box center [431, 91] width 51 height 9
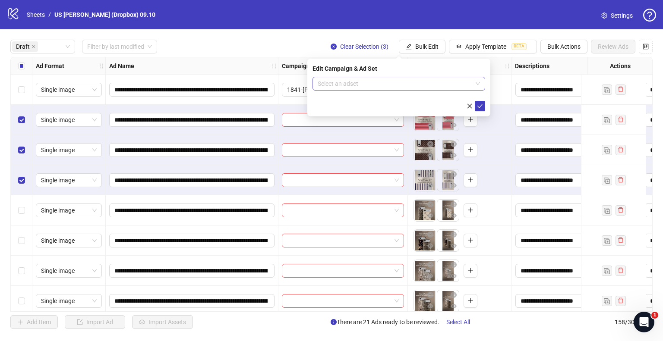
click at [356, 81] on input "search" at bounding box center [395, 83] width 155 height 13
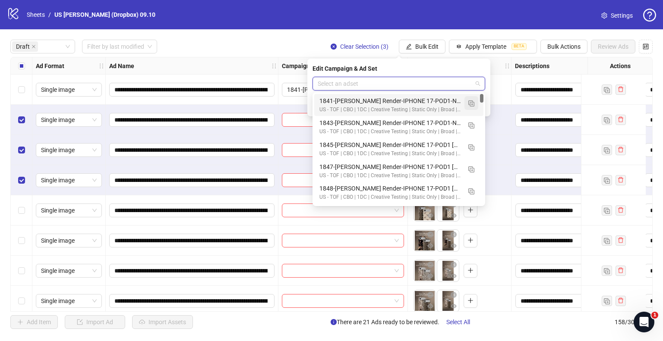
click at [473, 104] on img "button" at bounding box center [471, 104] width 6 height 6
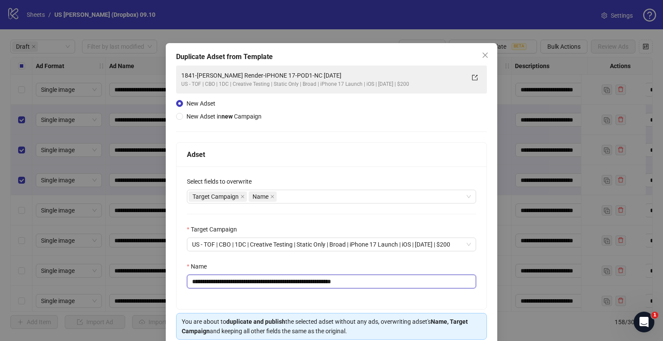
drag, startPoint x: 325, startPoint y: 281, endPoint x: 110, endPoint y: 271, distance: 214.3
click at [37, 277] on div "**********" at bounding box center [331, 170] width 663 height 341
paste input "text"
drag, startPoint x: 359, startPoint y: 281, endPoint x: 564, endPoint y: 286, distance: 205.1
click at [538, 285] on div "**********" at bounding box center [331, 170] width 663 height 341
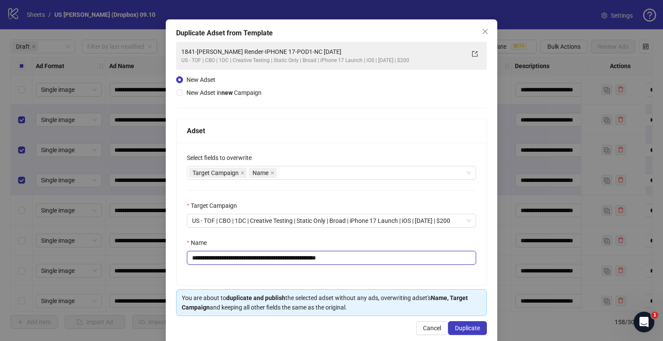
scroll to position [36, 0]
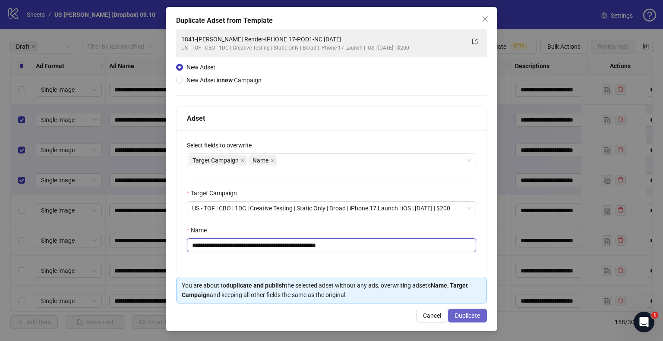
type input "**********"
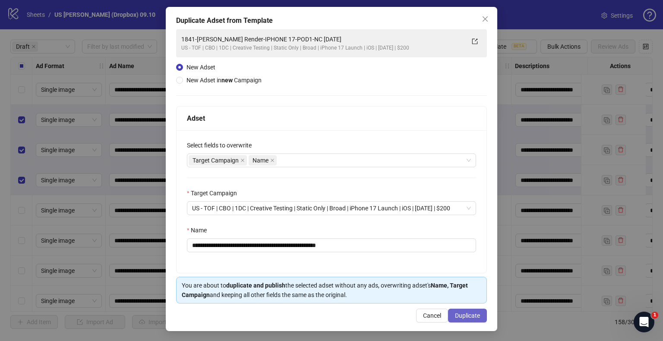
click at [466, 312] on span "Duplicate" at bounding box center [467, 315] width 25 height 7
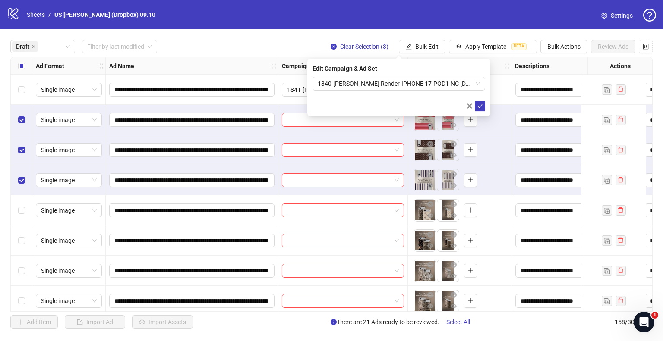
drag, startPoint x: 481, startPoint y: 105, endPoint x: 428, endPoint y: 116, distance: 53.8
click at [481, 105] on icon "check" at bounding box center [480, 106] width 6 height 6
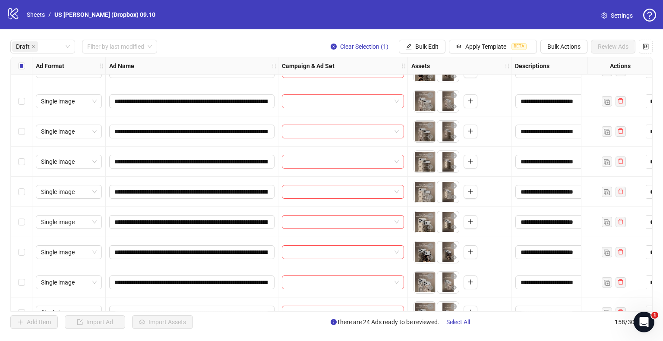
scroll to position [793, 0]
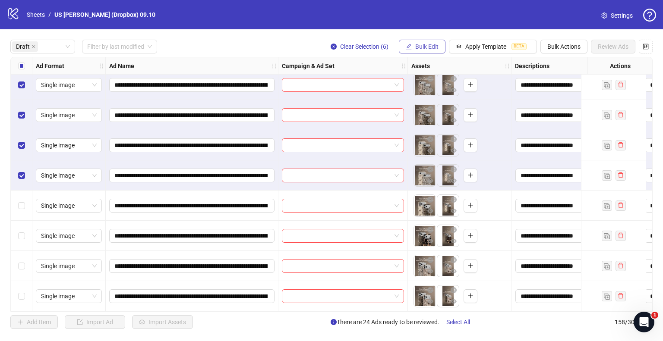
click at [425, 48] on span "Bulk Edit" at bounding box center [426, 46] width 23 height 7
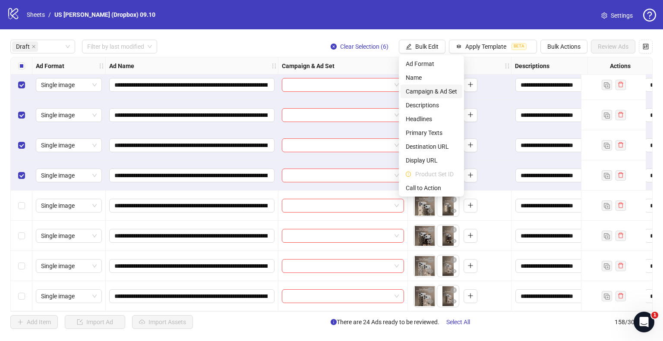
click at [417, 88] on span "Campaign & Ad Set" at bounding box center [431, 91] width 51 height 9
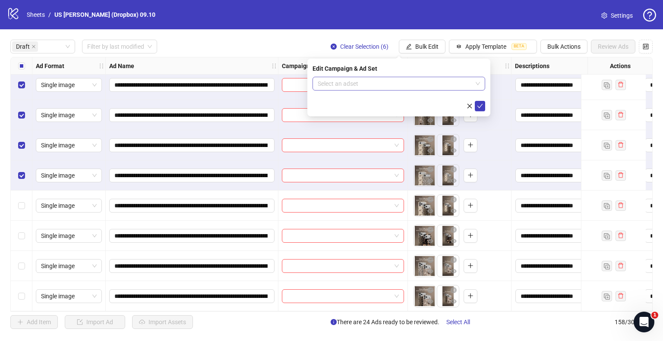
click at [383, 83] on input "search" at bounding box center [395, 83] width 155 height 13
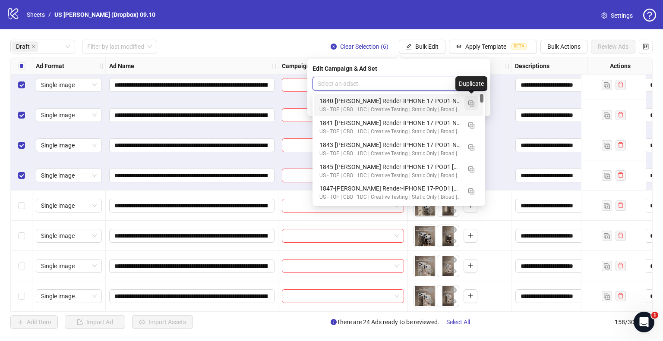
click at [473, 103] on img "button" at bounding box center [471, 104] width 6 height 6
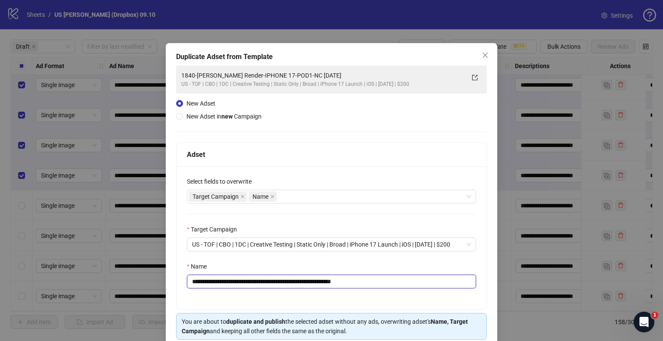
drag, startPoint x: 325, startPoint y: 280, endPoint x: 8, endPoint y: 280, distance: 317.2
click at [8, 280] on div "**********" at bounding box center [331, 170] width 663 height 341
paste input "text"
drag, startPoint x: 357, startPoint y: 281, endPoint x: 555, endPoint y: 272, distance: 197.4
click at [555, 272] on div "**********" at bounding box center [331, 170] width 663 height 341
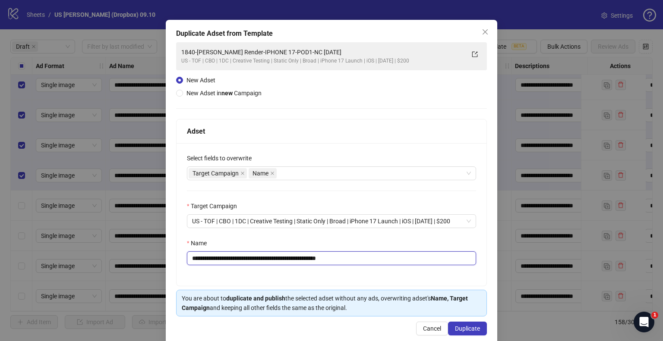
scroll to position [36, 0]
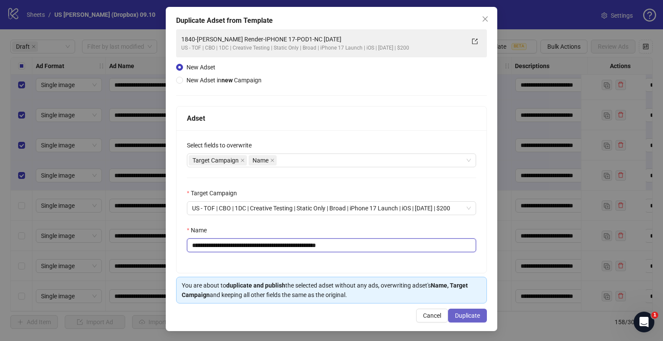
type input "**********"
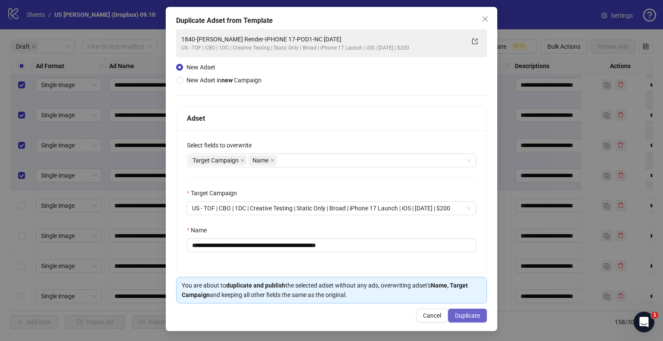
click at [471, 318] on span "Duplicate" at bounding box center [467, 315] width 25 height 7
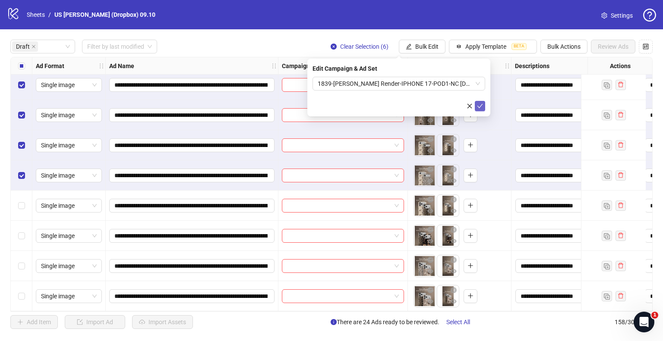
click at [480, 104] on icon "check" at bounding box center [480, 106] width 6 height 6
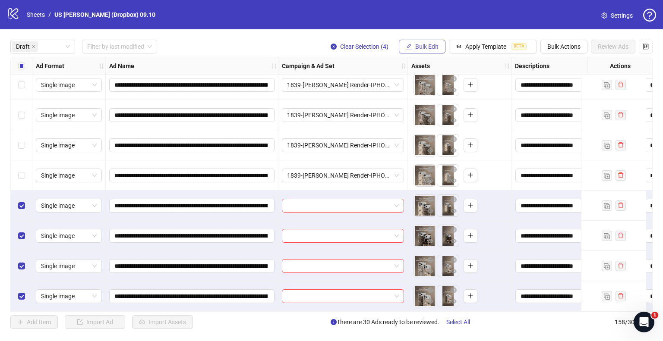
click at [425, 45] on span "Bulk Edit" at bounding box center [426, 46] width 23 height 7
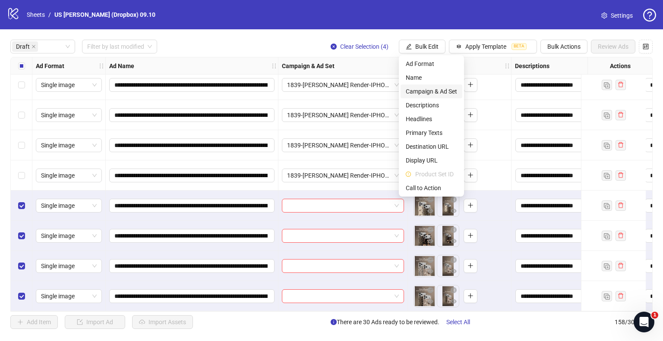
click at [428, 89] on span "Campaign & Ad Set" at bounding box center [431, 91] width 51 height 9
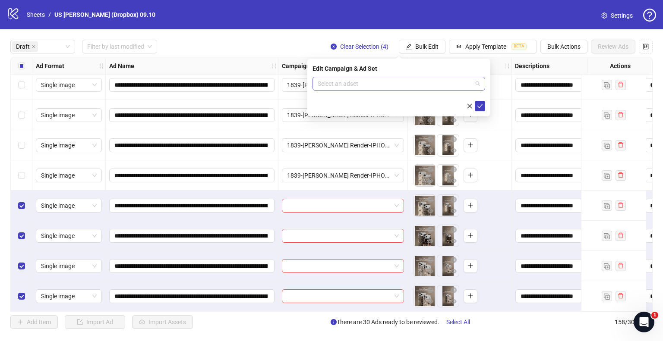
click at [364, 81] on input "search" at bounding box center [395, 83] width 155 height 13
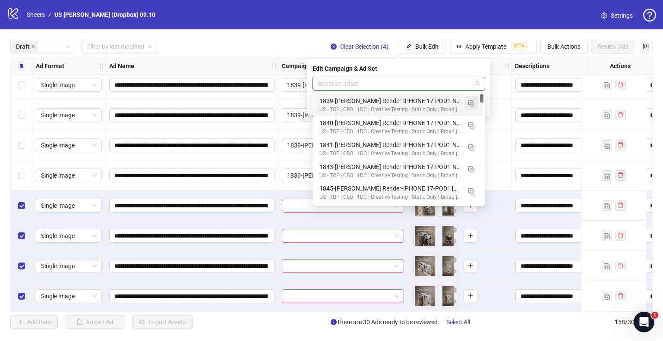
click at [468, 104] on button "button" at bounding box center [471, 103] width 14 height 14
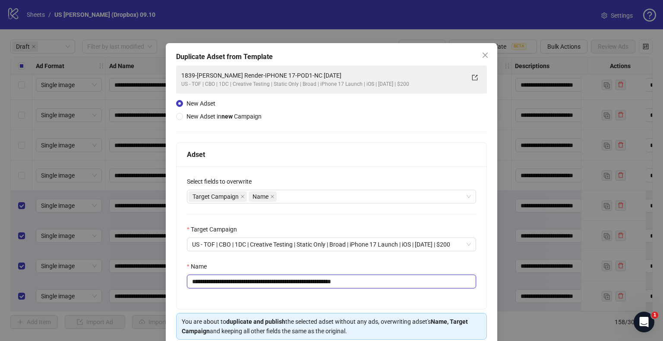
drag, startPoint x: 327, startPoint y: 281, endPoint x: 0, endPoint y: 274, distance: 326.8
click at [0, 274] on div "**********" at bounding box center [331, 170] width 663 height 341
paste input "text"
drag, startPoint x: 359, startPoint y: 281, endPoint x: 530, endPoint y: 284, distance: 170.9
click at [521, 284] on div "**********" at bounding box center [331, 170] width 663 height 341
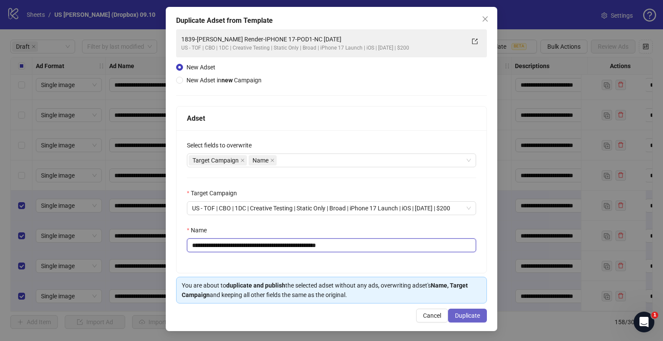
type input "**********"
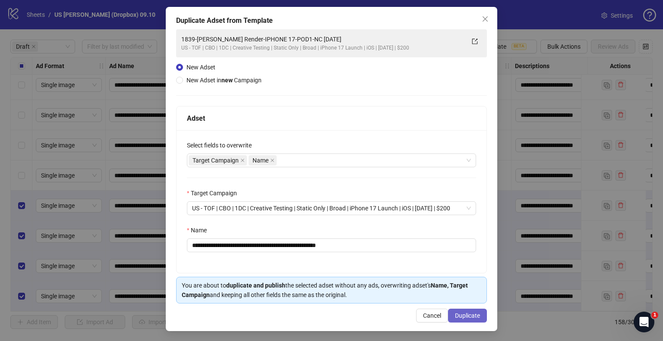
click at [459, 310] on button "Duplicate" at bounding box center [467, 316] width 39 height 14
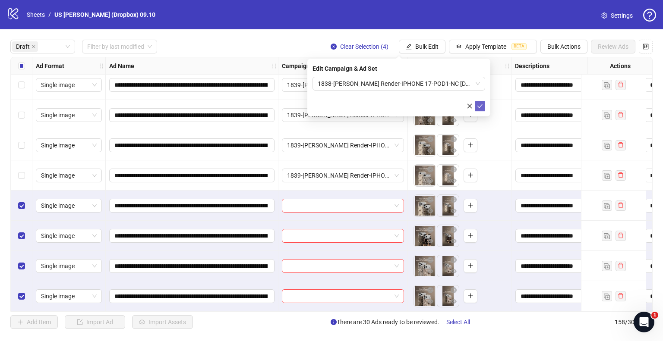
click at [477, 105] on icon "check" at bounding box center [480, 106] width 6 height 6
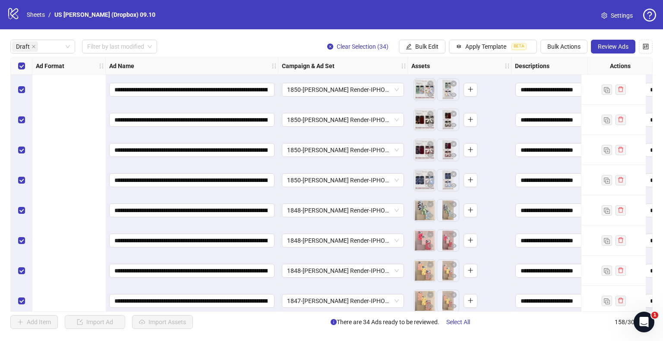
scroll to position [0, 302]
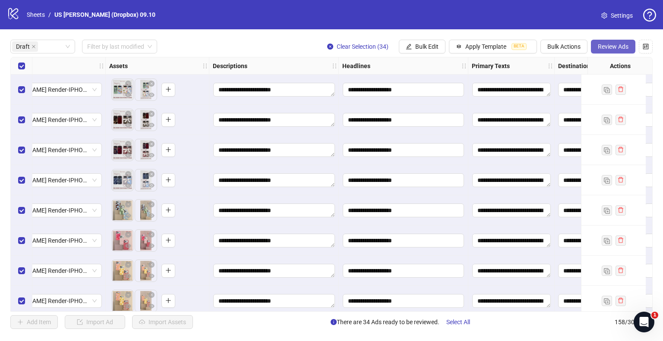
click at [622, 51] on button "Review Ads" at bounding box center [613, 47] width 44 height 14
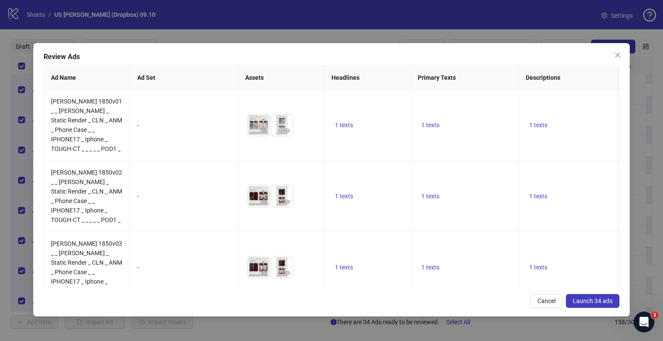
click at [578, 298] on span "Launch 34 ads" at bounding box center [593, 301] width 40 height 7
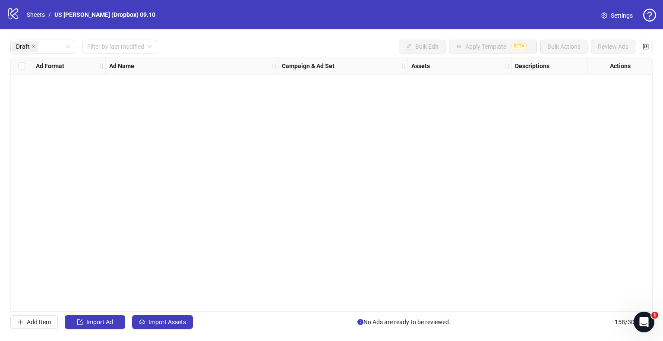
scroll to position [0, 302]
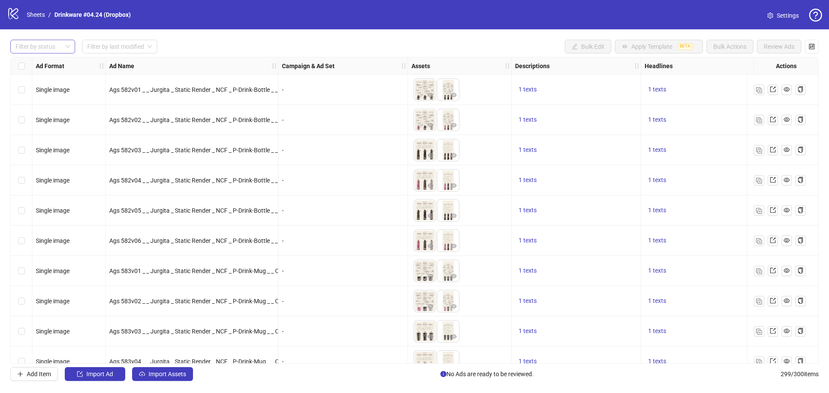
click at [54, 42] on div at bounding box center [38, 47] width 52 height 12
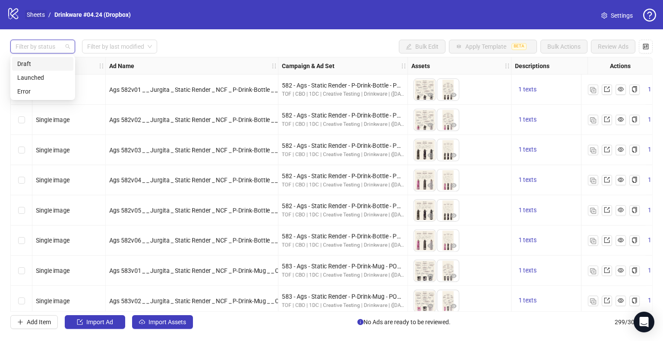
click at [36, 14] on link "Sheets" at bounding box center [36, 14] width 22 height 9
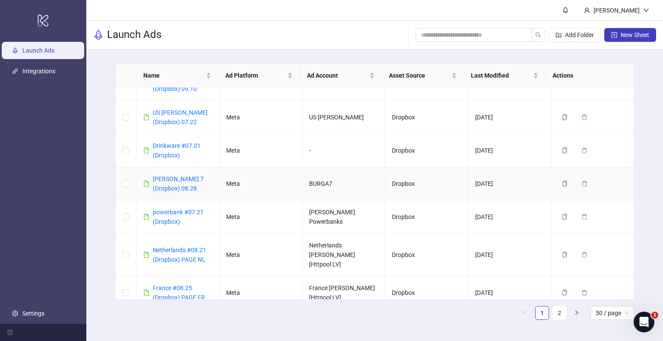
scroll to position [129, 0]
click at [174, 208] on link "powerbank #07.21 (Dropbox)" at bounding box center [178, 216] width 51 height 16
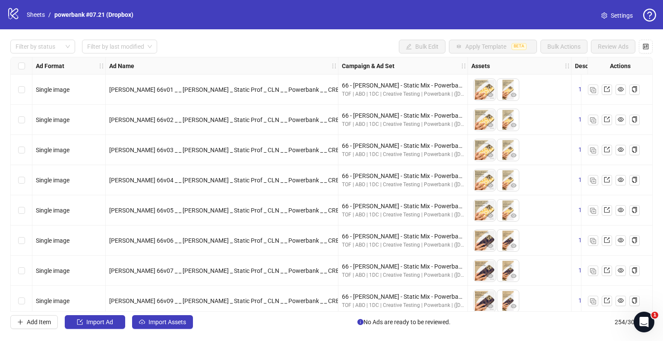
click at [52, 39] on div "Filter by status Filter by last modified Bulk Edit Apply Template BETA Bulk Act…" at bounding box center [331, 184] width 663 height 310
click at [51, 43] on div at bounding box center [38, 47] width 52 height 12
click at [174, 28] on div "logo/logo-mobile Sheets / powerbank #07.21 (Dropbox) Settings" at bounding box center [331, 14] width 663 height 29
click at [19, 58] on div "Select all rows" at bounding box center [22, 65] width 22 height 17
click at [39, 45] on div at bounding box center [38, 47] width 52 height 12
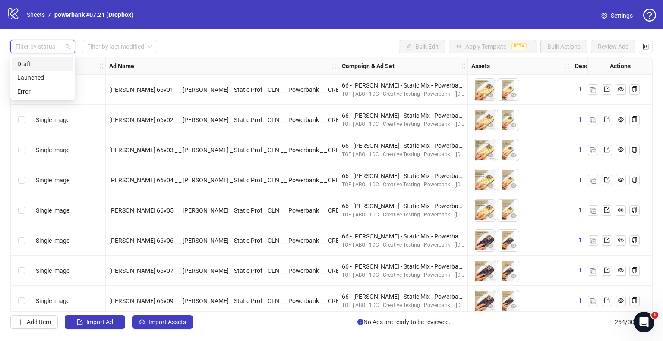
click at [34, 63] on div "Draft" at bounding box center [42, 63] width 51 height 9
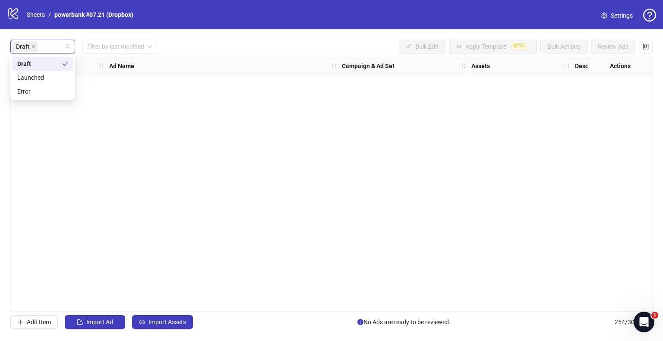
click at [34, 63] on div "Draft" at bounding box center [39, 63] width 45 height 9
click at [39, 67] on div "Draft" at bounding box center [39, 63] width 45 height 9
click at [32, 44] on span at bounding box center [34, 46] width 4 height 9
click at [35, 46] on div "Draft" at bounding box center [38, 47] width 52 height 12
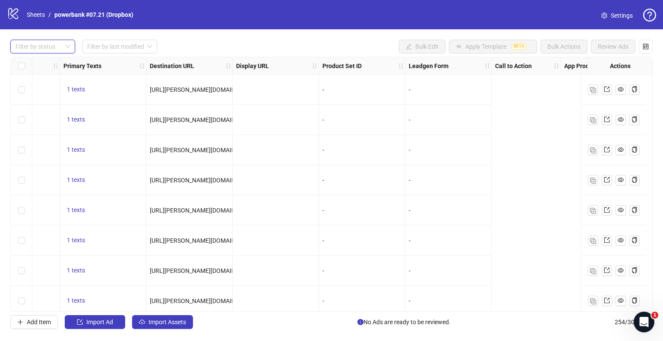
scroll to position [0, 513]
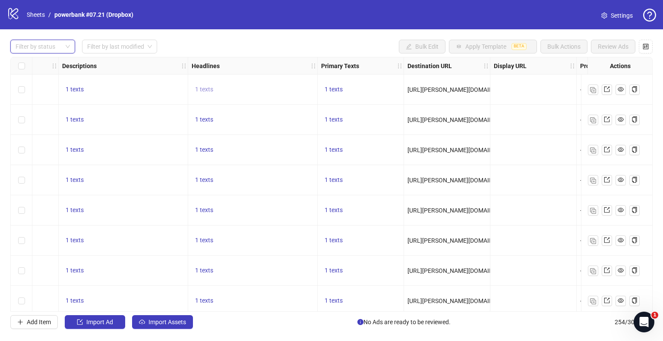
click at [207, 94] on div "Ad Format Ad Name Campaign & Ad Set Assets Descriptions Headlines Primary Texts…" at bounding box center [331, 184] width 642 height 255
click at [208, 91] on span "1 texts" at bounding box center [204, 89] width 18 height 7
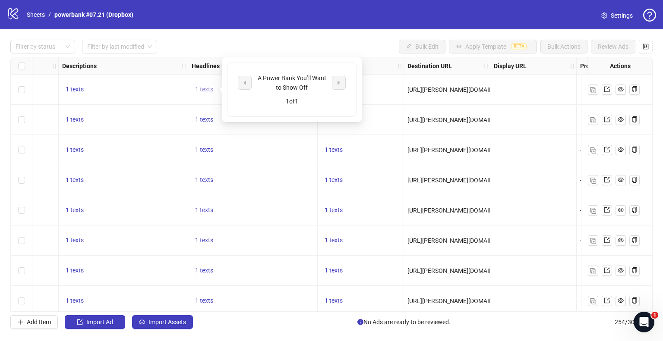
click at [208, 87] on span "1 texts" at bounding box center [204, 89] width 18 height 7
click at [202, 91] on span "1 texts" at bounding box center [204, 89] width 18 height 7
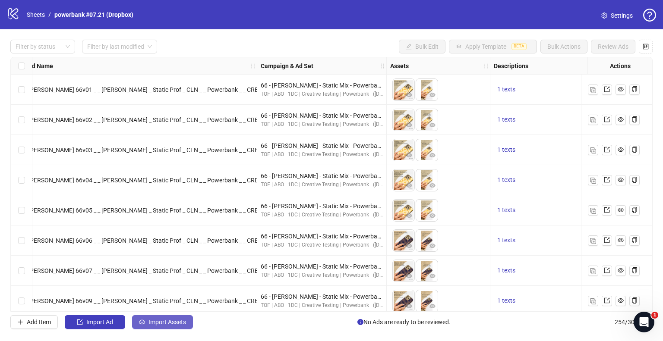
click at [180, 317] on button "Import Assets" at bounding box center [162, 322] width 61 height 14
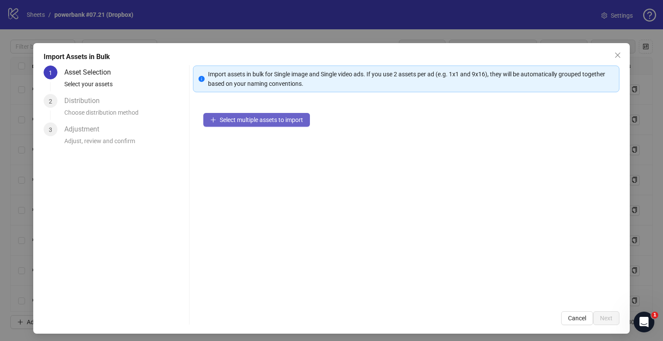
click at [261, 119] on span "Select multiple assets to import" at bounding box center [261, 120] width 83 height 7
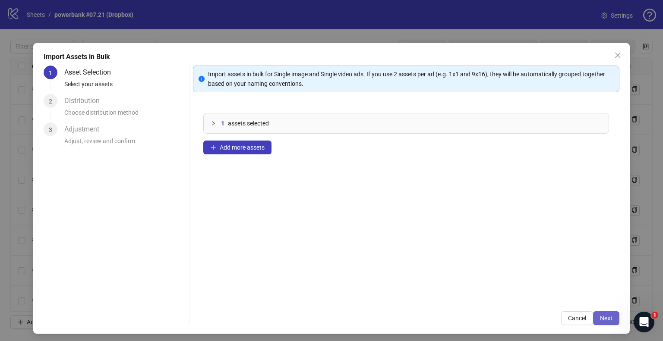
click at [610, 324] on button "Next" at bounding box center [606, 319] width 26 height 14
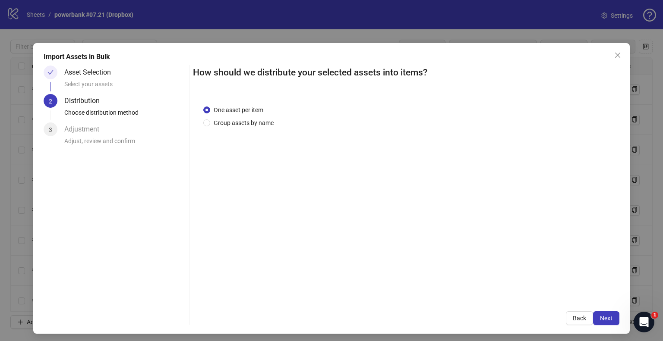
click at [248, 129] on div "One asset per item Group assets by name" at bounding box center [406, 198] width 426 height 206
click at [252, 122] on span "Group assets by name" at bounding box center [243, 122] width 67 height 9
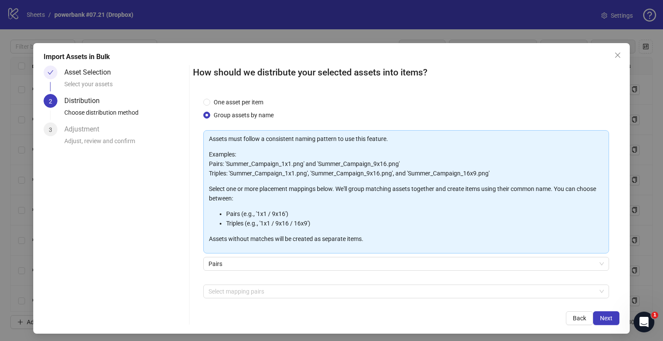
scroll to position [0, 0]
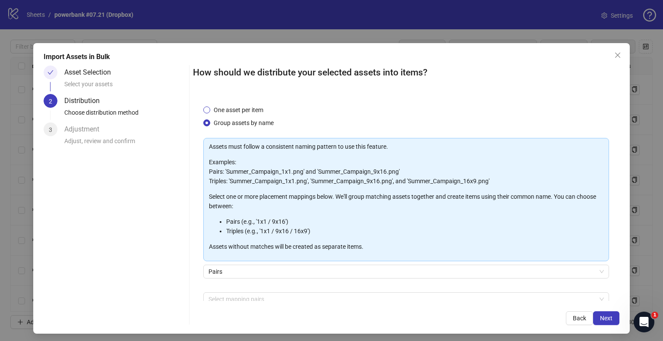
click at [255, 113] on span "One asset per item" at bounding box center [238, 109] width 57 height 9
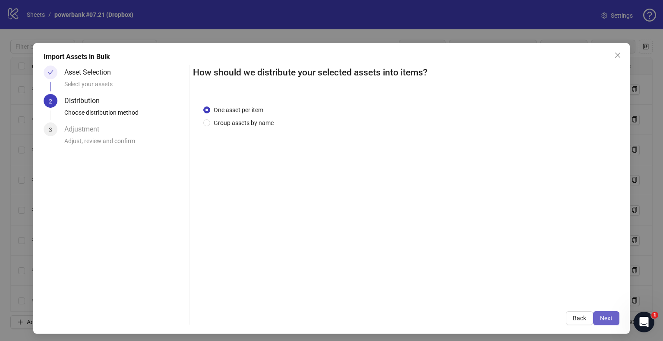
click at [609, 325] on button "Next" at bounding box center [606, 319] width 26 height 14
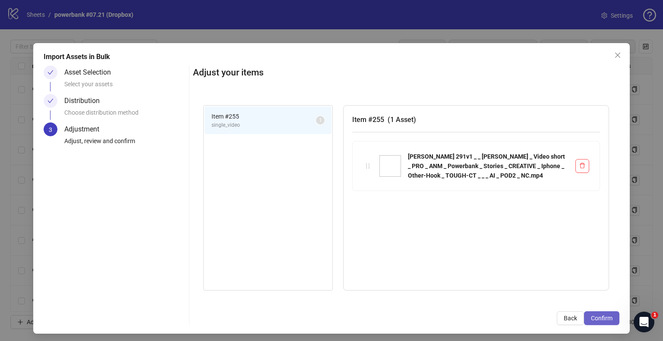
click at [608, 320] on button "Confirm" at bounding box center [601, 319] width 35 height 14
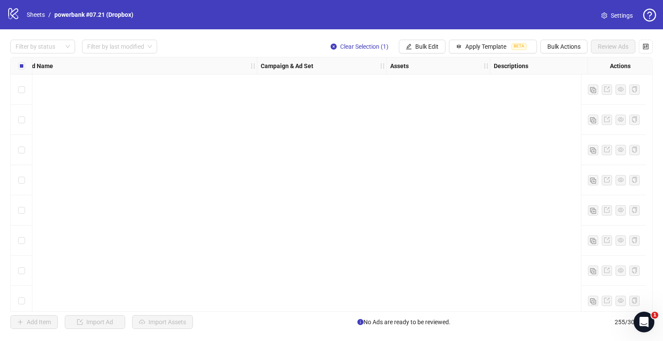
scroll to position [7470, 81]
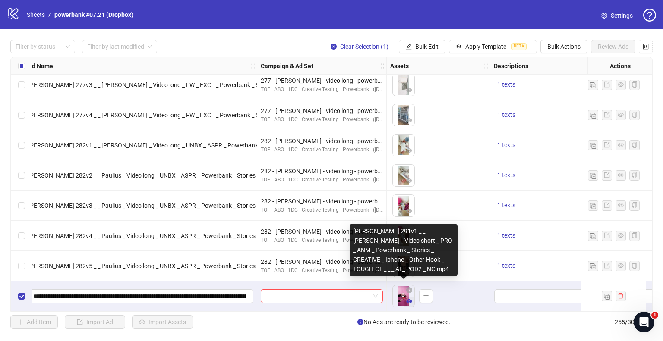
click at [408, 300] on icon "eye" at bounding box center [409, 302] width 6 height 4
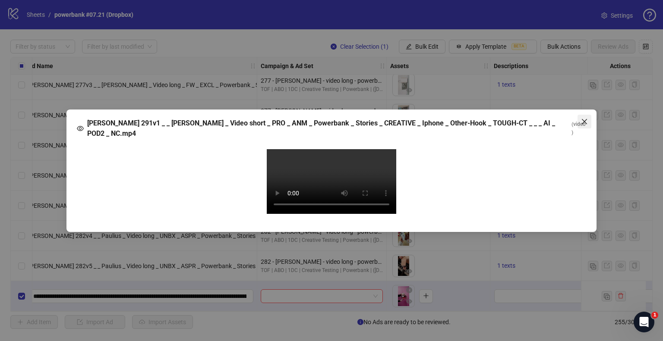
click at [584, 118] on icon "close" at bounding box center [584, 121] width 7 height 7
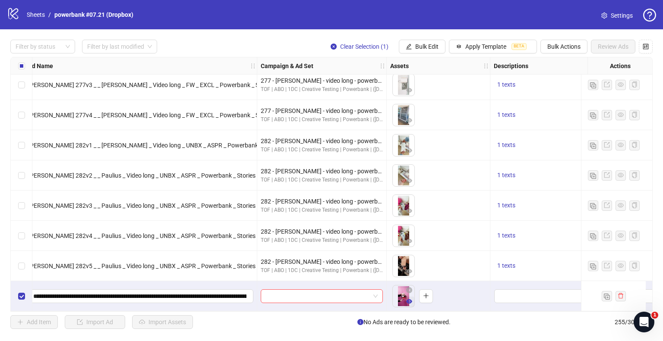
click at [408, 300] on icon "eye" at bounding box center [409, 302] width 6 height 4
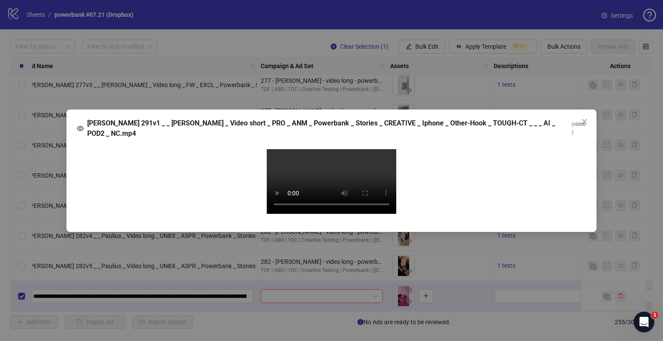
click at [301, 214] on video "Your browser does not support the video tag." at bounding box center [331, 181] width 129 height 65
click at [585, 119] on icon "close" at bounding box center [584, 121] width 5 height 5
